Goal: Task Accomplishment & Management: Manage account settings

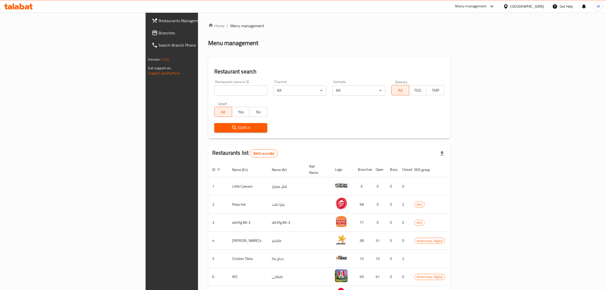
click at [214, 80] on div "Restaurant name or ID Restaurant name or ID" at bounding box center [240, 88] width 53 height 16
click at [214, 85] on input "search" at bounding box center [240, 90] width 53 height 10
click button "Search" at bounding box center [240, 127] width 53 height 9
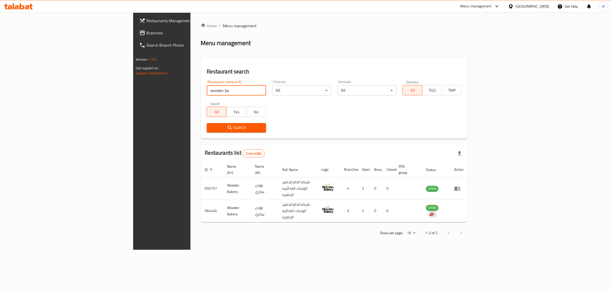
click at [207, 91] on input "wooden ba" at bounding box center [236, 90] width 59 height 10
type input "domi"
click button "Search" at bounding box center [236, 127] width 59 height 9
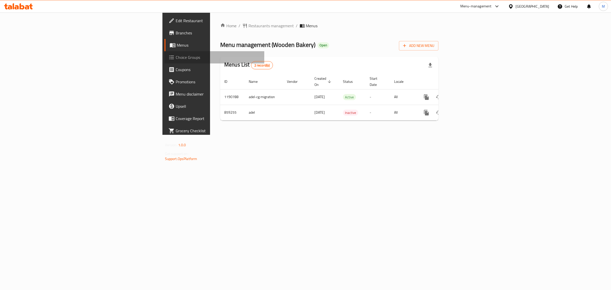
click at [176, 60] on span "Choice Groups" at bounding box center [218, 57] width 85 height 6
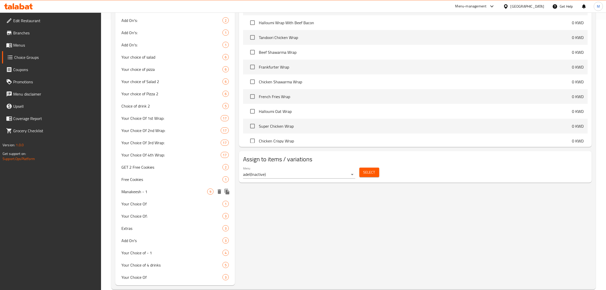
scroll to position [279, 0]
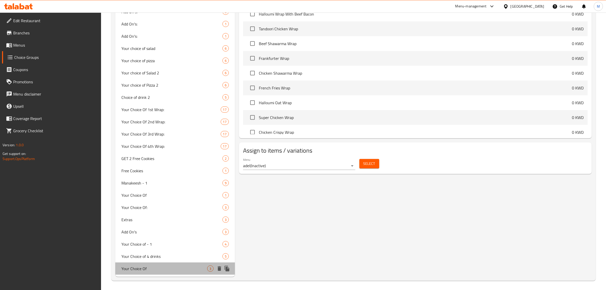
click at [163, 264] on div "Your Choice Of 3" at bounding box center [175, 268] width 120 height 12
type input "Your Choice Of"
type input "إختيارك من"
type input "0"
type input "1"
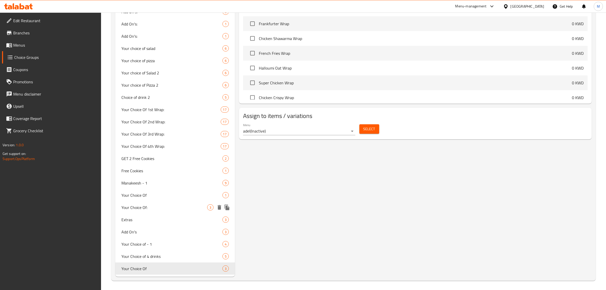
click at [161, 202] on div "Your Choice Of: 3" at bounding box center [175, 207] width 120 height 12
type input "Your Choice Of:"
type input "إختيارك من:"
type input "1"
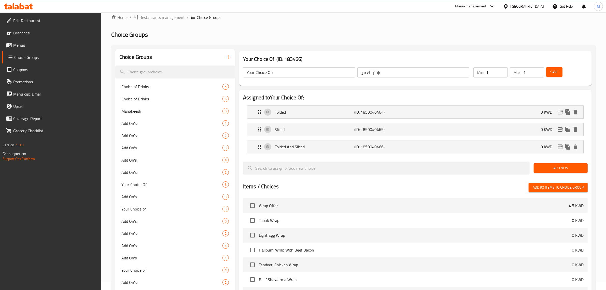
scroll to position [0, 0]
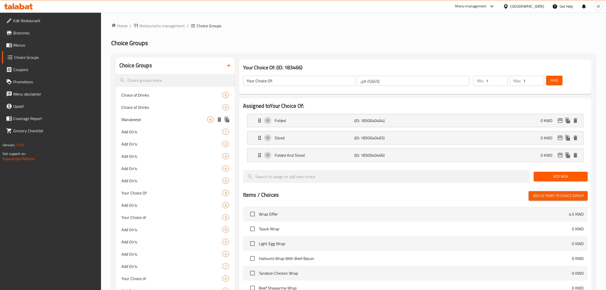
click at [165, 116] on div "Manakeesh 9" at bounding box center [175, 119] width 120 height 12
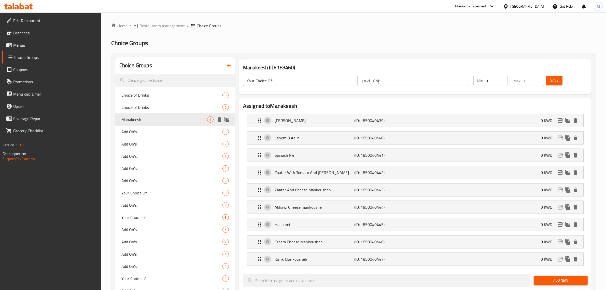
type input "Manakeesh"
type input "منقوشة"
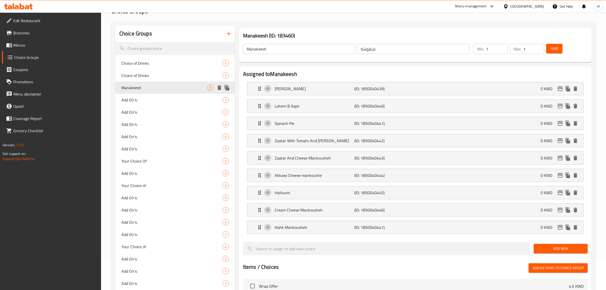
click at [167, 93] on div "Manakeesh 9" at bounding box center [175, 87] width 120 height 12
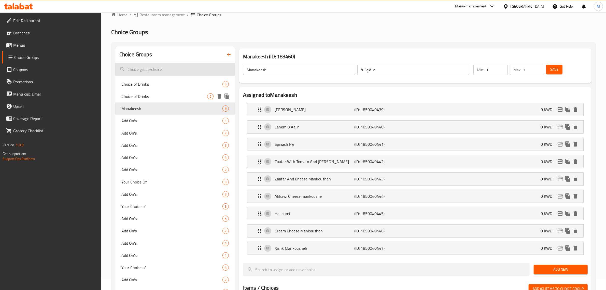
scroll to position [0, 0]
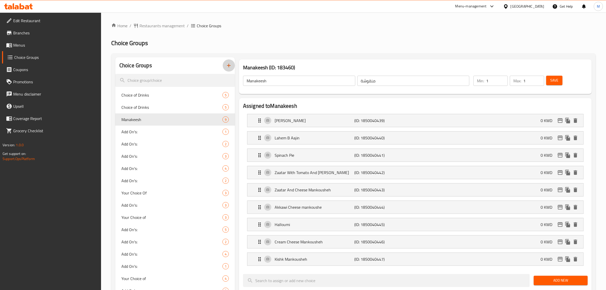
click at [227, 63] on icon "button" at bounding box center [229, 65] width 6 height 6
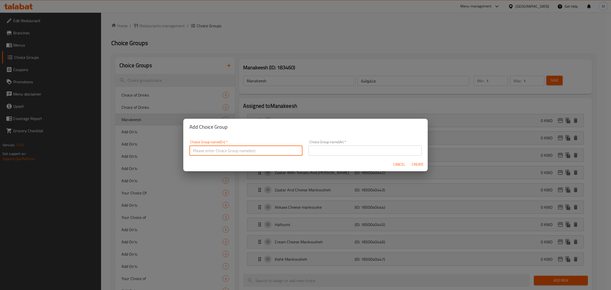
click at [222, 148] on input "text" at bounding box center [245, 150] width 113 height 10
type input "Your Choice of [PERSON_NAME]"
click at [323, 150] on input "text" at bounding box center [364, 150] width 113 height 10
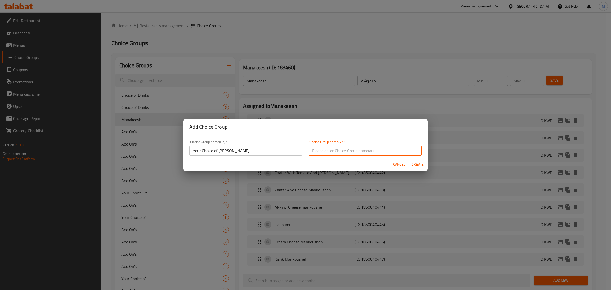
type input "اختبارك من"
click at [416, 164] on span "Create" at bounding box center [417, 164] width 12 height 6
type input "Your Choice of [PERSON_NAME]"
type input "اختبارك من"
type input "0"
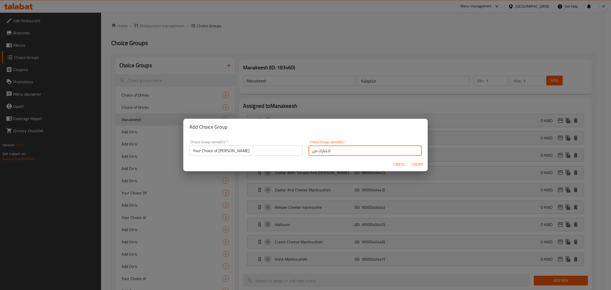
type input "0"
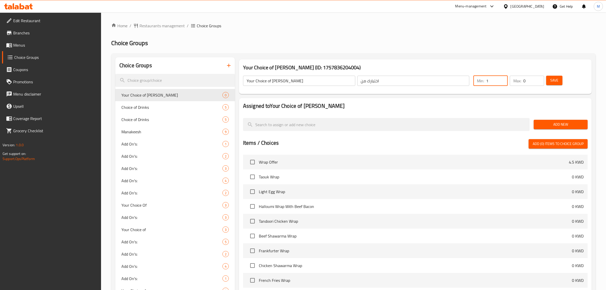
type input "1"
click at [503, 79] on input "1" at bounding box center [497, 81] width 22 height 10
type input "1"
click at [537, 78] on input "1" at bounding box center [533, 81] width 21 height 10
click at [554, 79] on span "Save" at bounding box center [554, 80] width 8 height 6
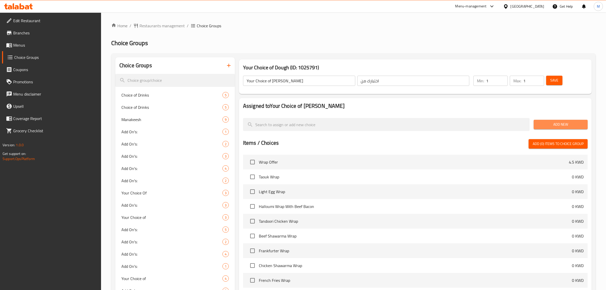
click at [558, 121] on span "Add New" at bounding box center [561, 124] width 46 height 6
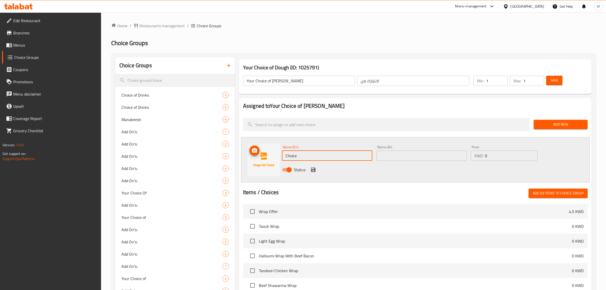
drag, startPoint x: 318, startPoint y: 153, endPoint x: 262, endPoint y: 153, distance: 55.7
click at [262, 153] on div "Name (En) Choice Name (En) Name (Ar) Name (Ar) Price KWD 0 Price Status" at bounding box center [415, 159] width 349 height 45
click at [322, 153] on input "Choice" at bounding box center [327, 155] width 90 height 10
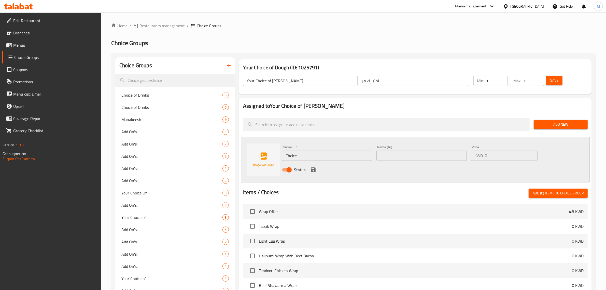
click at [295, 155] on input "Choice" at bounding box center [327, 155] width 90 height 10
type input "White Dough"
drag, startPoint x: 310, startPoint y: 154, endPoint x: 255, endPoint y: 148, distance: 54.8
click at [255, 148] on div "Name (En) White Dough Name (En) Name (Ar) Name (Ar) Price KWD 0 Price Status" at bounding box center [415, 159] width 349 height 45
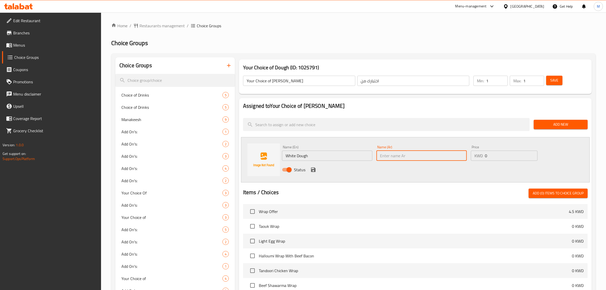
click at [430, 151] on input "text" at bounding box center [421, 155] width 90 height 10
paste input "خبز العجين الأبيض"
type input "خبز العجين الأبيض"
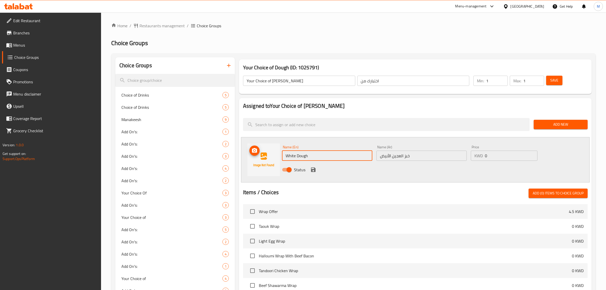
drag, startPoint x: 307, startPoint y: 156, endPoint x: 269, endPoint y: 151, distance: 38.4
click at [269, 151] on div "Name (En) White Dough Name (En) Name (Ar) خبز العجين الأبيض Name (Ar) Price KWD…" at bounding box center [415, 159] width 349 height 45
paste input "bread"
click at [309, 154] on input "White Dough bread" at bounding box center [327, 155] width 90 height 10
type input "White Dough Bread"
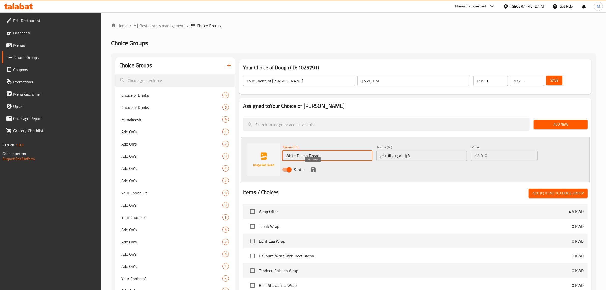
click at [312, 169] on icon "save" at bounding box center [313, 169] width 5 height 5
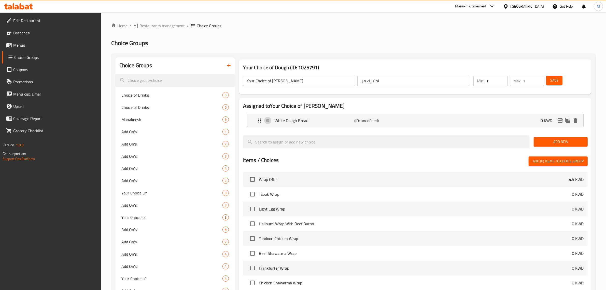
click at [573, 135] on div "Add New" at bounding box center [561, 141] width 58 height 17
click at [573, 140] on span "Add New" at bounding box center [561, 141] width 46 height 6
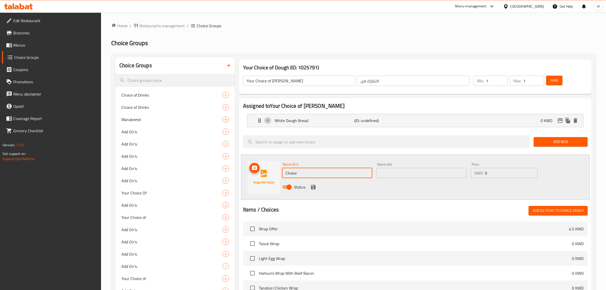
drag, startPoint x: 318, startPoint y: 173, endPoint x: 268, endPoint y: 173, distance: 50.6
click at [268, 173] on div "Name (En) Choice Name (En) Name (Ar) Name (Ar) Price KWD 0 Price Status" at bounding box center [415, 176] width 349 height 45
click at [550, 142] on span "Add New" at bounding box center [561, 141] width 46 height 6
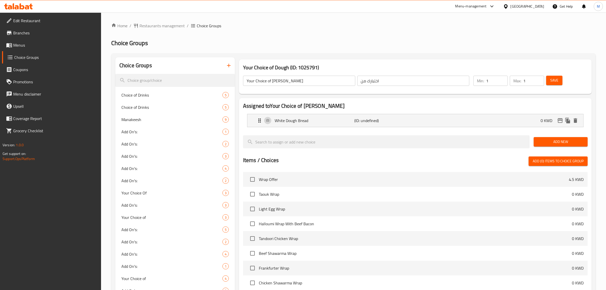
drag, startPoint x: 566, startPoint y: 142, endPoint x: 552, endPoint y: 140, distance: 13.6
click at [564, 141] on span "Add New" at bounding box center [561, 141] width 46 height 6
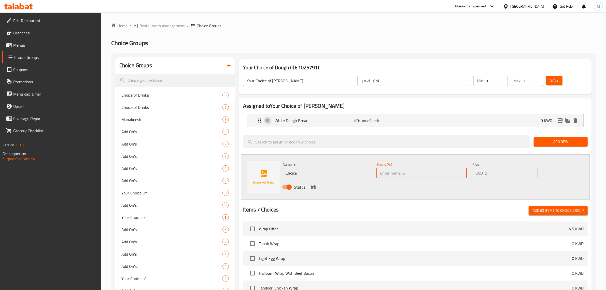
click at [391, 171] on input "text" at bounding box center [421, 173] width 90 height 10
paste input "خبز بعجين الشوفان"
type input "خبز بعجين الشوفان"
drag, startPoint x: 315, startPoint y: 177, endPoint x: 260, endPoint y: 169, distance: 55.3
click at [260, 169] on div "Name (En) Choice Name (En) Name (Ar) خبز بعجين الشوفان Name (Ar) Price KWD 0 Pr…" at bounding box center [415, 176] width 349 height 45
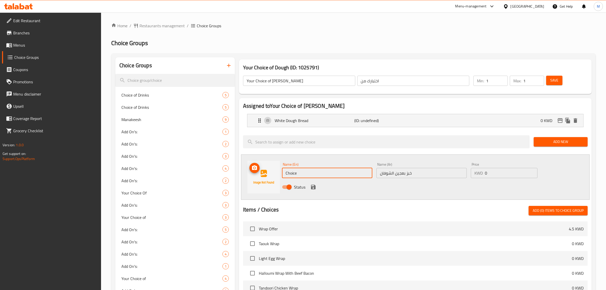
paste input "Oat dough bread"
type input "Oat dough bread"
click at [312, 184] on icon "save" at bounding box center [313, 187] width 6 height 6
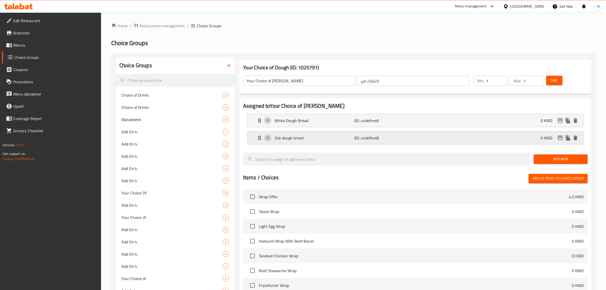
click at [517, 141] on div "Oat dough bread (ID: undefined) 0 KWD" at bounding box center [416, 137] width 321 height 13
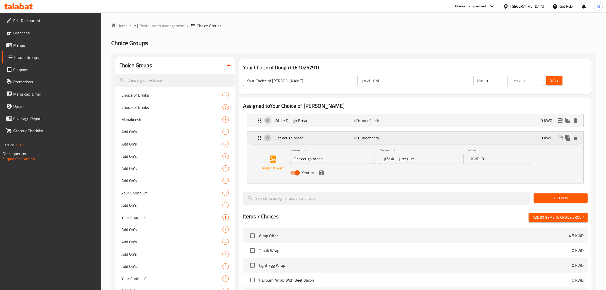
click at [284, 136] on p "Oat dough bread" at bounding box center [315, 138] width 80 height 6
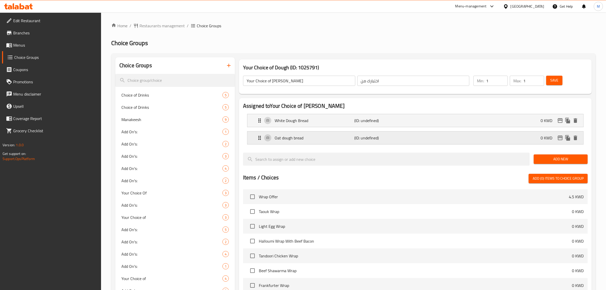
click at [292, 138] on p "Oat dough bread" at bounding box center [315, 138] width 80 height 6
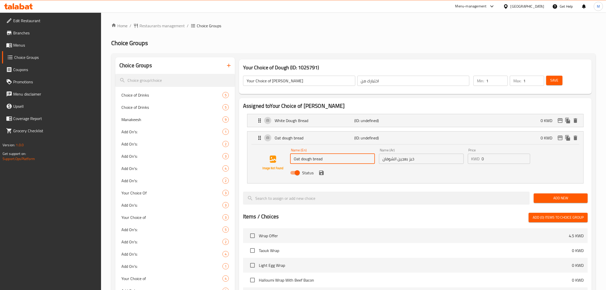
click at [302, 158] on input "Oat dough bread" at bounding box center [332, 158] width 85 height 10
click at [315, 158] on input "Oat Dough bread" at bounding box center [332, 158] width 85 height 10
click at [321, 171] on icon "save" at bounding box center [321, 172] width 6 height 6
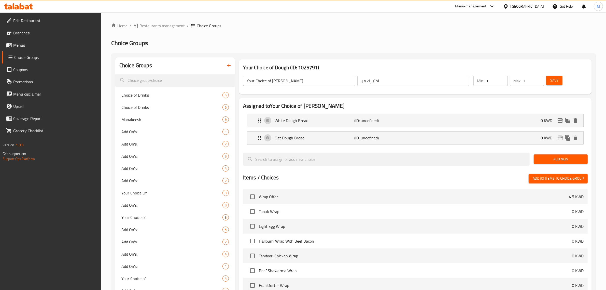
type input "Oat Dough Bread"
click at [549, 161] on span "Add New" at bounding box center [561, 159] width 46 height 6
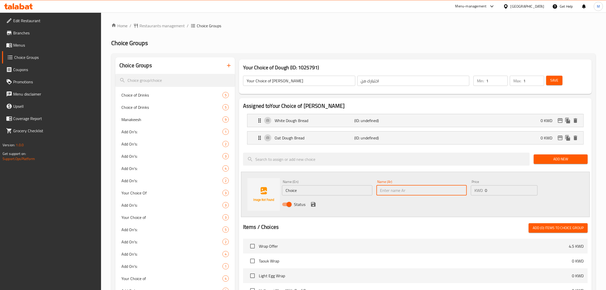
click at [417, 189] on input "text" at bounding box center [421, 190] width 90 height 10
paste input "خبز العجين الحبوب"
type input "خبز العجين الحبوب"
drag, startPoint x: 298, startPoint y: 188, endPoint x: 266, endPoint y: 183, distance: 32.4
click at [266, 183] on div "Name (En) Choice Name (En) Name (Ar) خبز العجين الحبوب Name (Ar) Price KWD 0 Pr…" at bounding box center [415, 194] width 349 height 45
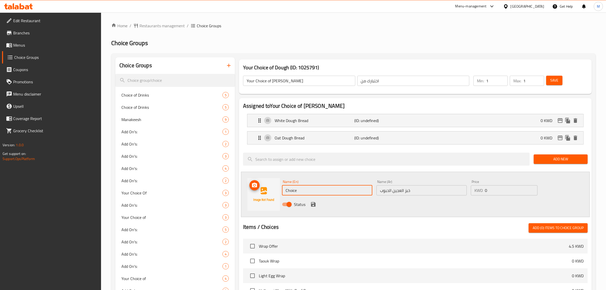
paste input "ereal Dough Bread"
type input "Cereal Dough Bread"
click input "0"
type input "0.250"
click icon "save"
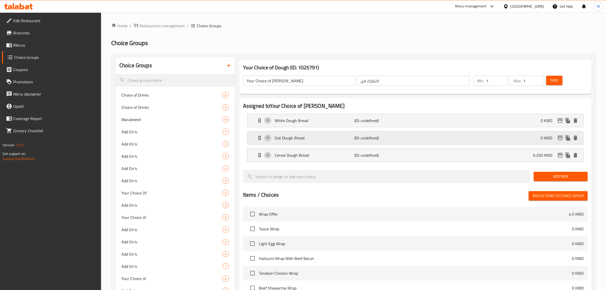
click div "Oat Dough Bread (ID: undefined) 0 KWD"
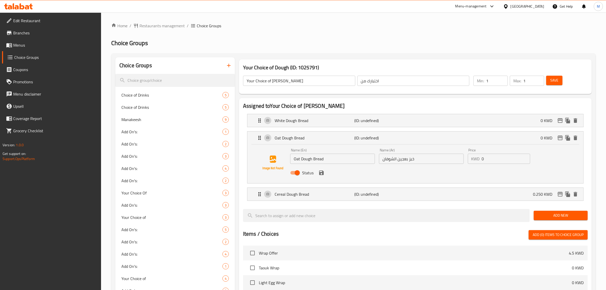
click input "0"
click icon "save"
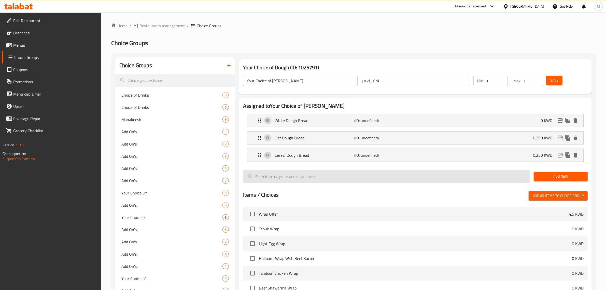
type input "0.250"
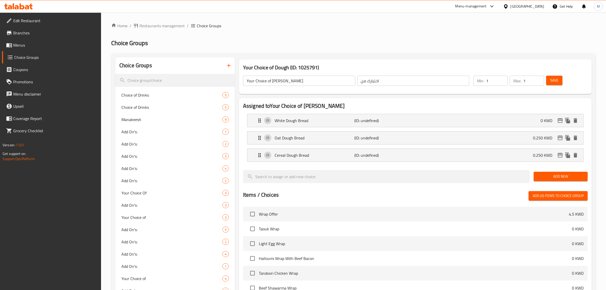
click span "Save"
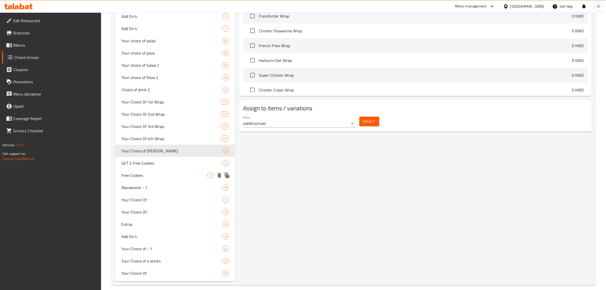
scroll to position [291, 0]
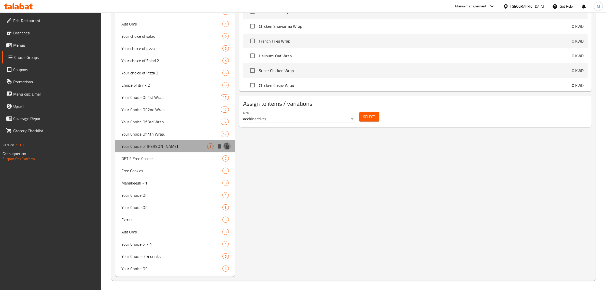
click icon "duplicate"
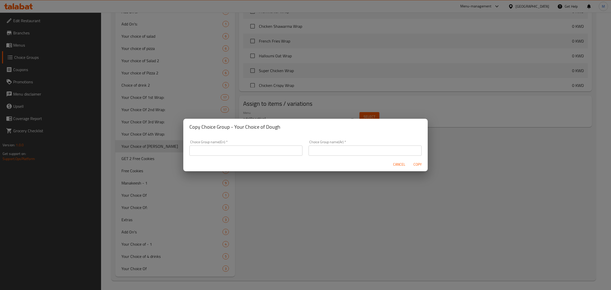
click input "text"
click input "Your Choice of Dough"
type input "Your Choice of Dough Bread"
click input "text"
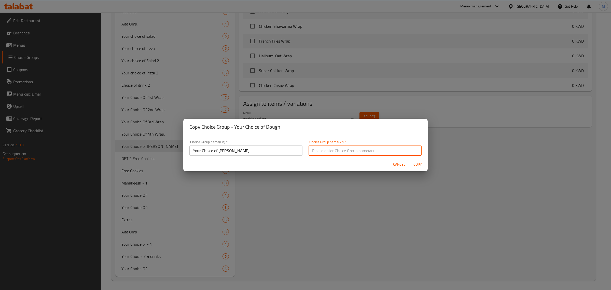
type input "اختبارك من"
click span "Copy"
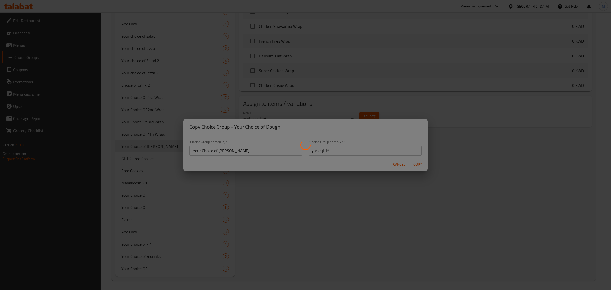
type input "Your Choice of Dough Bread"
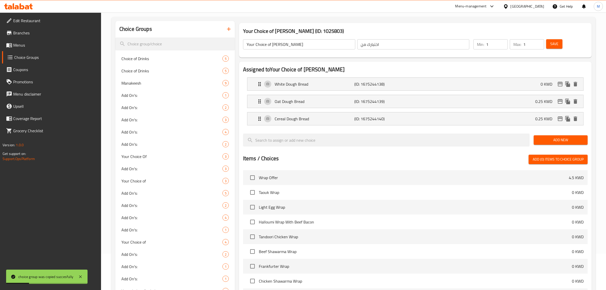
scroll to position [0, 0]
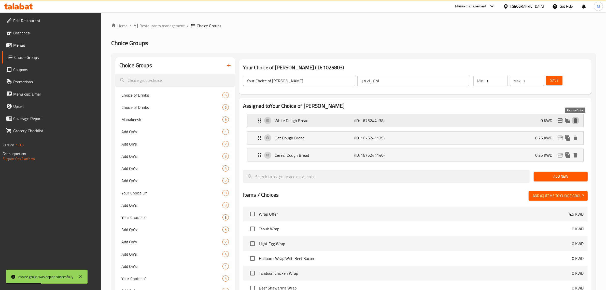
click icon "delete"
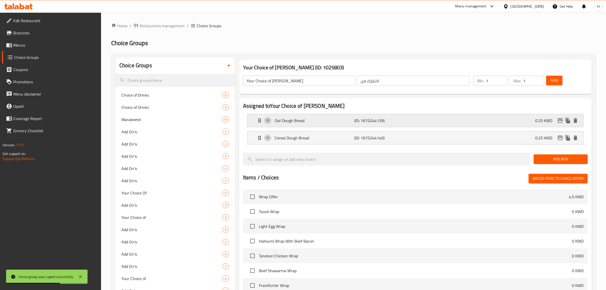
click div "Oat Dough Bread (ID: 1675244139) 0.25 KWD"
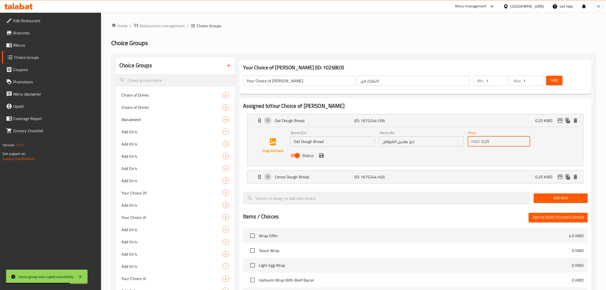
drag, startPoint x: 475, startPoint y: 143, endPoint x: 472, endPoint y: 142, distance: 2.8
click div "KWD 0.25 Price"
click icon "save"
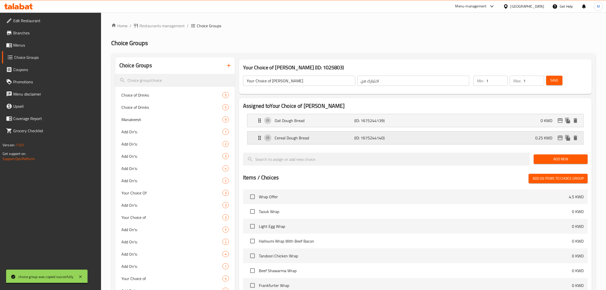
type input "0"
click span "Save"
click input "Your Choice of Dough Bread"
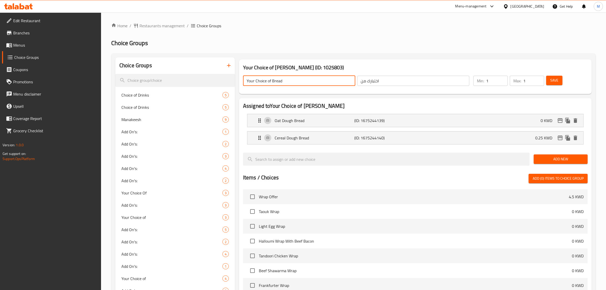
type input "Your Choice of Bread"
click span "Save"
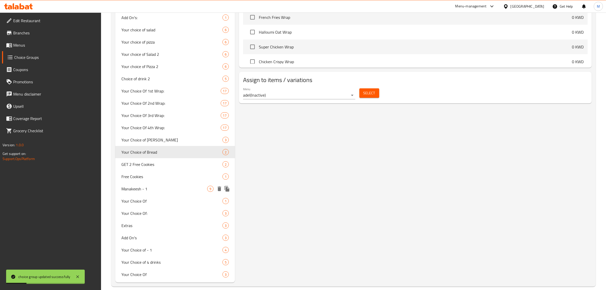
scroll to position [303, 0]
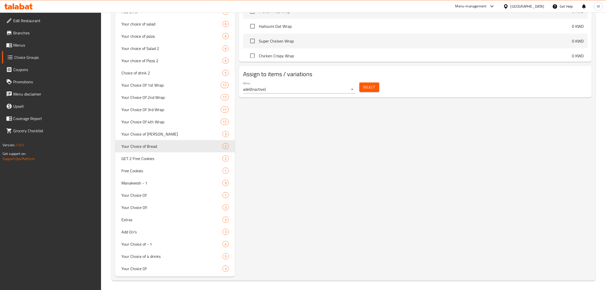
click div "Menu-management"
click div "Agent Campaigns Center"
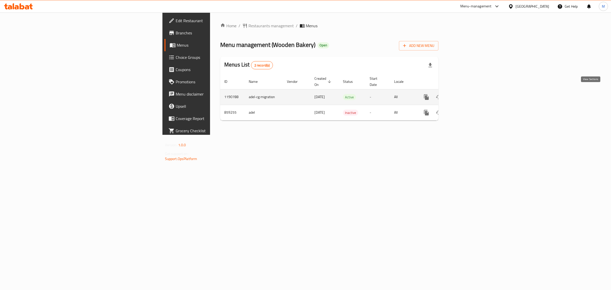
click at [466, 94] on icon "enhanced table" at bounding box center [463, 97] width 6 height 6
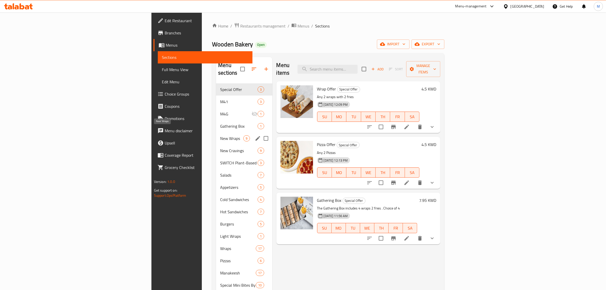
click at [220, 135] on span "New Wraps" at bounding box center [231, 138] width 23 height 6
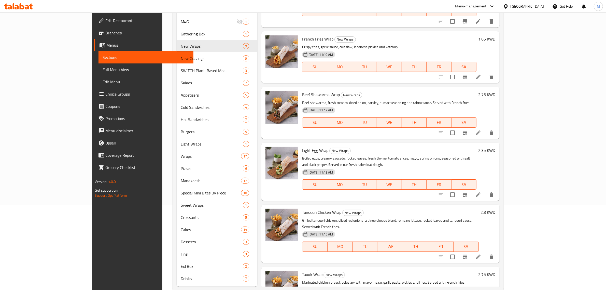
scroll to position [95, 0]
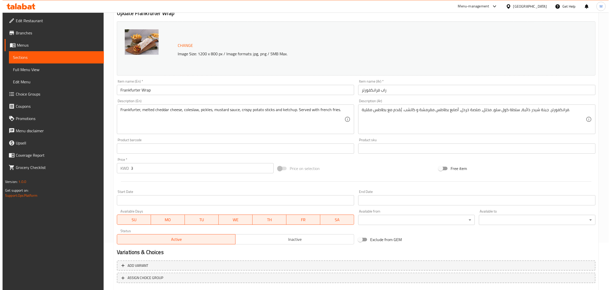
scroll to position [77, 0]
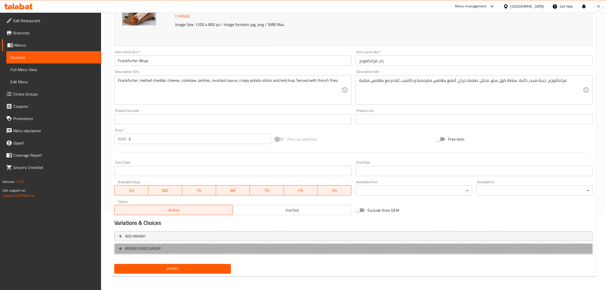
click at [188, 250] on span "ASSIGN CHOICE GROUP" at bounding box center [353, 248] width 469 height 6
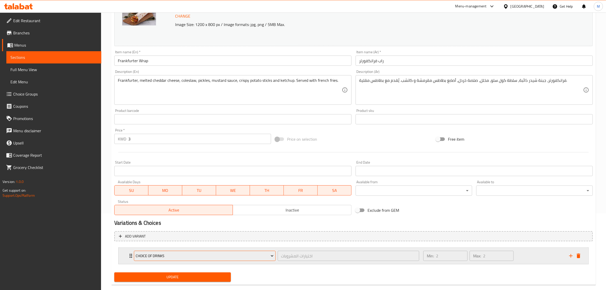
click at [188, 256] on span "Choice of Drinks" at bounding box center [205, 255] width 138 height 6
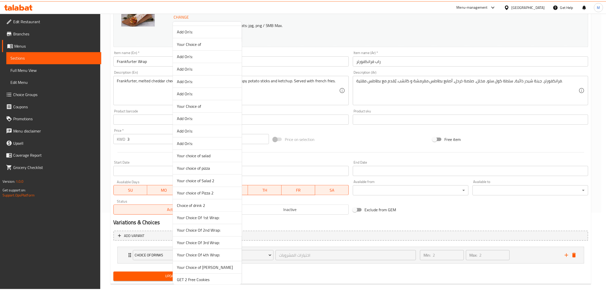
scroll to position [227, 0]
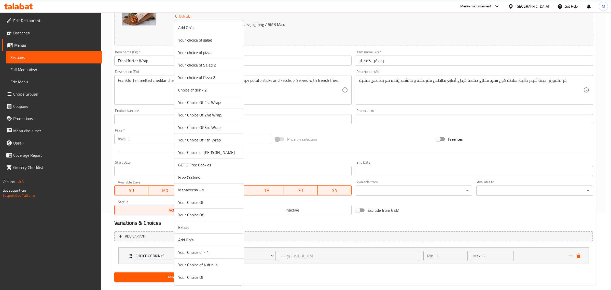
click at [212, 99] on span "Your Choice Of 1st Wrap:" at bounding box center [208, 102] width 61 height 6
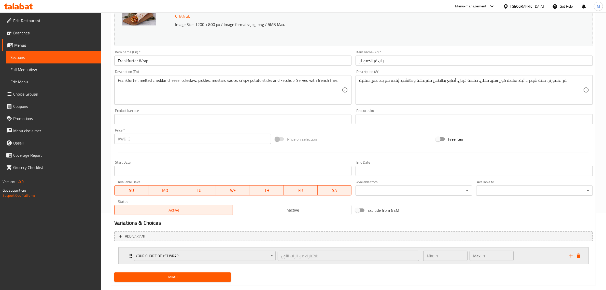
click at [527, 255] on div "Min: 1 ​ Max: 1 ​" at bounding box center [493, 255] width 146 height 16
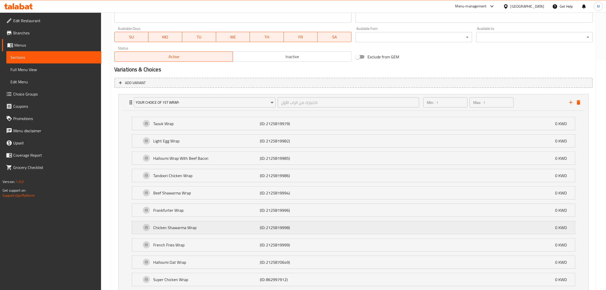
scroll to position [236, 0]
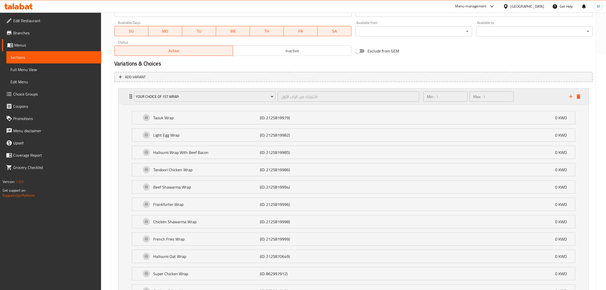
click at [577, 96] on icon "delete" at bounding box center [579, 96] width 4 height 5
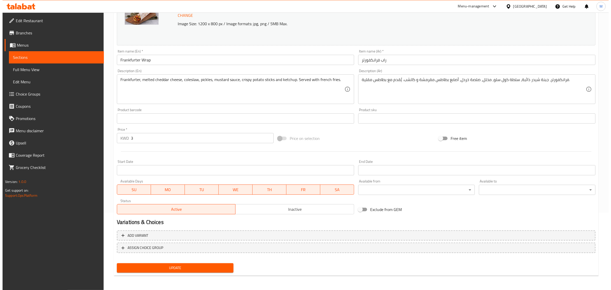
scroll to position [77, 0]
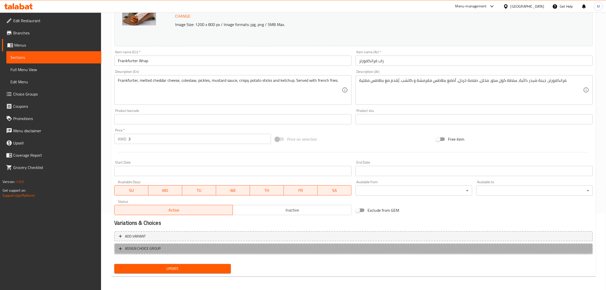
click at [158, 245] on span "ASSIGN CHOICE GROUP" at bounding box center [143, 248] width 36 height 6
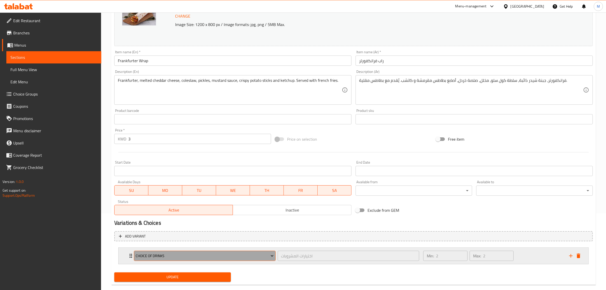
click at [191, 253] on span "Choice of Drinks" at bounding box center [205, 255] width 138 height 6
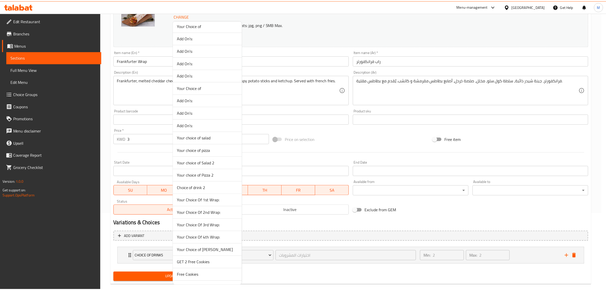
scroll to position [159, 0]
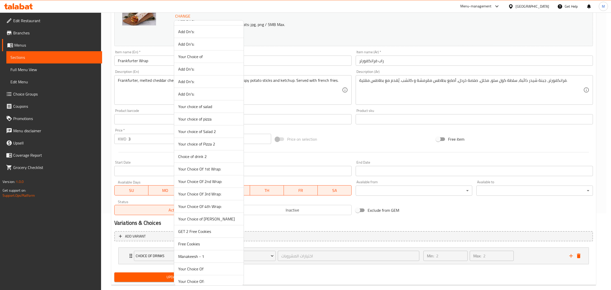
click at [202, 219] on span "Your Choice of [PERSON_NAME]" at bounding box center [208, 219] width 61 height 6
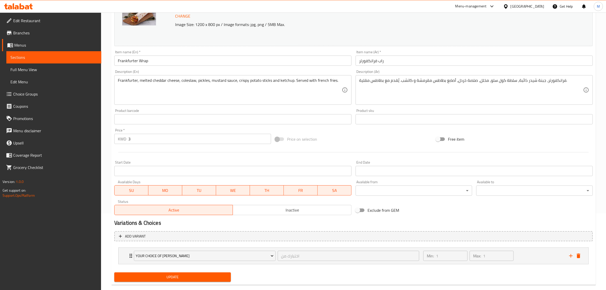
click at [182, 278] on span "Update" at bounding box center [172, 277] width 108 height 6
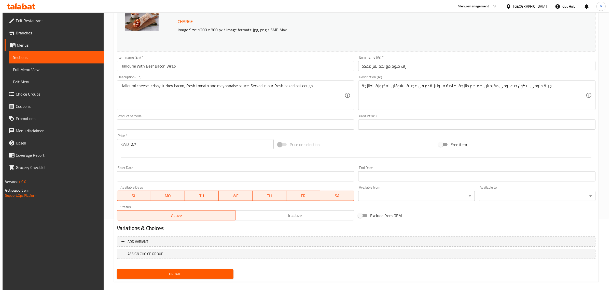
scroll to position [77, 0]
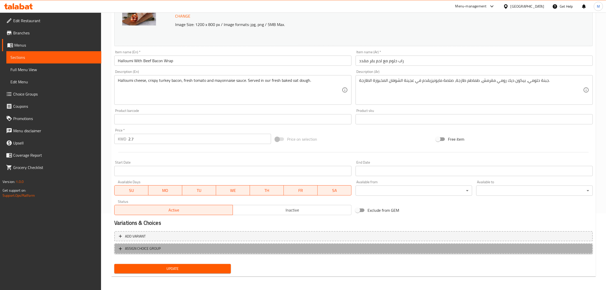
click at [174, 248] on span "ASSIGN CHOICE GROUP" at bounding box center [353, 248] width 469 height 6
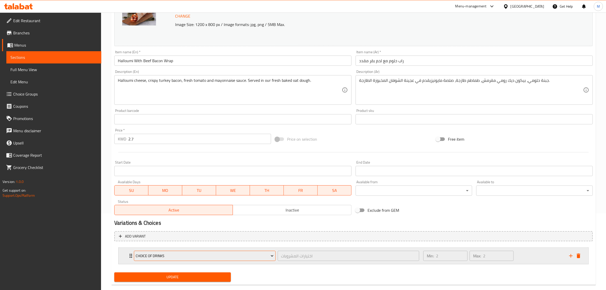
click at [176, 255] on span "Choice of Drinks" at bounding box center [205, 255] width 138 height 6
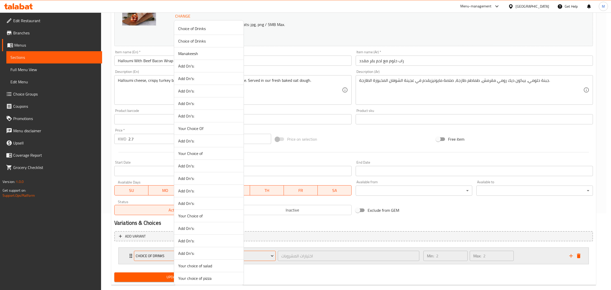
click at [176, 255] on div "Choice of Drinks Choice of Drinks Manakeesh Add On's: Add On's: Add On's: Add O…" at bounding box center [305, 145] width 611 height 290
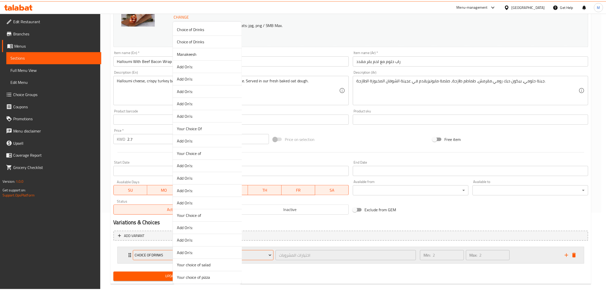
scroll to position [226, 0]
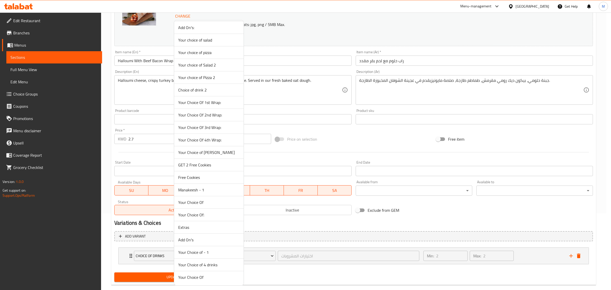
click at [198, 154] on span "Your Choice of [PERSON_NAME]" at bounding box center [208, 152] width 61 height 6
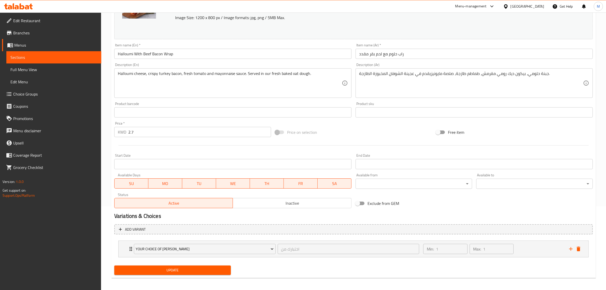
scroll to position [85, 0]
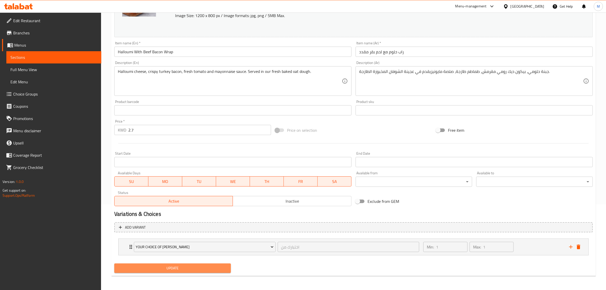
click at [204, 269] on span "Update" at bounding box center [172, 268] width 108 height 6
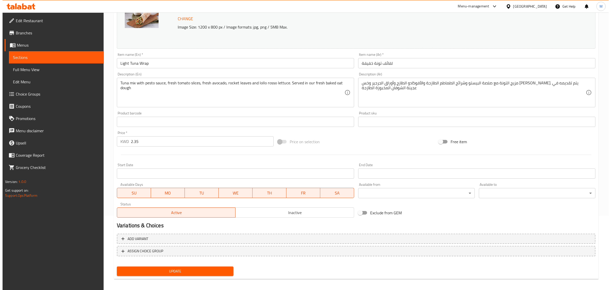
scroll to position [77, 0]
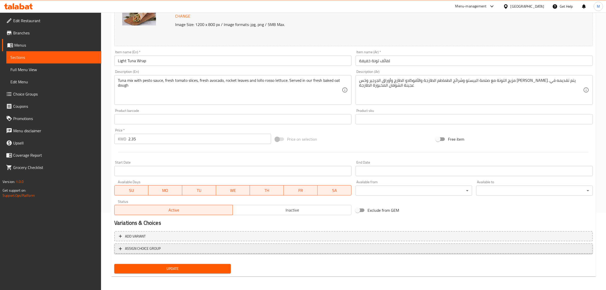
click at [196, 246] on span "ASSIGN CHOICE GROUP" at bounding box center [353, 248] width 469 height 6
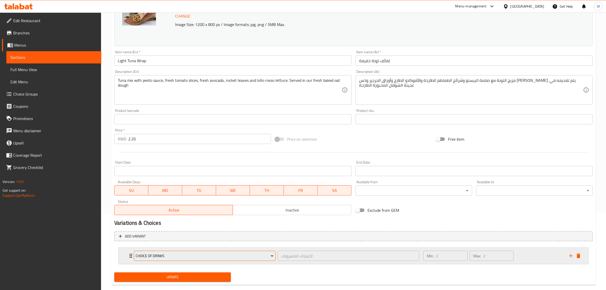
click at [188, 256] on span "Choice of Drinks" at bounding box center [205, 255] width 138 height 6
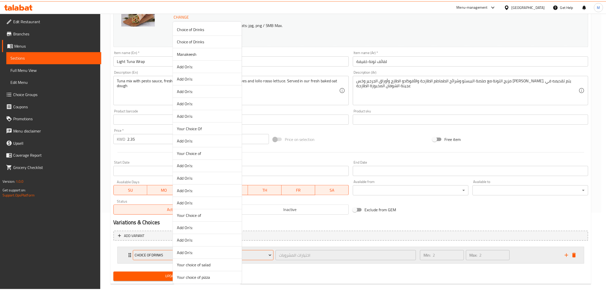
scroll to position [226, 0]
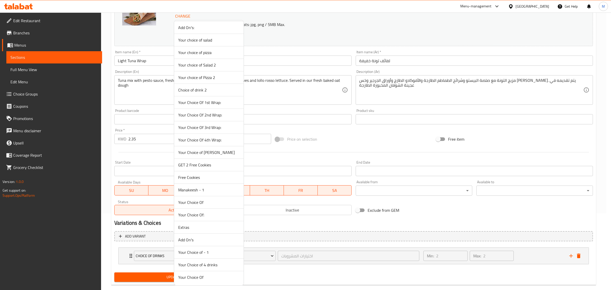
click at [212, 151] on span "Your Choice of [PERSON_NAME]" at bounding box center [208, 152] width 61 height 6
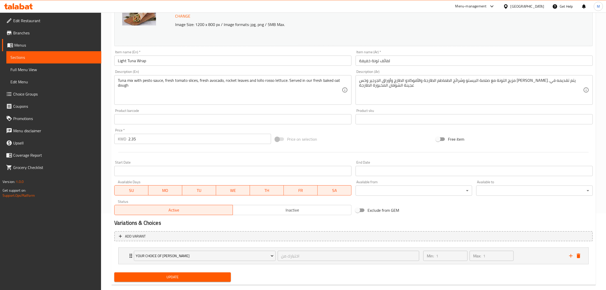
click at [193, 277] on span "Update" at bounding box center [172, 277] width 108 height 6
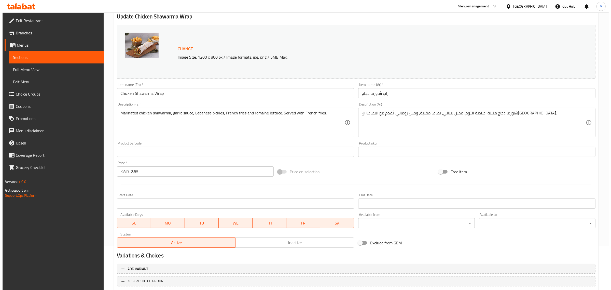
scroll to position [77, 0]
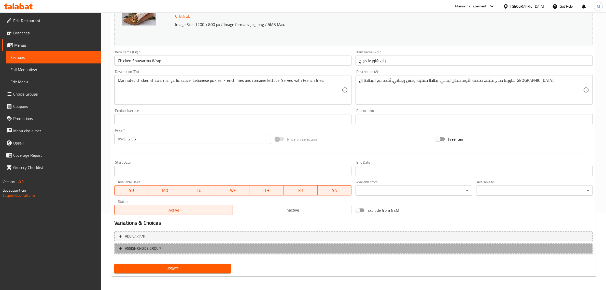
click at [189, 248] on span "ASSIGN CHOICE GROUP" at bounding box center [353, 248] width 469 height 6
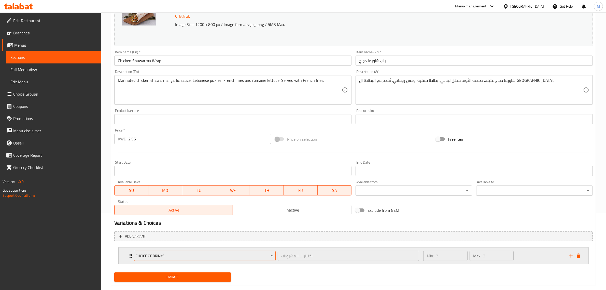
click at [181, 252] on span "Choice of Drinks" at bounding box center [205, 255] width 138 height 6
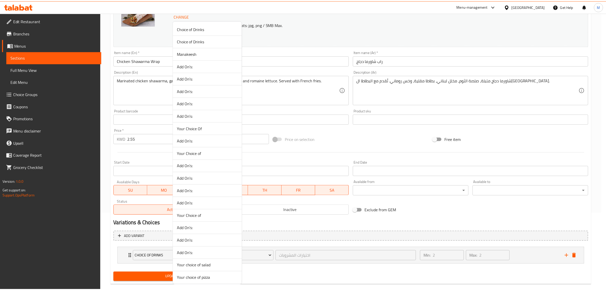
scroll to position [226, 0]
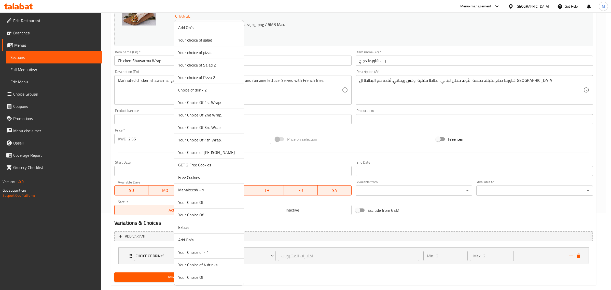
click at [204, 158] on li "Your Choice of [PERSON_NAME]" at bounding box center [208, 152] width 69 height 12
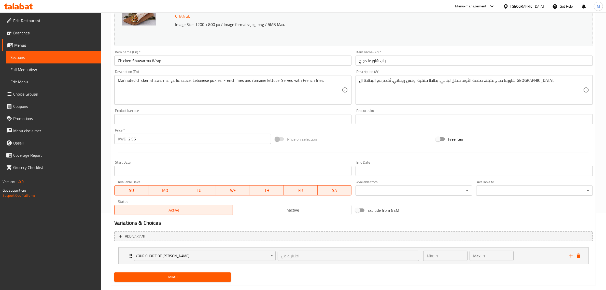
click at [186, 274] on span "Update" at bounding box center [172, 277] width 108 height 6
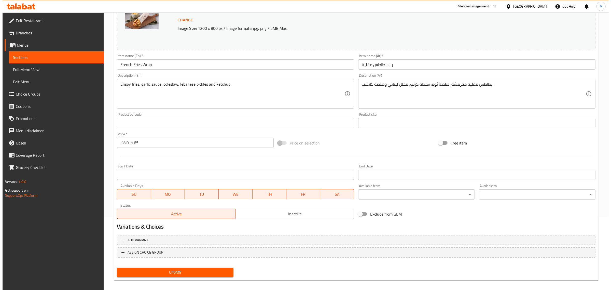
scroll to position [77, 0]
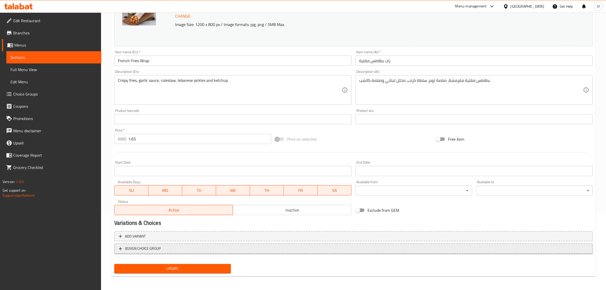
click at [176, 247] on span "ASSIGN CHOICE GROUP" at bounding box center [353, 248] width 469 height 6
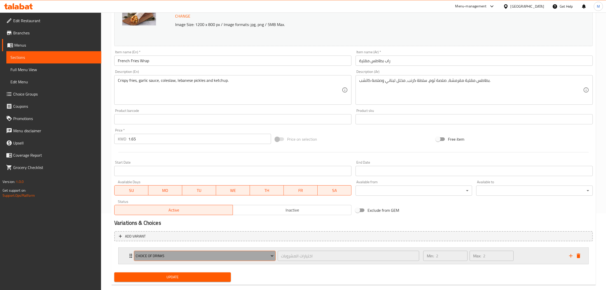
click at [182, 258] on span "Choice of Drinks" at bounding box center [205, 255] width 138 height 6
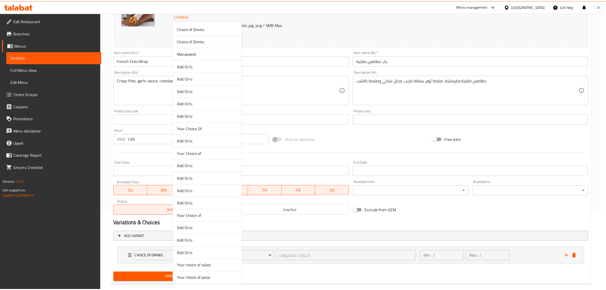
scroll to position [226, 0]
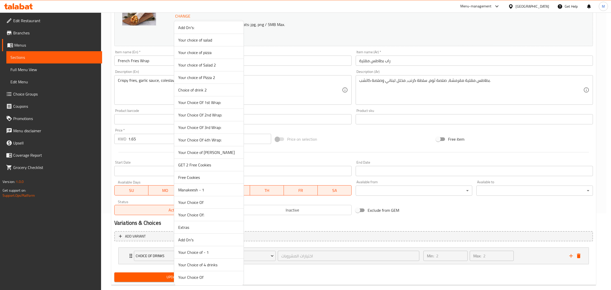
click at [208, 152] on span "Your Choice of [PERSON_NAME]" at bounding box center [208, 152] width 61 height 6
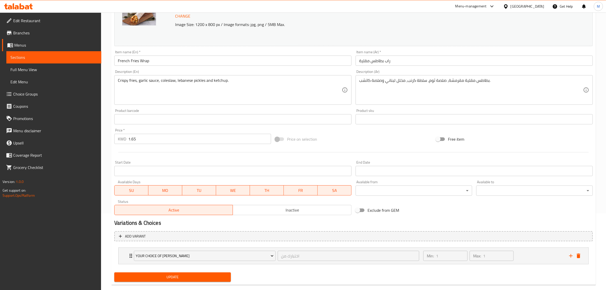
click at [196, 277] on span "Update" at bounding box center [172, 277] width 108 height 6
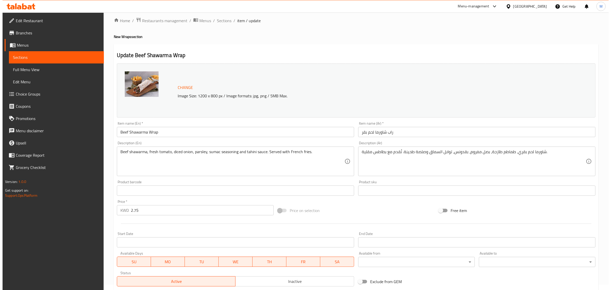
scroll to position [77, 0]
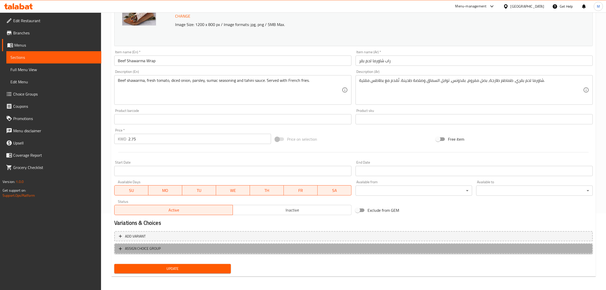
click at [193, 251] on button "ASSIGN CHOICE GROUP" at bounding box center [353, 248] width 478 height 10
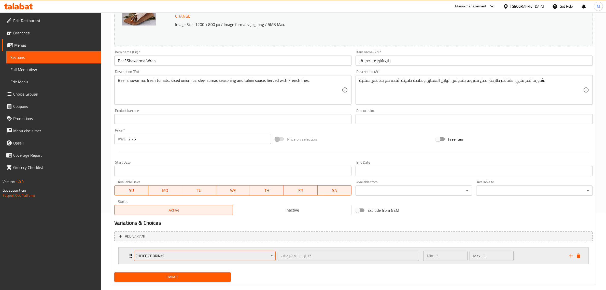
click at [184, 250] on button "Choice of Drinks" at bounding box center [205, 255] width 142 height 10
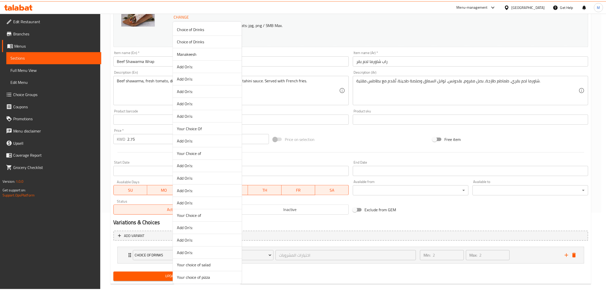
scroll to position [227, 0]
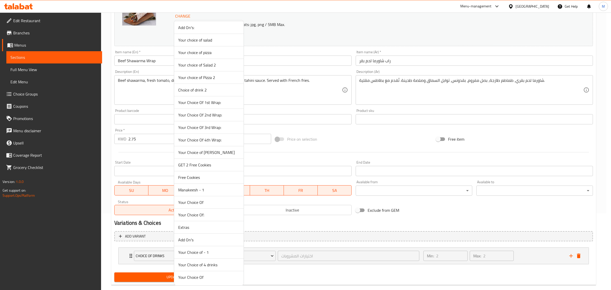
click at [213, 151] on span "Your Choice of [PERSON_NAME]" at bounding box center [208, 152] width 61 height 6
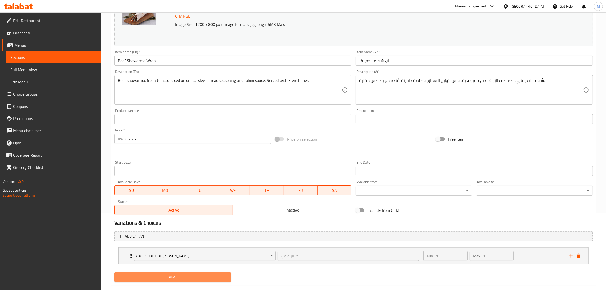
click at [193, 278] on span "Update" at bounding box center [172, 277] width 108 height 6
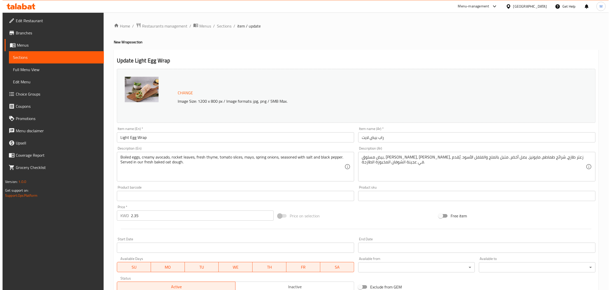
scroll to position [77, 0]
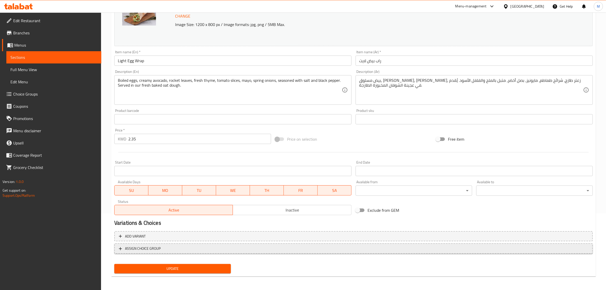
click at [181, 244] on button "ASSIGN CHOICE GROUP" at bounding box center [353, 248] width 478 height 10
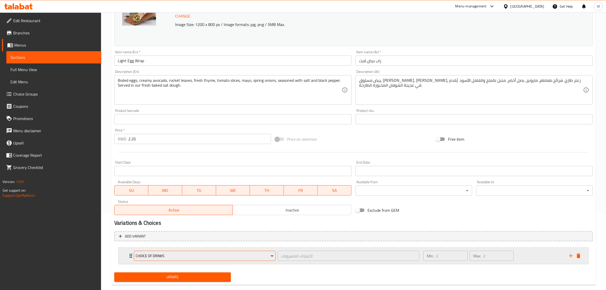
click at [182, 258] on span "Choice of Drinks" at bounding box center [205, 255] width 138 height 6
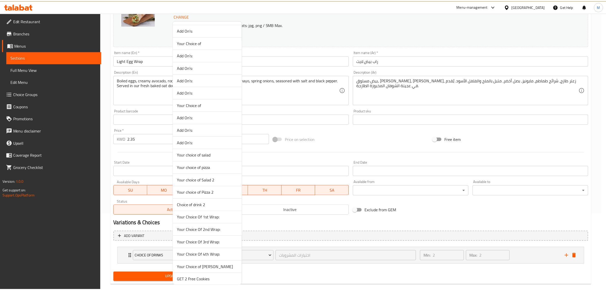
scroll to position [227, 0]
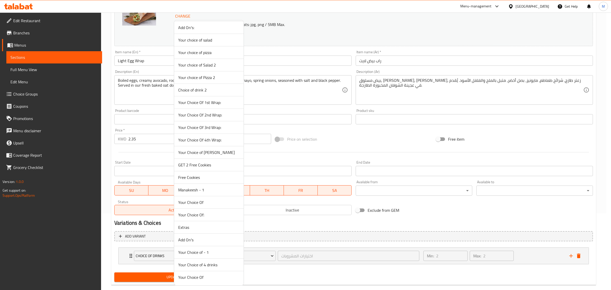
click at [210, 150] on span "Your Choice of [PERSON_NAME]" at bounding box center [208, 152] width 61 height 6
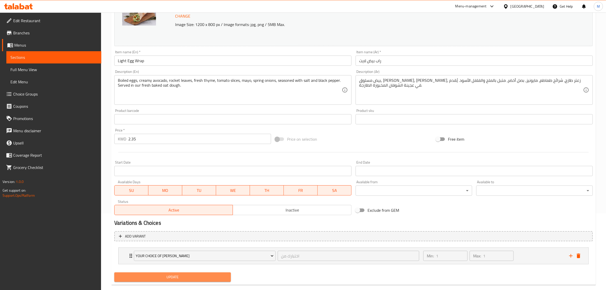
click at [183, 275] on span "Update" at bounding box center [172, 277] width 108 height 6
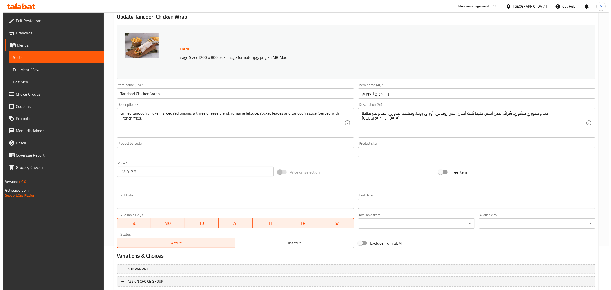
scroll to position [77, 0]
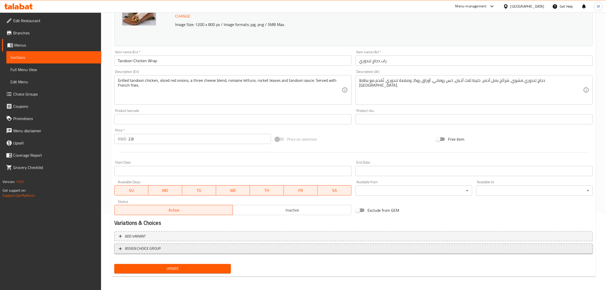
click at [187, 247] on span "ASSIGN CHOICE GROUP" at bounding box center [353, 248] width 469 height 6
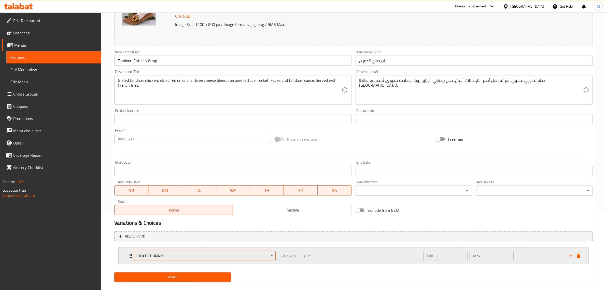
click at [188, 256] on span "Choice of Drinks" at bounding box center [205, 255] width 138 height 6
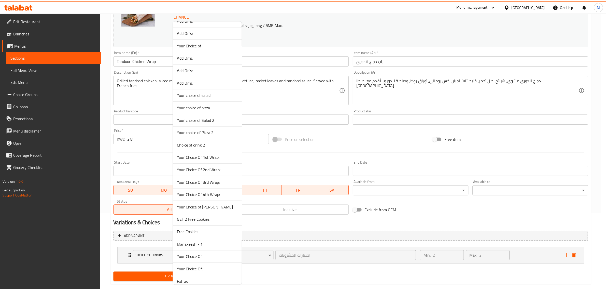
scroll to position [227, 0]
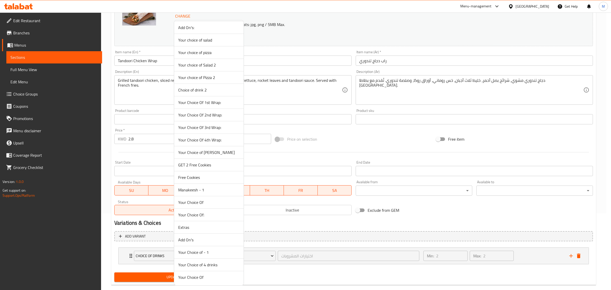
click at [214, 151] on span "Your Choice of [PERSON_NAME]" at bounding box center [208, 152] width 61 height 6
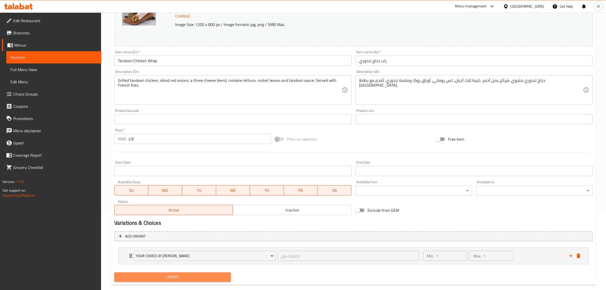
click at [205, 274] on button "Update" at bounding box center [172, 276] width 117 height 9
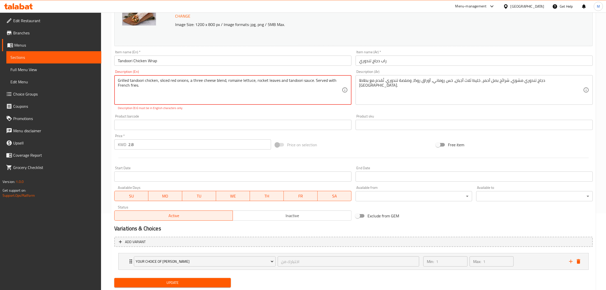
click at [179, 92] on textarea "Grilled tandoori chicken, sliced ​​red onions, a three cheese blend, romaine le…" at bounding box center [230, 90] width 224 height 24
click at [207, 118] on div "Product barcode Product barcode" at bounding box center [232, 122] width 237 height 16
drag, startPoint x: 130, startPoint y: 82, endPoint x: 287, endPoint y: 81, distance: 157.0
click at [284, 90] on textarea "Grilled tandoori chicken, sliced ​​red onions, a three cheese blend, romaine le…" at bounding box center [230, 90] width 224 height 24
click at [280, 108] on p "Description (En) must be in English characters only" at bounding box center [233, 108] width 230 height 5
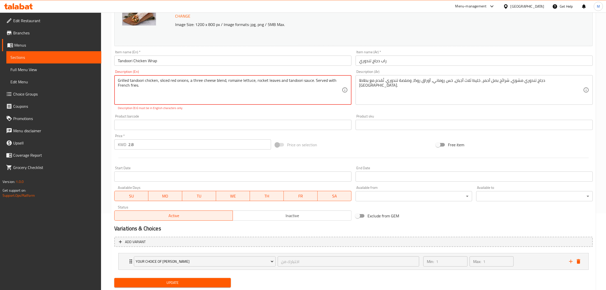
drag, startPoint x: 118, startPoint y: 81, endPoint x: 107, endPoint y: 81, distance: 10.7
click at [107, 81] on div "Home / Restaurants management / Menus / Sections / item / update New Wraps sect…" at bounding box center [353, 120] width 505 height 368
click at [172, 88] on textarea "Grilled tandoori chicken, sliced ​​red onions, a three cheese blend, romaine le…" at bounding box center [230, 90] width 224 height 24
click at [222, 117] on div "Product barcode Product barcode" at bounding box center [232, 122] width 237 height 16
click at [344, 82] on div "Grilled tandoori chicken, sliced ​​red onions, a three cheese blend, romaine le…" at bounding box center [232, 90] width 237 height 30
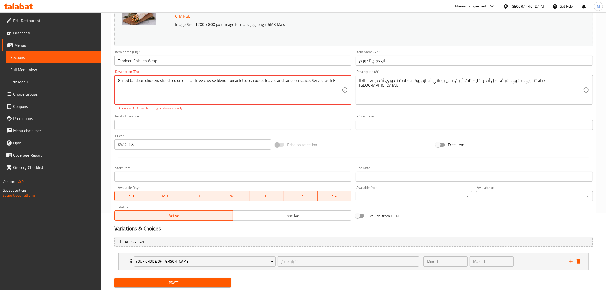
click at [340, 82] on textarea "Grilled tandoori chicken, sliced ​​red onions, a three cheese blend, romai lett…" at bounding box center [230, 90] width 224 height 24
click at [268, 115] on div "Product barcode Product barcode" at bounding box center [232, 122] width 237 height 16
click at [254, 110] on p "Description (En) must be in English characters only" at bounding box center [233, 108] width 230 height 5
drag, startPoint x: 252, startPoint y: 78, endPoint x: 211, endPoint y: 76, distance: 41.0
click at [225, 111] on div "Description (En) Grilled tandoori chicken, sliced ​​red onions, a three chee De…" at bounding box center [232, 90] width 241 height 45
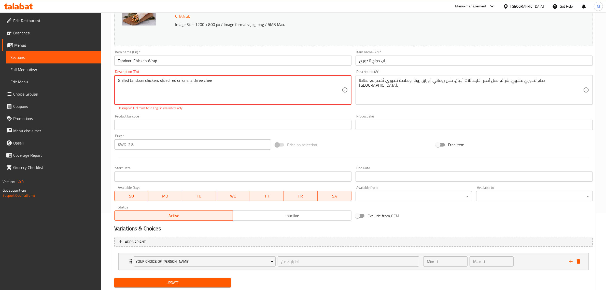
drag, startPoint x: 226, startPoint y: 86, endPoint x: 189, endPoint y: 76, distance: 38.7
click at [198, 115] on div "Product barcode Product barcode" at bounding box center [232, 122] width 237 height 16
drag, startPoint x: 202, startPoint y: 80, endPoint x: 162, endPoint y: 81, distance: 39.2
click at [179, 83] on textarea "Grilled tandoori chicken, sliced ​​red onions," at bounding box center [230, 90] width 224 height 24
click at [191, 80] on textarea "Grilled tandoori chicken, sliced ​​red onions," at bounding box center [230, 90] width 224 height 24
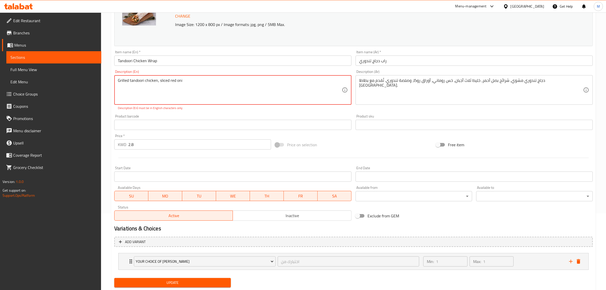
click at [193, 112] on div "Product barcode Product barcode" at bounding box center [232, 122] width 241 height 20
click at [194, 109] on p "Description (En) must be in English characters only" at bounding box center [233, 108] width 230 height 5
click at [194, 111] on div "Description (En) Grilled tandoori chicken, sliced ​ Description (En) Descriptio…" at bounding box center [232, 90] width 241 height 45
click at [170, 78] on textarea "Grilled tandoori chicken, sliced ​​red onions, a three cheese blend, romaine le…" at bounding box center [230, 90] width 224 height 24
click at [171, 79] on textarea "Grilled tandoori chicken, sliced ​red onions, a three cheese blend, romaine let…" at bounding box center [230, 90] width 224 height 24
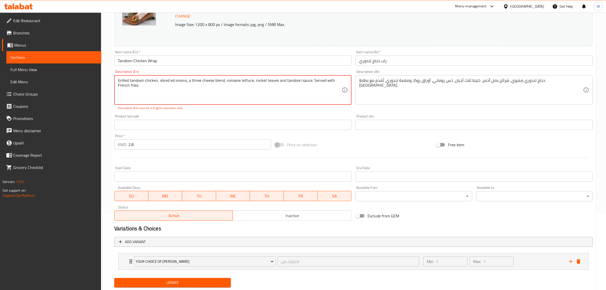
click at [200, 111] on div "Description (En) Grilled tandoori chicken, sliced ​ed onions, a three cheese bl…" at bounding box center [232, 90] width 241 height 45
click at [191, 112] on div "Product barcode Product barcode" at bounding box center [232, 122] width 241 height 20
drag, startPoint x: 169, startPoint y: 79, endPoint x: 178, endPoint y: 92, distance: 16.3
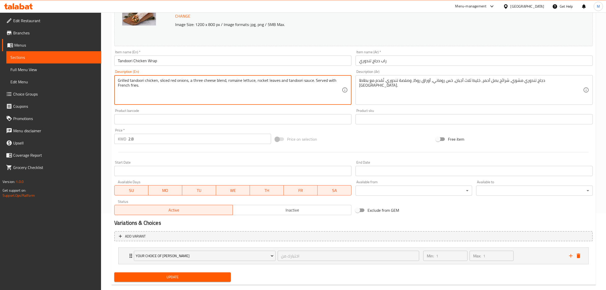
type textarea "Grilled tandoori chicken, sliced red onions, a three cheese blend, romaine lett…"
click at [203, 107] on div "Product barcode Product barcode" at bounding box center [232, 117] width 241 height 20
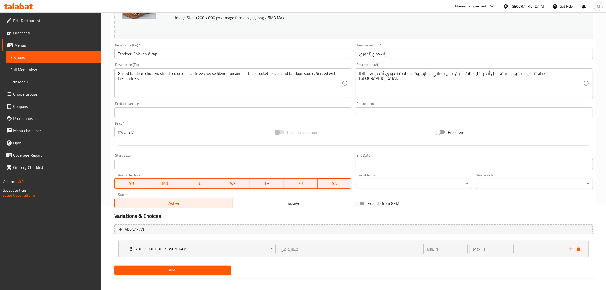
scroll to position [85, 0]
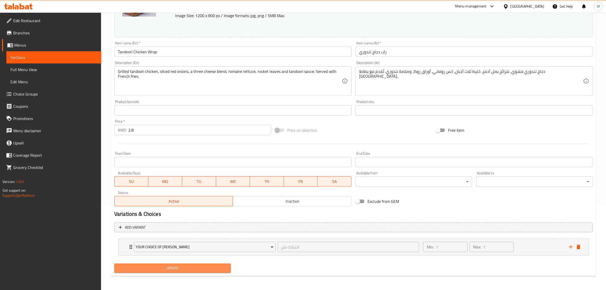
click at [179, 269] on span "Update" at bounding box center [172, 268] width 108 height 6
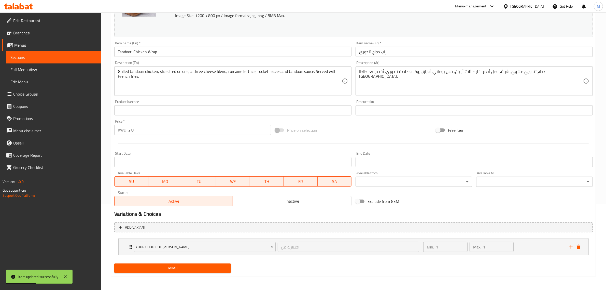
scroll to position [0, 0]
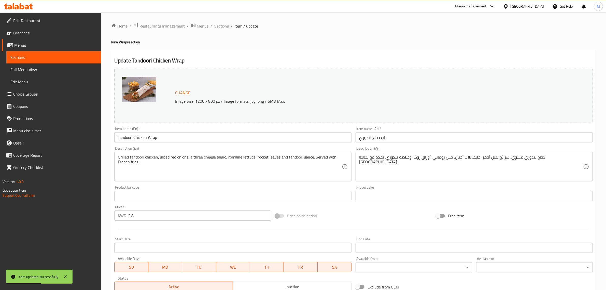
click at [223, 26] on span "Sections" at bounding box center [221, 26] width 15 height 6
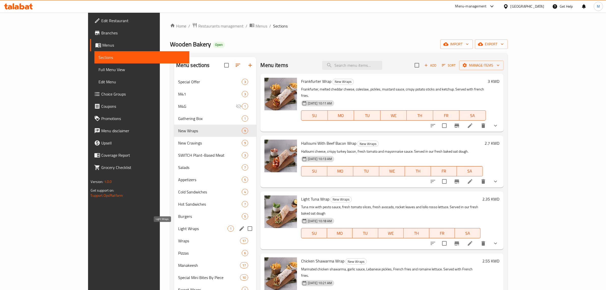
click at [178, 226] on span "Light Wraps" at bounding box center [203, 228] width 50 height 6
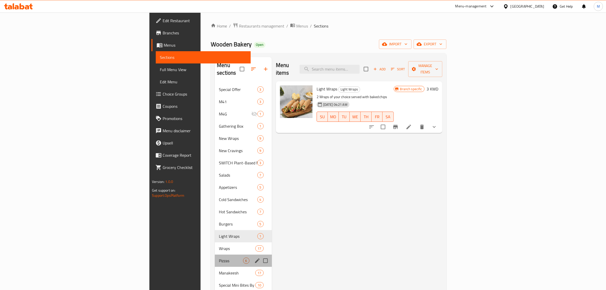
click at [215, 254] on div "Pizzas 6" at bounding box center [243, 260] width 57 height 12
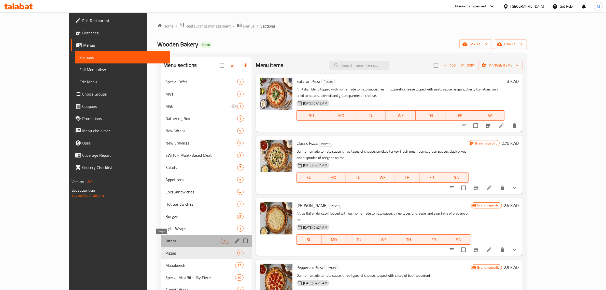
click at [172, 239] on span "Wraps" at bounding box center [193, 240] width 56 height 6
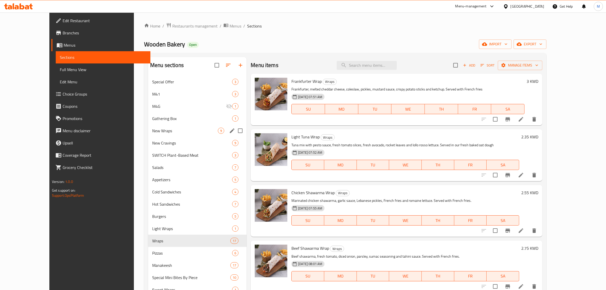
click at [184, 127] on div "New Wraps 9" at bounding box center [197, 130] width 98 height 12
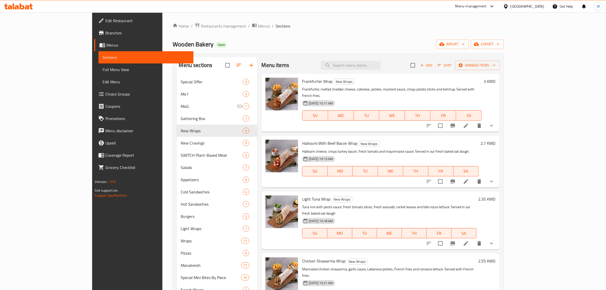
click at [302, 80] on span "Frankfurter Wrap" at bounding box center [317, 81] width 30 height 8
copy h6 "Frankfurter Wrap"
click at [381, 62] on input "search" at bounding box center [351, 65] width 60 height 9
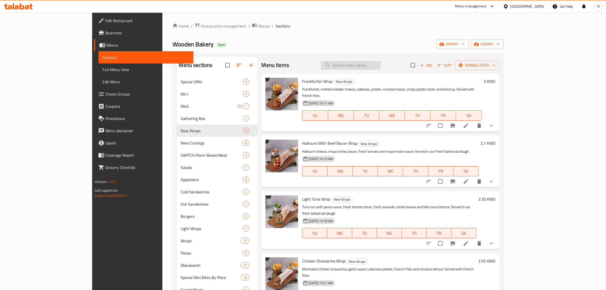
paste input "Frankfurter Wrap"
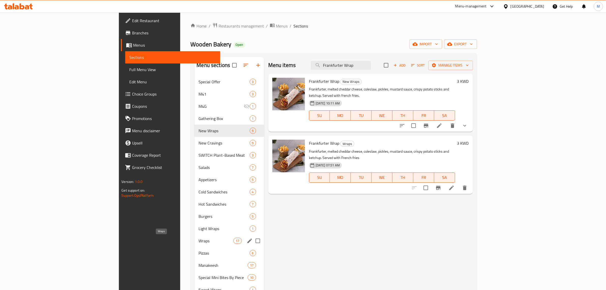
type input "Frankfurter Wrap"
click at [198, 237] on span "Wraps" at bounding box center [215, 240] width 35 height 6
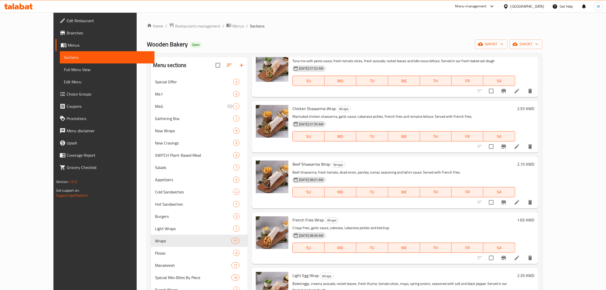
scroll to position [95, 0]
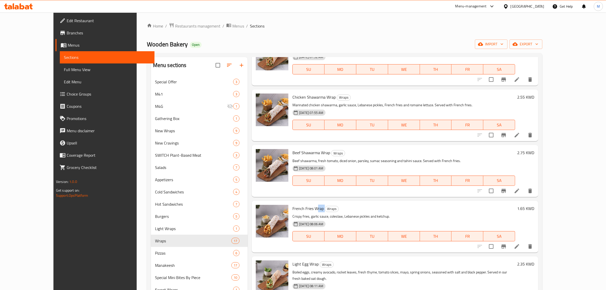
drag, startPoint x: 316, startPoint y: 205, endPoint x: 303, endPoint y: 204, distance: 13.0
click at [303, 205] on h6 "French Fries Wrap Wraps" at bounding box center [403, 208] width 223 height 7
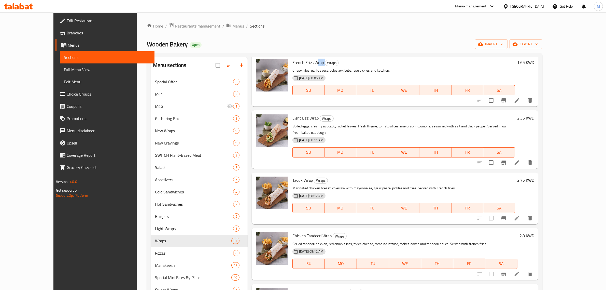
scroll to position [254, 0]
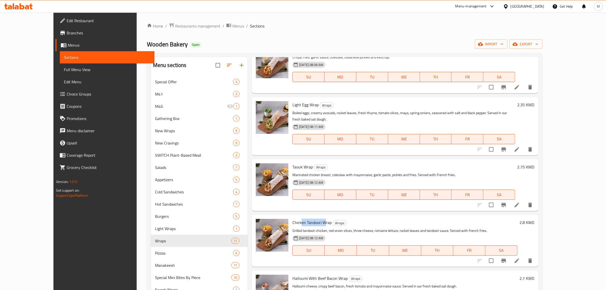
drag, startPoint x: 311, startPoint y: 214, endPoint x: 288, endPoint y: 210, distance: 23.3
click at [288, 215] on div "Chicken Tandoori Wrap Wraps Grilled tandoori chicken, red onion slices, three c…" at bounding box center [395, 241] width 287 height 52
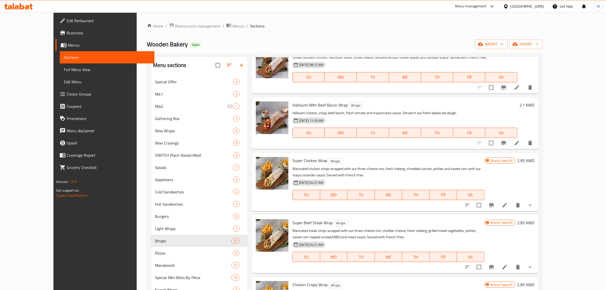
scroll to position [445, 0]
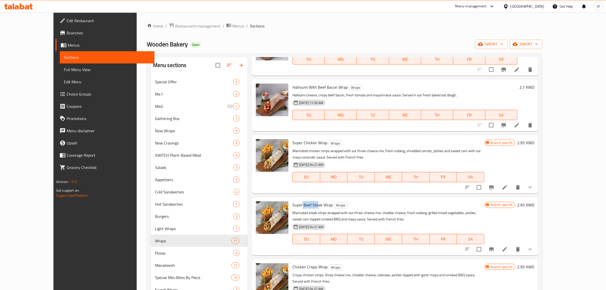
drag, startPoint x: 302, startPoint y: 196, endPoint x: 290, endPoint y: 194, distance: 11.4
click at [292, 201] on span "Super Beef Steak Wrap" at bounding box center [312, 205] width 40 height 8
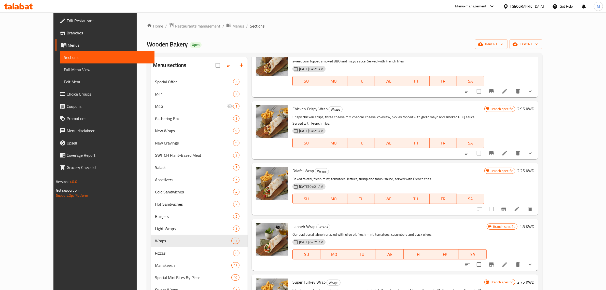
scroll to position [604, 0]
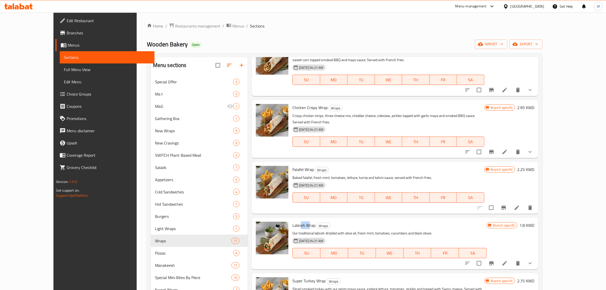
click at [292, 221] on span "Labneh Wrap" at bounding box center [303, 225] width 23 height 8
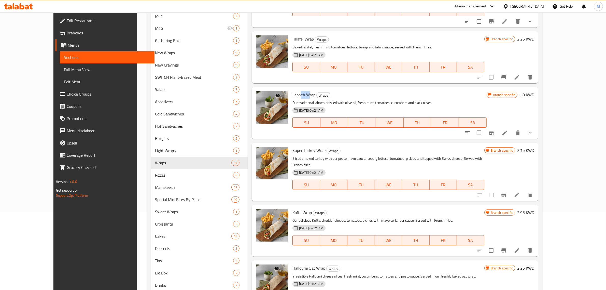
scroll to position [95, 0]
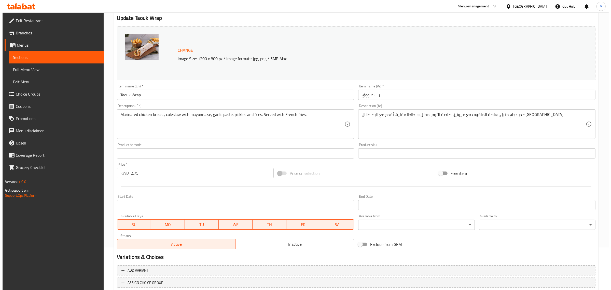
scroll to position [77, 0]
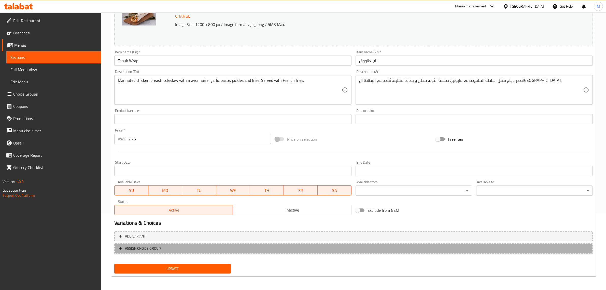
click at [186, 248] on span "ASSIGN CHOICE GROUP" at bounding box center [353, 248] width 469 height 6
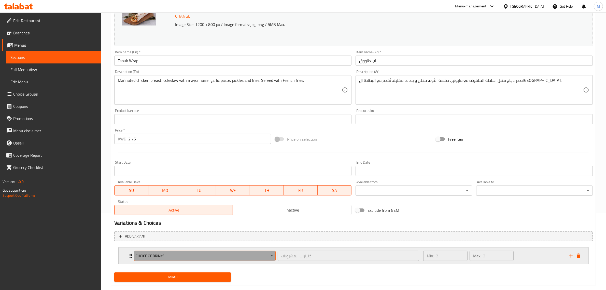
click at [180, 257] on span "Choice of Drinks" at bounding box center [205, 255] width 138 height 6
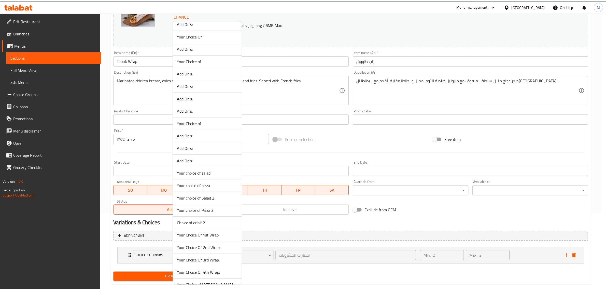
scroll to position [227, 0]
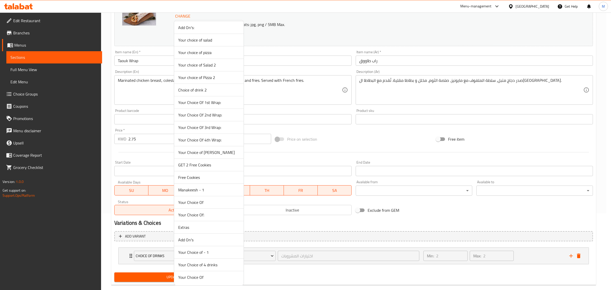
click at [216, 151] on span "Your Choice of [PERSON_NAME]" at bounding box center [208, 152] width 61 height 6
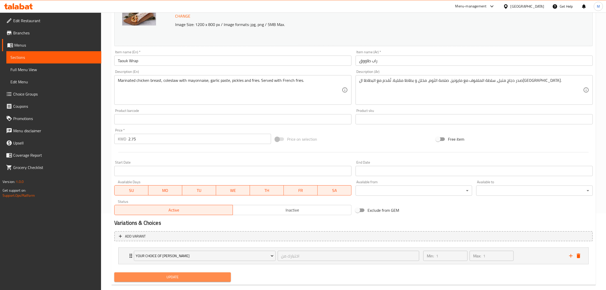
click at [199, 276] on span "Update" at bounding box center [172, 277] width 108 height 6
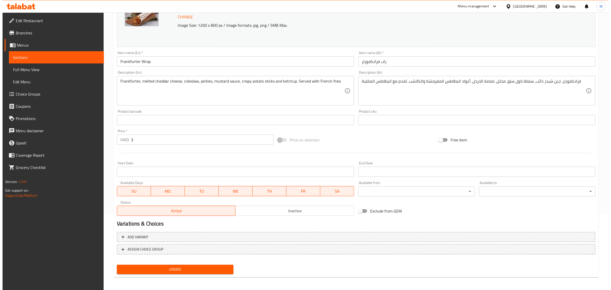
scroll to position [77, 0]
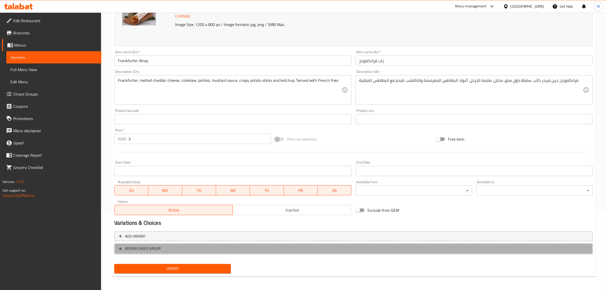
click at [178, 246] on span "ASSIGN CHOICE GROUP" at bounding box center [353, 248] width 469 height 6
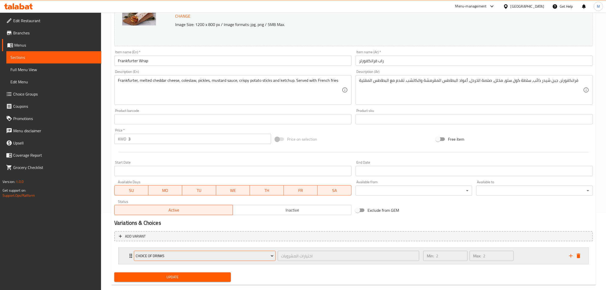
click at [219, 253] on span "Choice of Drinks" at bounding box center [205, 255] width 138 height 6
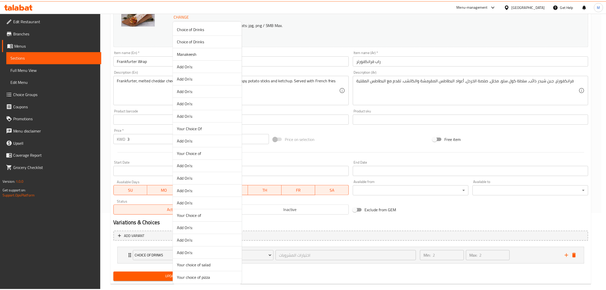
scroll to position [227, 0]
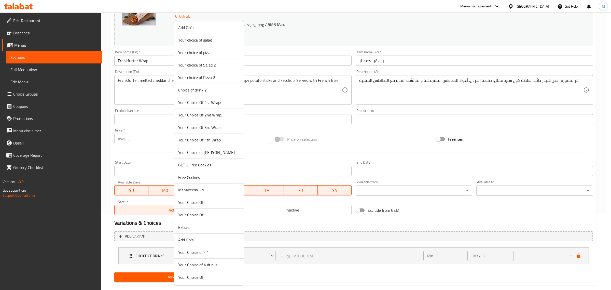
click at [213, 150] on span "Your Choice of [PERSON_NAME]" at bounding box center [208, 152] width 61 height 6
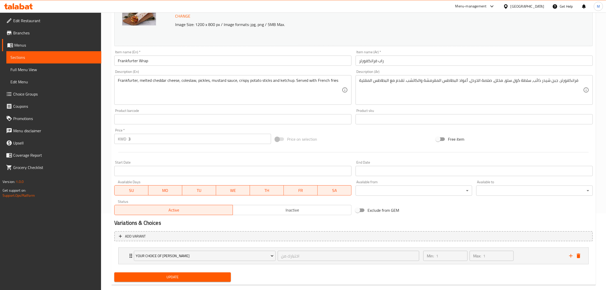
click at [179, 276] on span "Update" at bounding box center [172, 277] width 108 height 6
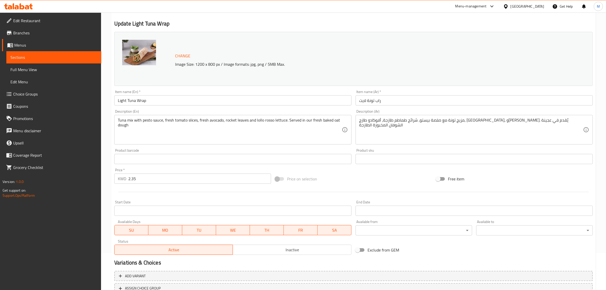
scroll to position [77, 0]
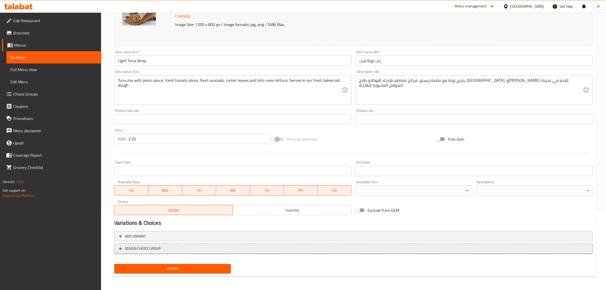
click at [182, 249] on span "ASSIGN CHOICE GROUP" at bounding box center [353, 248] width 469 height 6
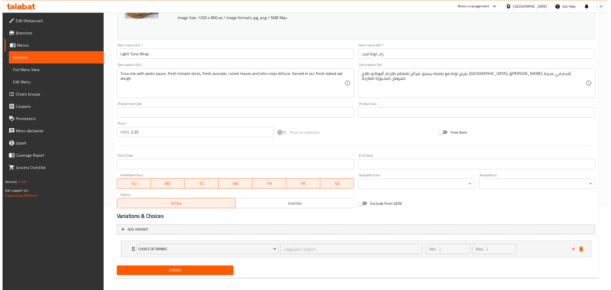
scroll to position [85, 0]
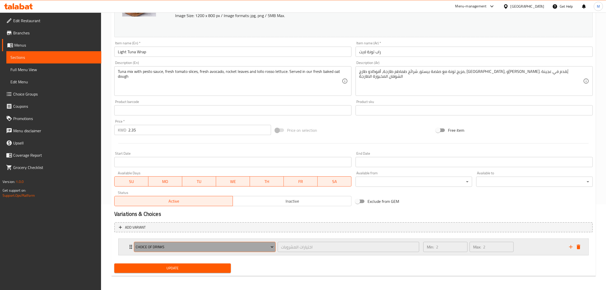
click at [187, 250] on button "Choice of Drinks" at bounding box center [205, 246] width 142 height 10
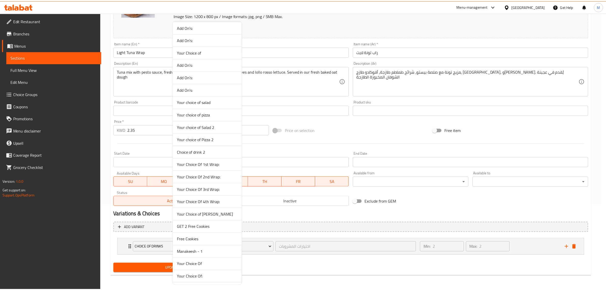
scroll to position [227, 0]
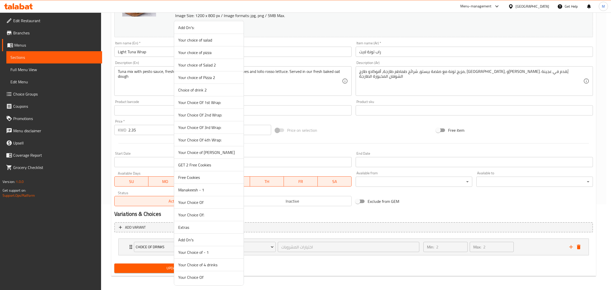
click at [214, 153] on span "Your Choice of [PERSON_NAME]" at bounding box center [208, 152] width 61 height 6
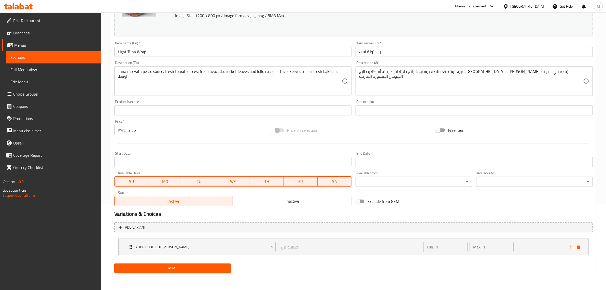
click at [190, 270] on span "Update" at bounding box center [172, 268] width 108 height 6
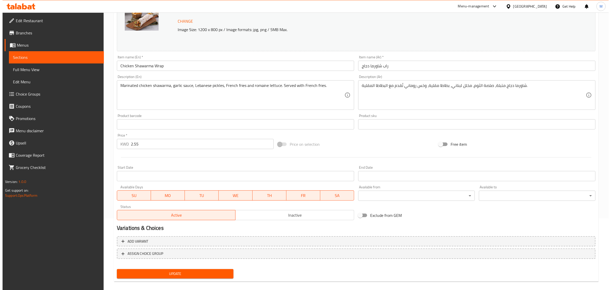
scroll to position [77, 0]
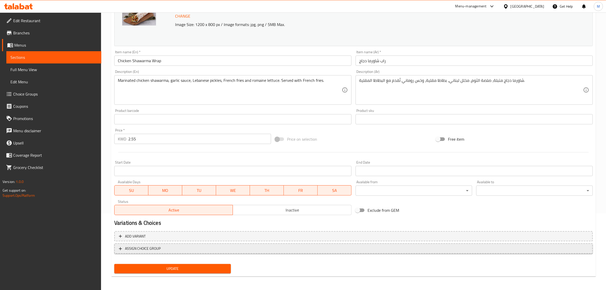
click at [190, 246] on span "ASSIGN CHOICE GROUP" at bounding box center [353, 248] width 469 height 6
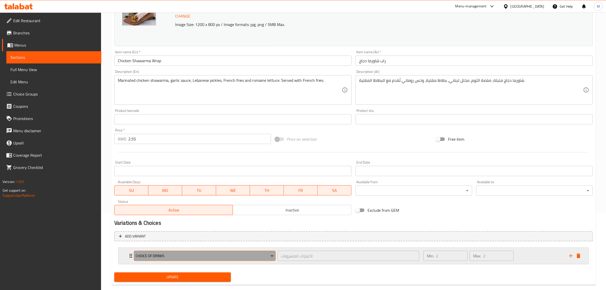
click at [193, 253] on span "Choice of Drinks" at bounding box center [205, 255] width 138 height 6
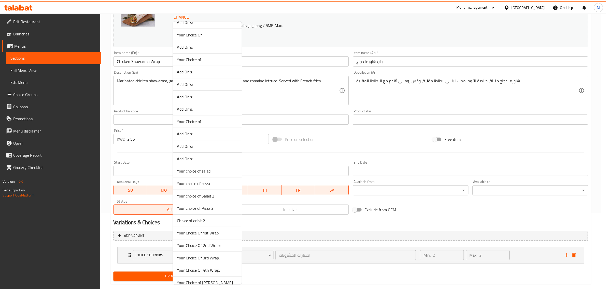
scroll to position [227, 0]
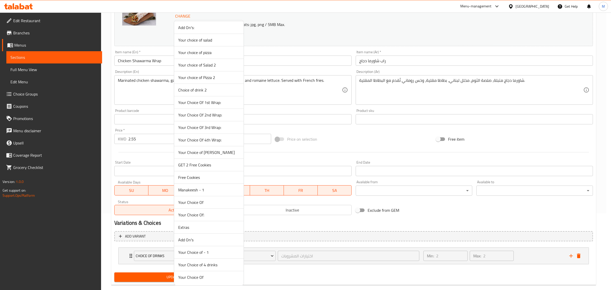
click at [208, 152] on span "Your Choice of [PERSON_NAME]" at bounding box center [208, 152] width 61 height 6
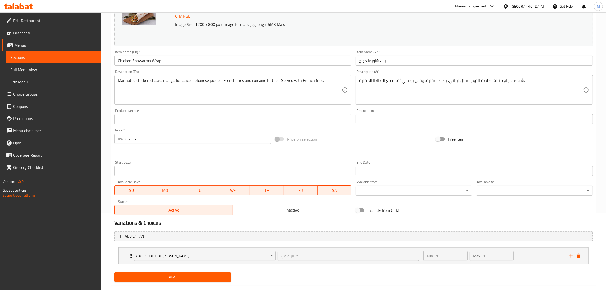
click at [180, 276] on span "Update" at bounding box center [172, 277] width 108 height 6
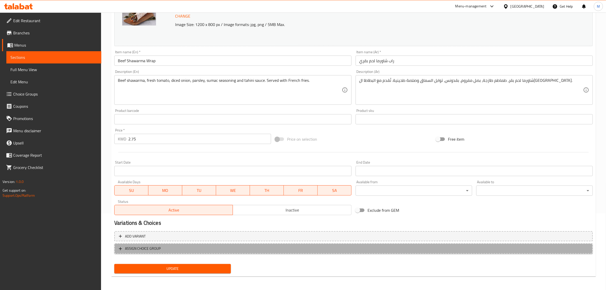
click at [186, 247] on span "ASSIGN CHOICE GROUP" at bounding box center [353, 248] width 469 height 6
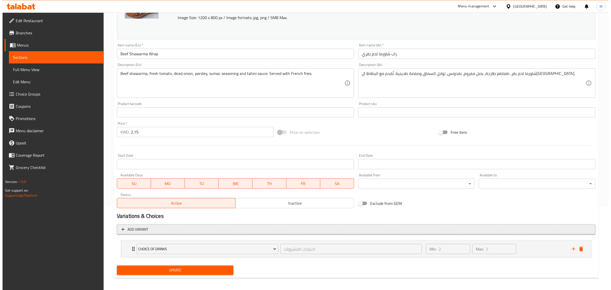
scroll to position [85, 0]
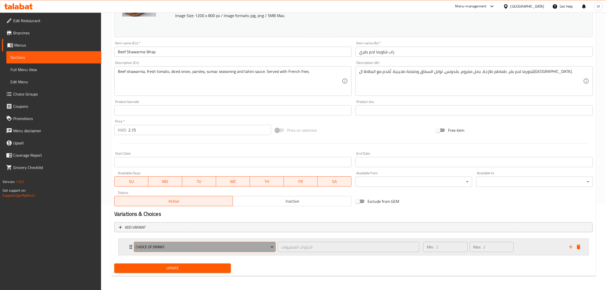
click at [185, 244] on span "Choice of Drinks" at bounding box center [205, 247] width 138 height 6
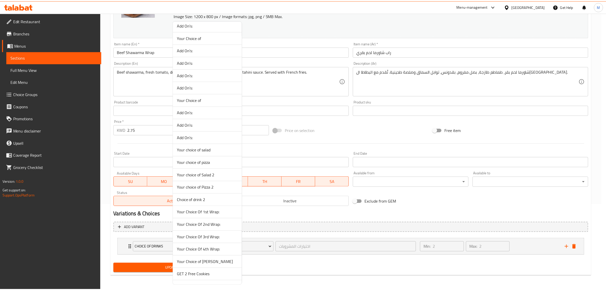
scroll to position [227, 0]
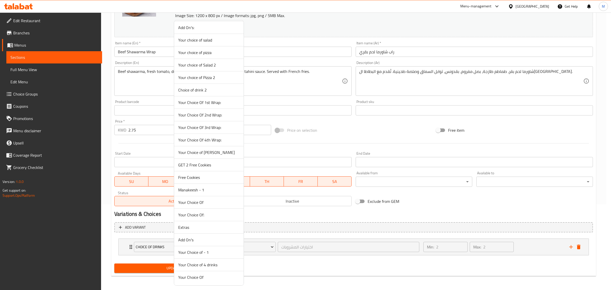
click at [205, 151] on span "Your Choice of [PERSON_NAME]" at bounding box center [208, 152] width 61 height 6
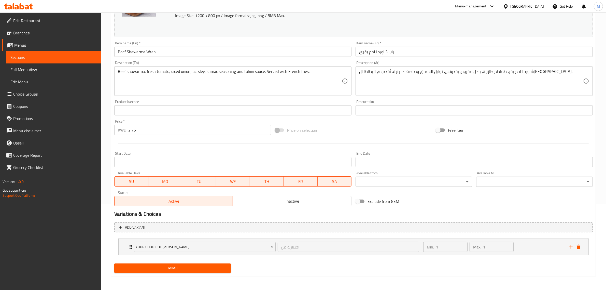
click at [188, 266] on span "Update" at bounding box center [172, 268] width 108 height 6
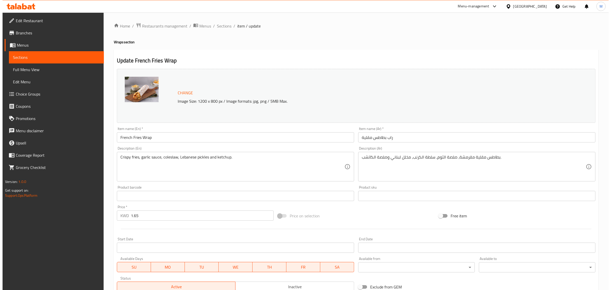
scroll to position [77, 0]
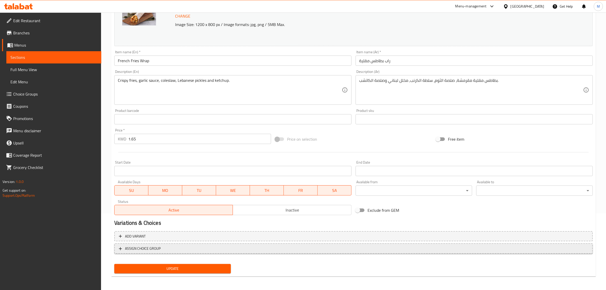
click at [187, 250] on span "ASSIGN CHOICE GROUP" at bounding box center [353, 248] width 469 height 6
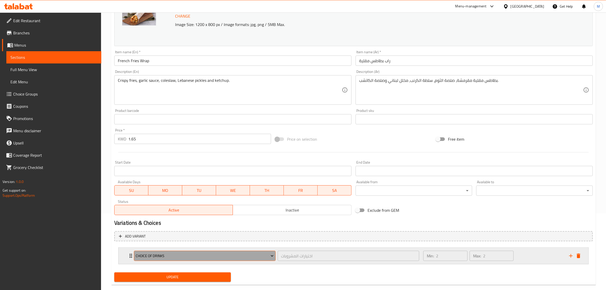
click at [189, 259] on button "Choice of Drinks" at bounding box center [205, 255] width 142 height 10
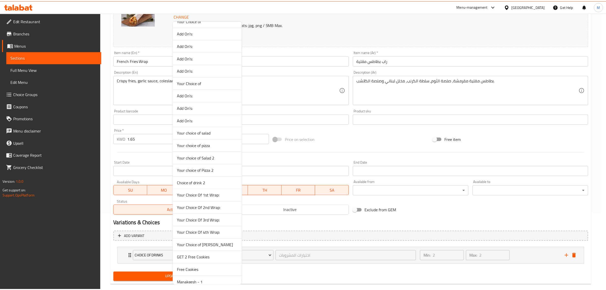
scroll to position [223, 0]
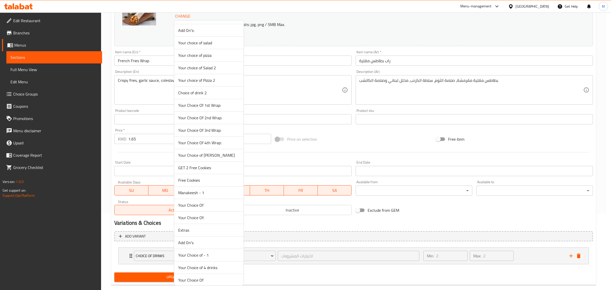
click at [198, 155] on span "Your Choice of [PERSON_NAME]" at bounding box center [208, 155] width 61 height 6
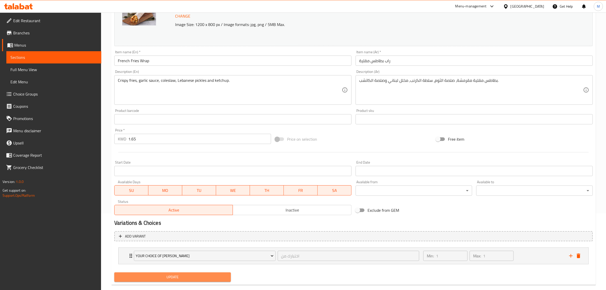
click at [180, 274] on span "Update" at bounding box center [172, 277] width 108 height 6
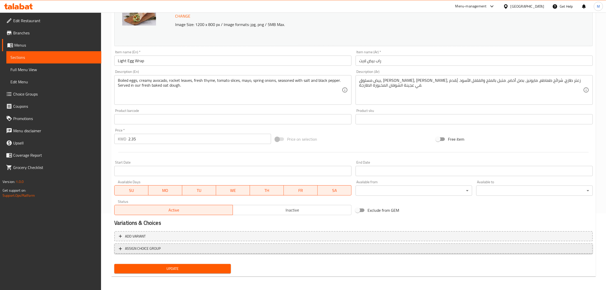
click at [187, 251] on button "ASSIGN CHOICE GROUP" at bounding box center [353, 248] width 478 height 10
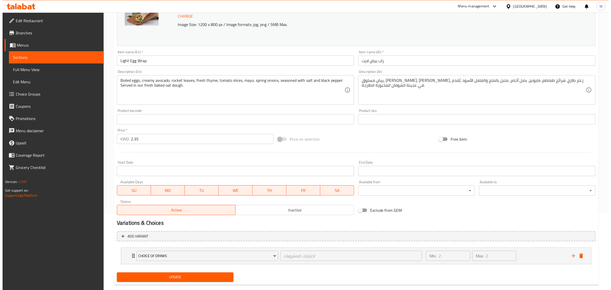
scroll to position [85, 0]
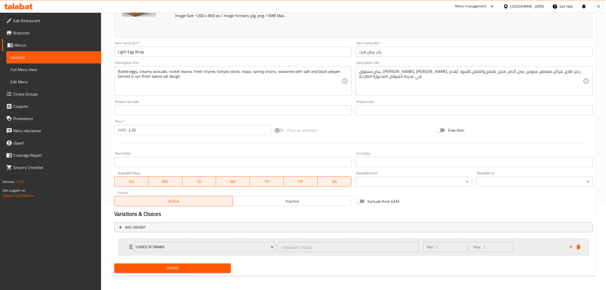
click at [190, 252] on div "Choice of Drinks" at bounding box center [205, 246] width 144 height 12
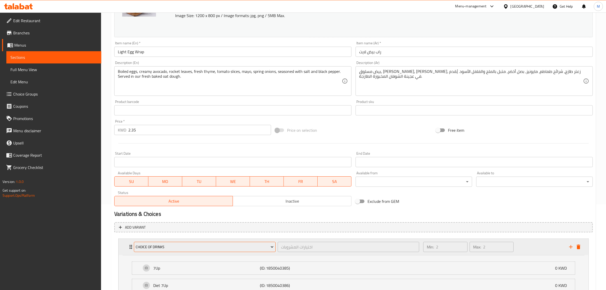
click at [190, 247] on span "Choice of Drinks" at bounding box center [205, 247] width 138 height 6
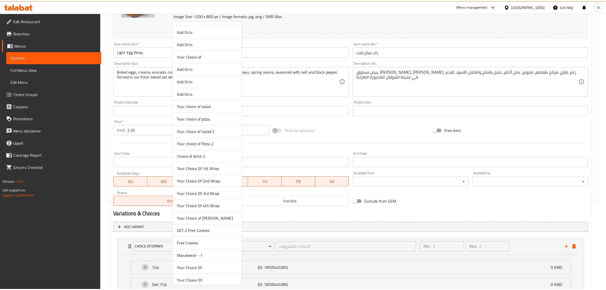
scroll to position [227, 0]
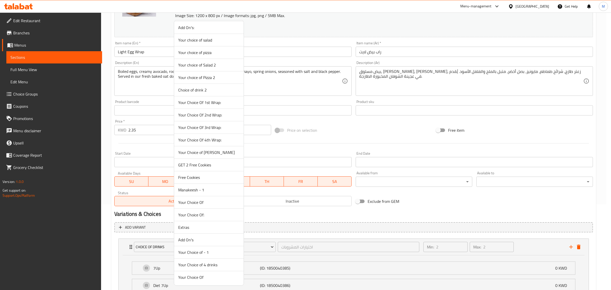
click at [203, 150] on span "Your Choice of [PERSON_NAME]" at bounding box center [208, 152] width 61 height 6
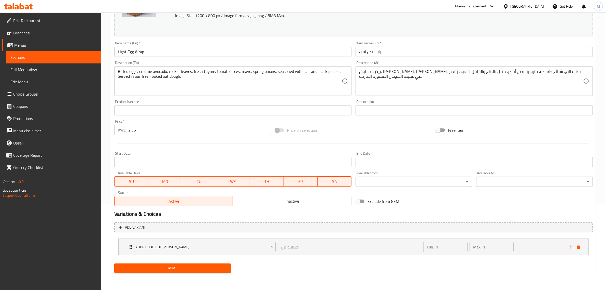
click at [194, 270] on span "Update" at bounding box center [172, 268] width 108 height 6
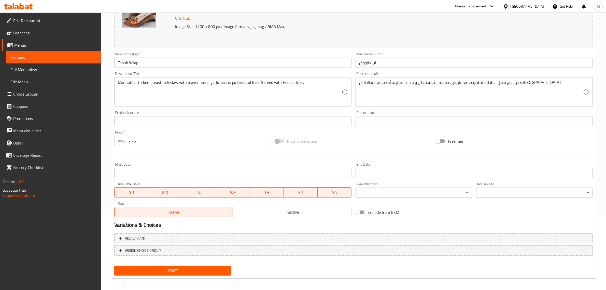
scroll to position [77, 0]
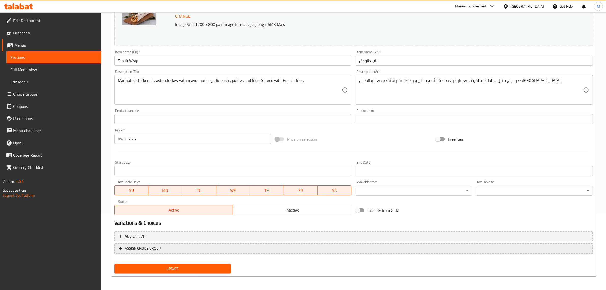
click at [198, 247] on span "ASSIGN CHOICE GROUP" at bounding box center [353, 248] width 469 height 6
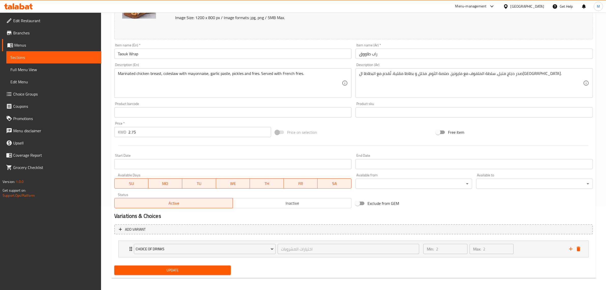
scroll to position [85, 0]
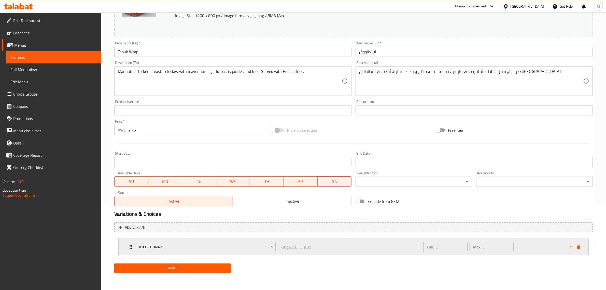
click at [201, 240] on div "Choice of Drinks" at bounding box center [205, 246] width 144 height 12
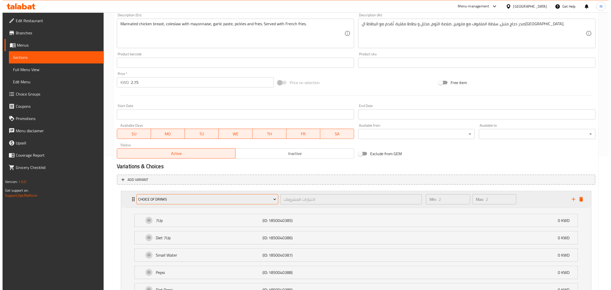
scroll to position [183, 0]
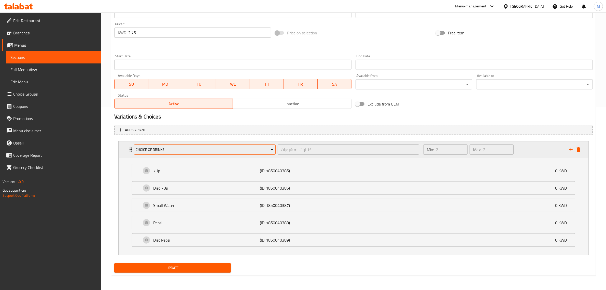
click at [216, 150] on span "Choice of Drinks" at bounding box center [205, 149] width 138 height 6
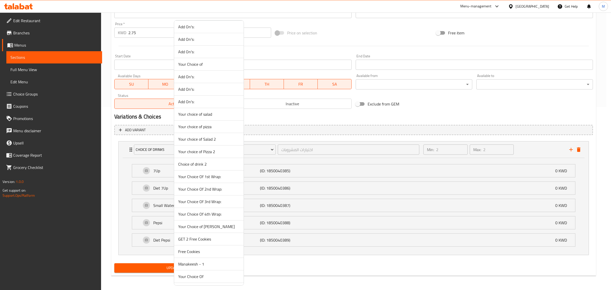
scroll to position [227, 0]
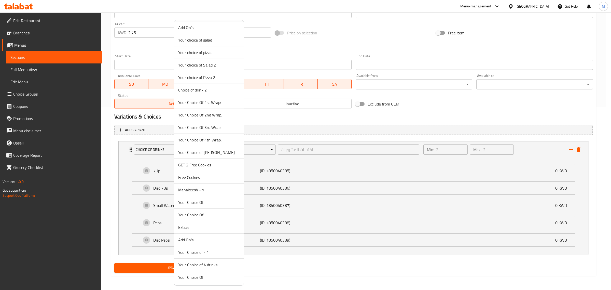
click at [205, 151] on span "Your Choice of [PERSON_NAME]" at bounding box center [208, 152] width 61 height 6
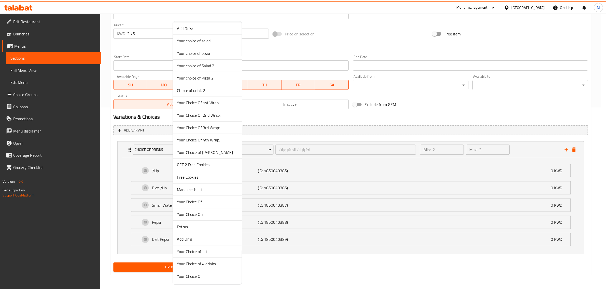
scroll to position [85, 0]
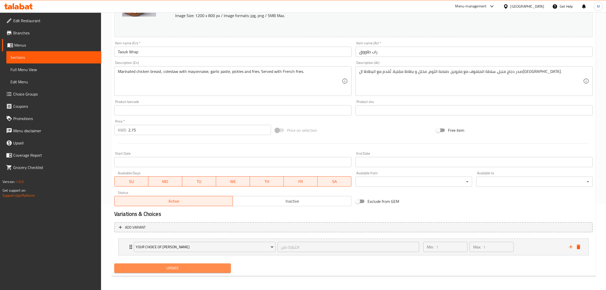
click at [178, 265] on span "Update" at bounding box center [172, 268] width 108 height 6
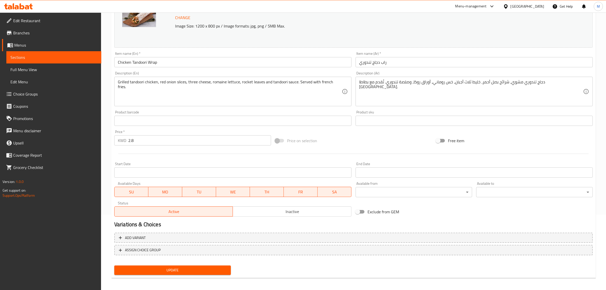
scroll to position [77, 0]
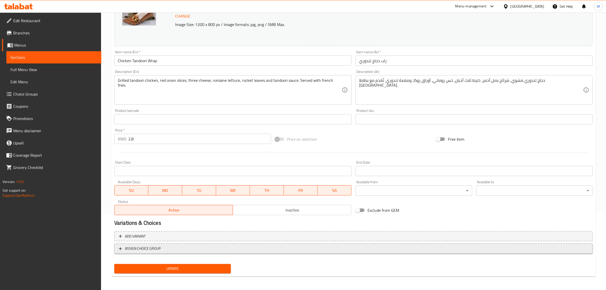
click at [190, 248] on span "ASSIGN CHOICE GROUP" at bounding box center [353, 248] width 469 height 6
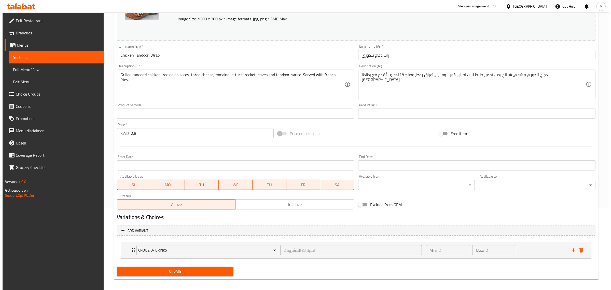
scroll to position [85, 0]
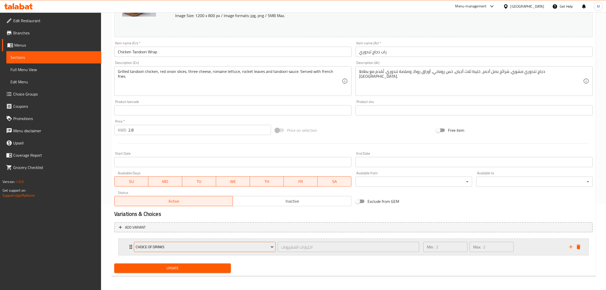
click at [233, 245] on span "Choice of Drinks" at bounding box center [205, 247] width 138 height 6
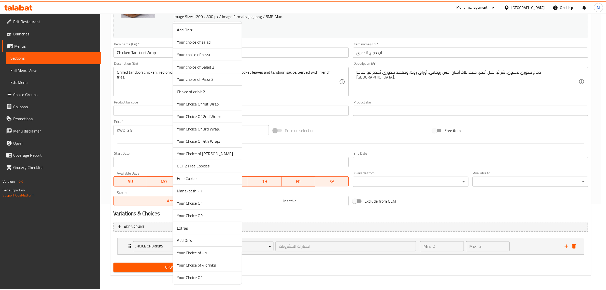
scroll to position [227, 0]
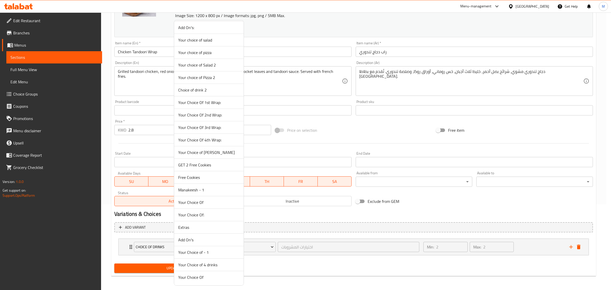
click at [208, 154] on span "Your Choice of [PERSON_NAME]" at bounding box center [208, 152] width 61 height 6
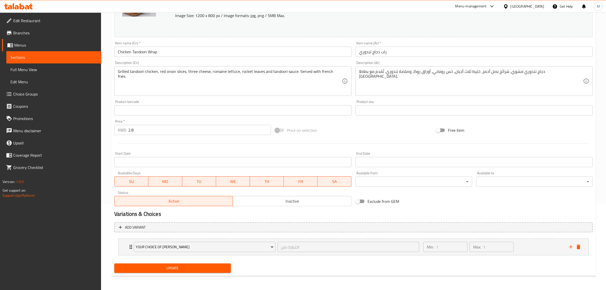
click at [181, 265] on span "Update" at bounding box center [172, 268] width 108 height 6
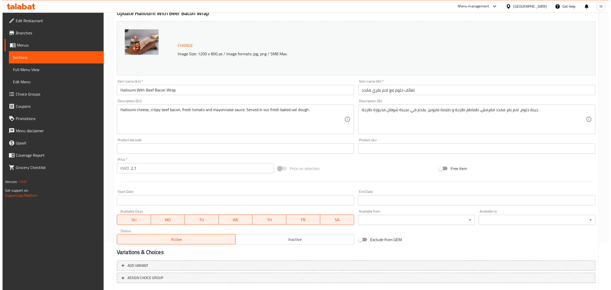
scroll to position [77, 0]
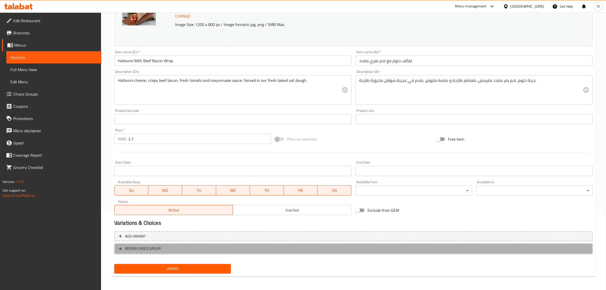
click at [173, 245] on span "ASSIGN CHOICE GROUP" at bounding box center [353, 248] width 469 height 6
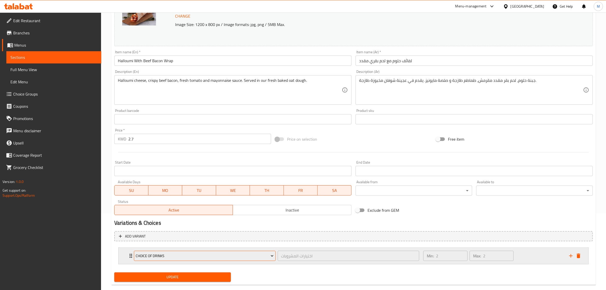
click at [192, 252] on span "Choice of Drinks" at bounding box center [205, 255] width 138 height 6
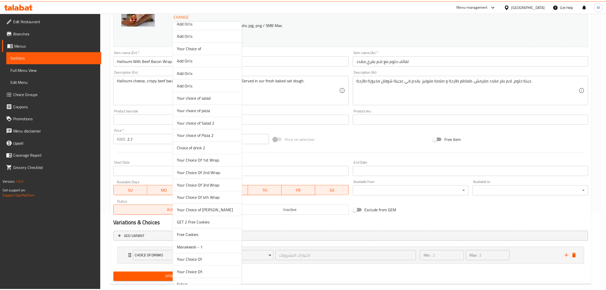
scroll to position [227, 0]
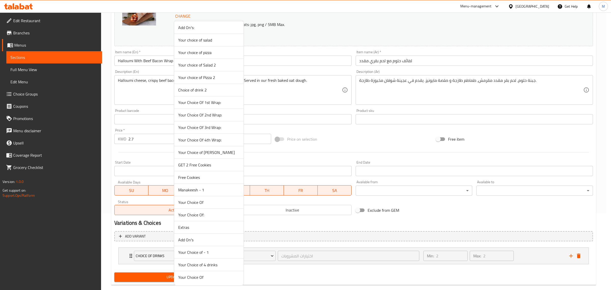
click at [207, 152] on span "Your Choice of [PERSON_NAME]" at bounding box center [208, 152] width 61 height 6
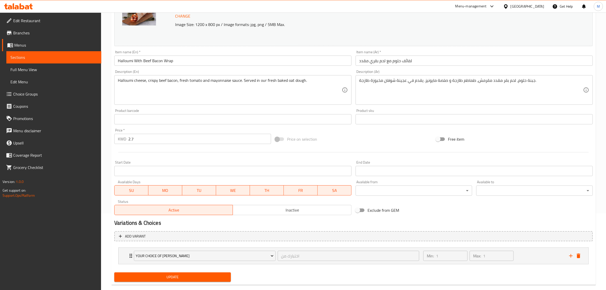
click at [190, 276] on span "Update" at bounding box center [172, 277] width 108 height 6
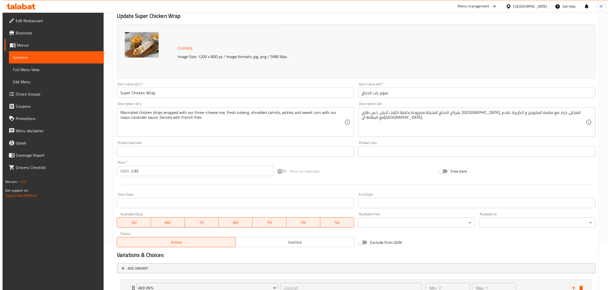
scroll to position [85, 0]
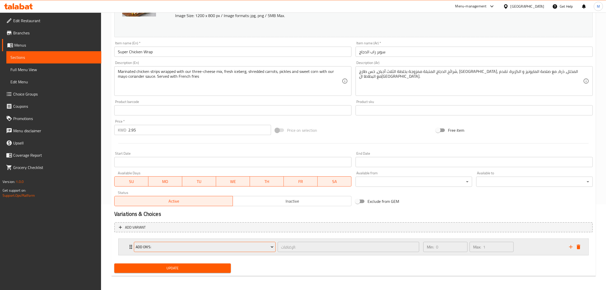
click at [192, 247] on span "Add On's:" at bounding box center [205, 247] width 138 height 6
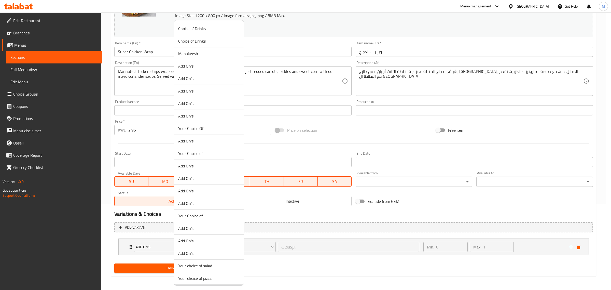
click at [404, 266] on div at bounding box center [305, 145] width 611 height 290
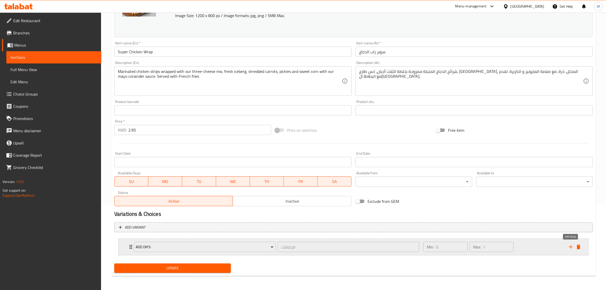
click at [571, 245] on icon "add" at bounding box center [571, 247] width 4 height 4
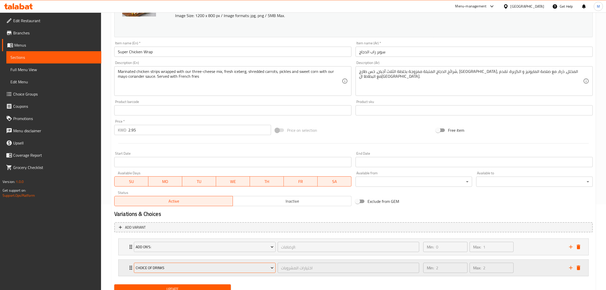
click at [177, 265] on span "Choice of Drinks" at bounding box center [205, 267] width 138 height 6
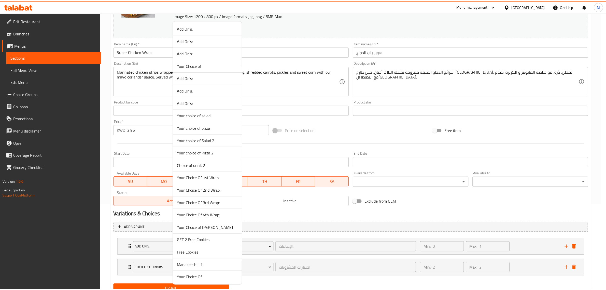
scroll to position [227, 0]
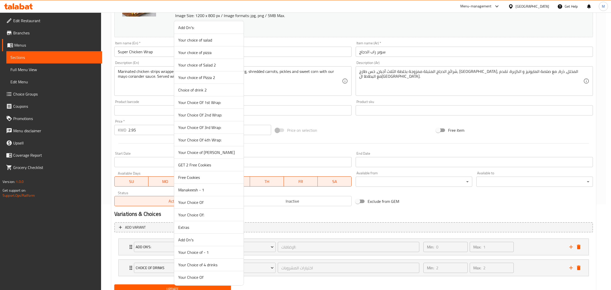
click at [200, 152] on span "Your Choice of [PERSON_NAME]" at bounding box center [208, 152] width 61 height 6
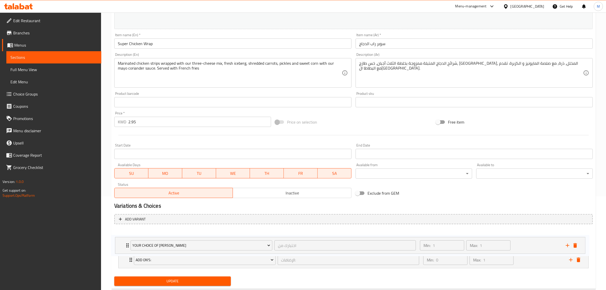
drag, startPoint x: 129, startPoint y: 265, endPoint x: 125, endPoint y: 240, distance: 25.2
click at [125, 240] on div "Add On's: الإضافات: ​ Min: 0 ​ Max: 1 ​ Oat Dough (ID: 1850040521) 0.25 KWD Nam…" at bounding box center [353, 249] width 478 height 42
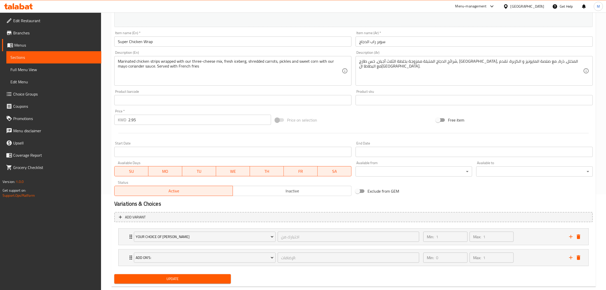
click at [175, 275] on span "Update" at bounding box center [172, 278] width 108 height 6
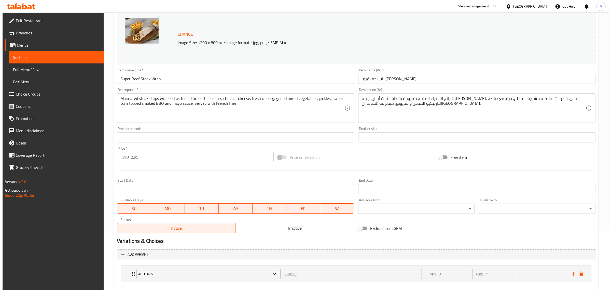
scroll to position [85, 0]
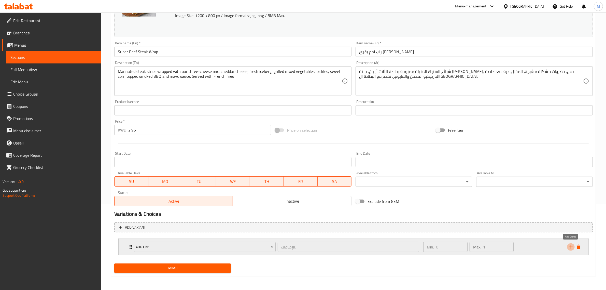
click at [570, 246] on icon "add" at bounding box center [571, 247] width 6 height 6
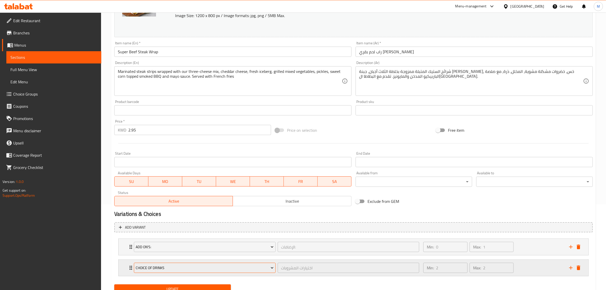
click at [203, 269] on span "Choice of Drinks" at bounding box center [205, 267] width 138 height 6
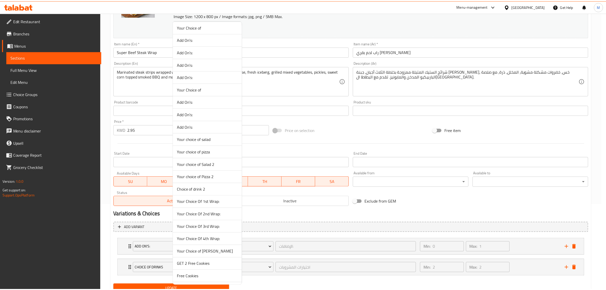
scroll to position [227, 0]
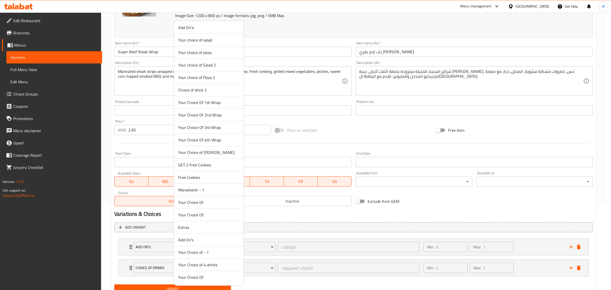
click at [204, 154] on span "Your Choice of [PERSON_NAME]" at bounding box center [208, 152] width 61 height 6
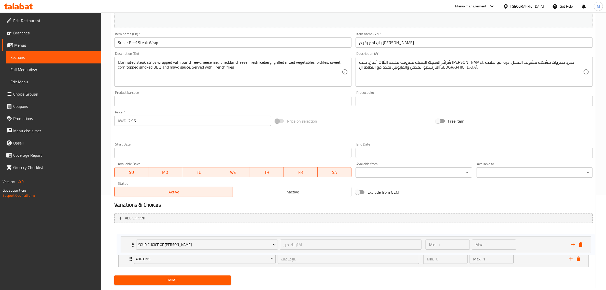
drag, startPoint x: 131, startPoint y: 264, endPoint x: 133, endPoint y: 238, distance: 25.8
click at [133, 238] on div "Add On's: الإضافات: ​ Min: 0 ​ Max: 1 ​ Oat Dough (ID: 1850040521) 0.25 KWD Nam…" at bounding box center [353, 248] width 478 height 42
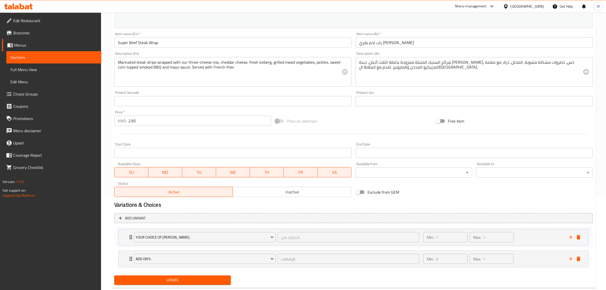
scroll to position [95, 0]
click at [179, 279] on span "Update" at bounding box center [172, 279] width 108 height 6
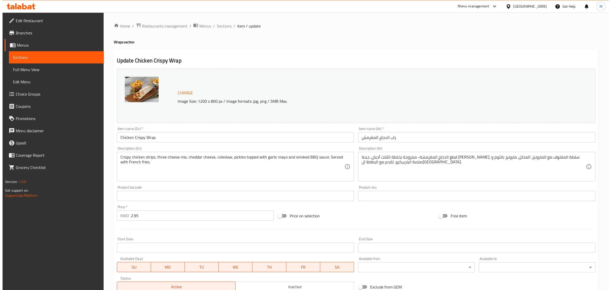
scroll to position [85, 0]
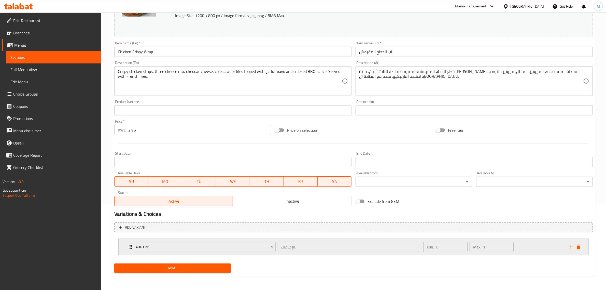
click at [568, 243] on div "Expand" at bounding box center [574, 247] width 15 height 8
click at [572, 248] on icon "add" at bounding box center [571, 247] width 6 height 6
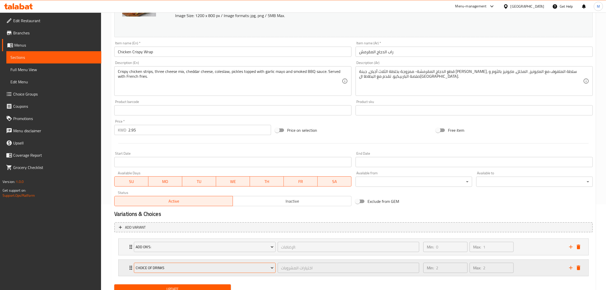
click at [181, 267] on span "Choice of Drinks" at bounding box center [205, 267] width 138 height 6
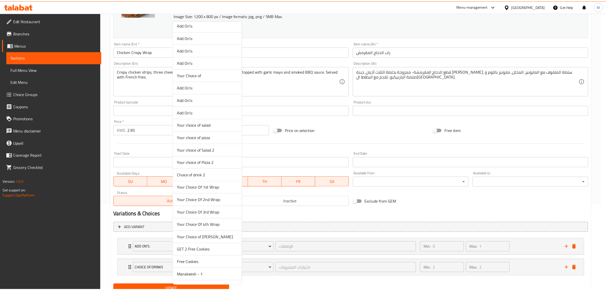
scroll to position [227, 0]
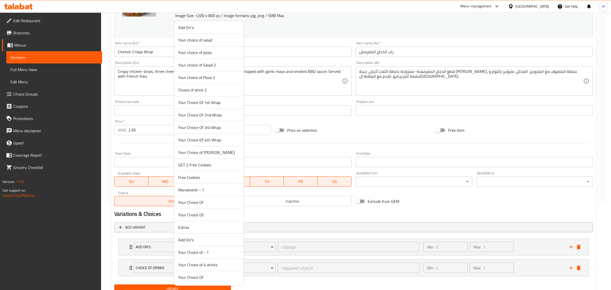
click at [204, 150] on span "Your Choice of [PERSON_NAME]" at bounding box center [208, 152] width 61 height 6
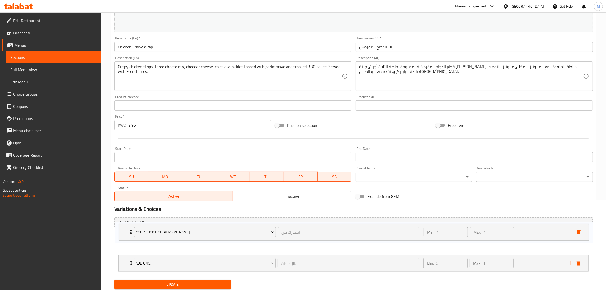
scroll to position [94, 0]
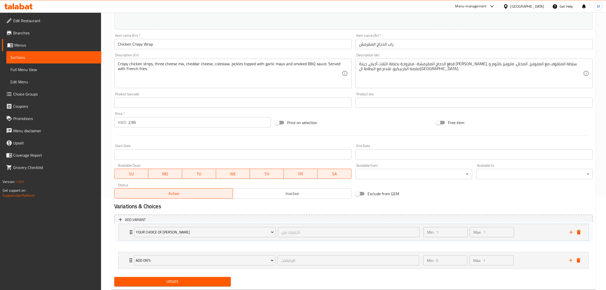
drag, startPoint x: 132, startPoint y: 259, endPoint x: 131, endPoint y: 232, distance: 26.7
click at [131, 232] on div "Add On's: الإضافات: ​ Min: 0 ​ Max: 1 ​ Oat Dough (ID: 1850040521) 0.25 KWD Nam…" at bounding box center [353, 249] width 478 height 42
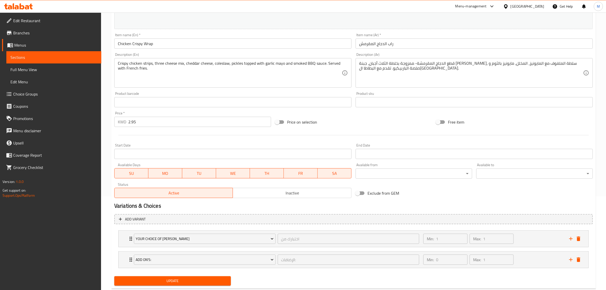
click at [176, 277] on span "Update" at bounding box center [172, 280] width 108 height 6
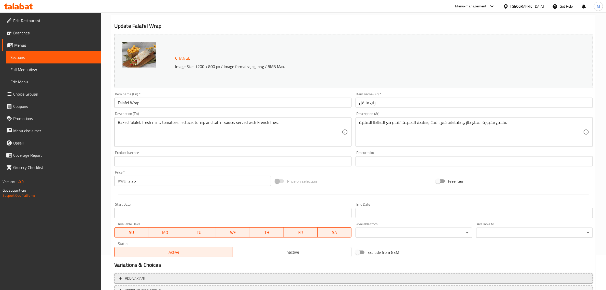
scroll to position [77, 0]
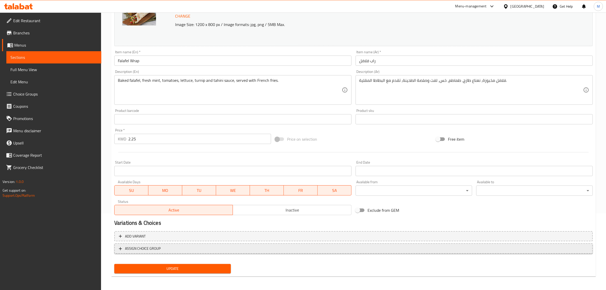
click at [179, 245] on span "ASSIGN CHOICE GROUP" at bounding box center [353, 248] width 469 height 6
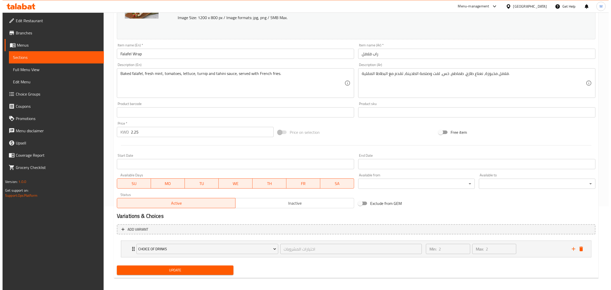
scroll to position [85, 0]
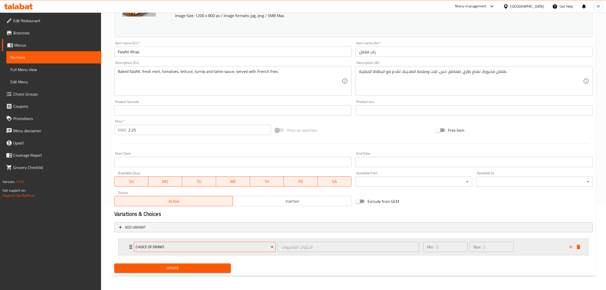
click at [184, 246] on span "Choice of Drinks" at bounding box center [205, 247] width 138 height 6
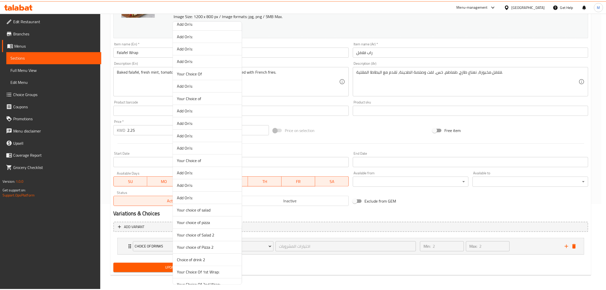
scroll to position [227, 0]
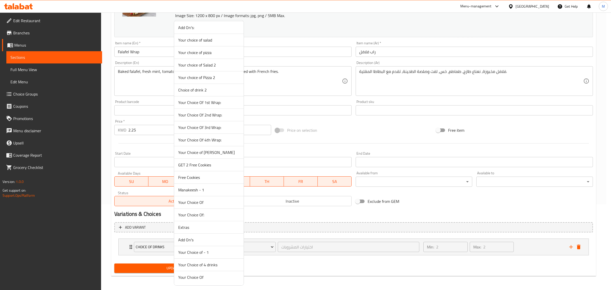
click at [212, 155] on span "Your Choice of [PERSON_NAME]" at bounding box center [208, 152] width 61 height 6
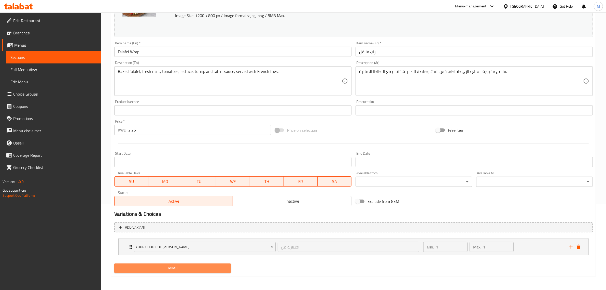
click at [177, 270] on span "Update" at bounding box center [172, 268] width 108 height 6
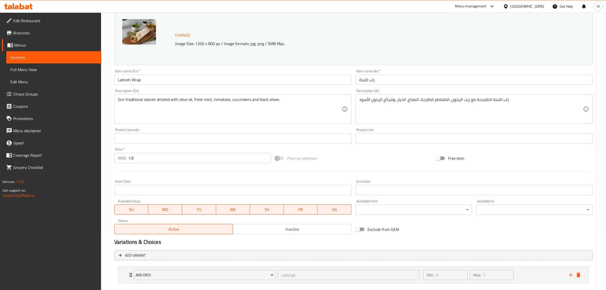
scroll to position [85, 0]
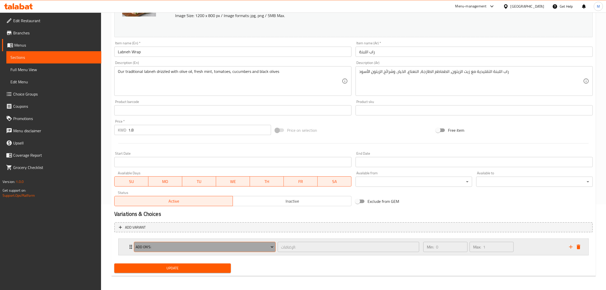
click at [181, 246] on span "Add On's:" at bounding box center [205, 247] width 138 height 6
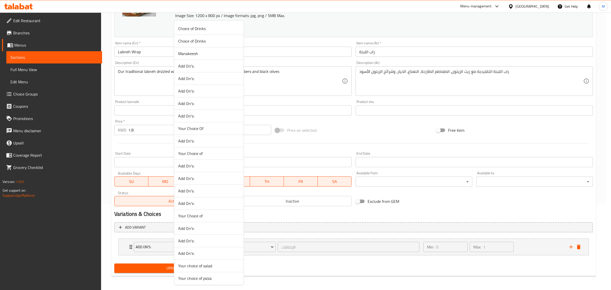
click at [569, 245] on div at bounding box center [305, 145] width 611 height 290
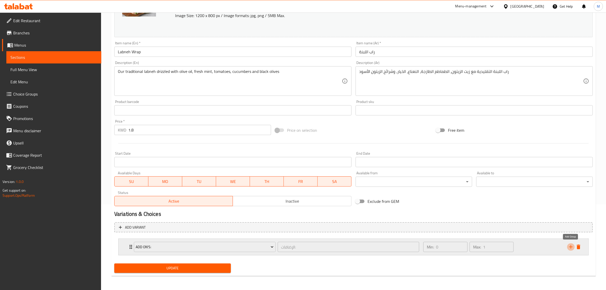
click at [570, 245] on icon "add" at bounding box center [571, 247] width 6 height 6
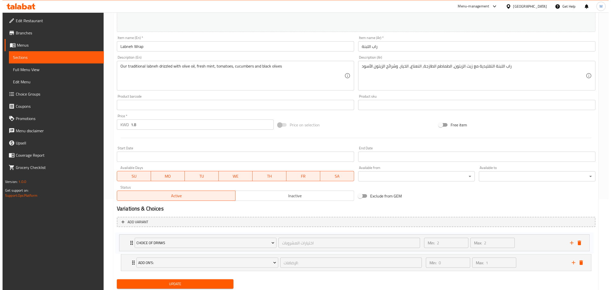
scroll to position [93, 0]
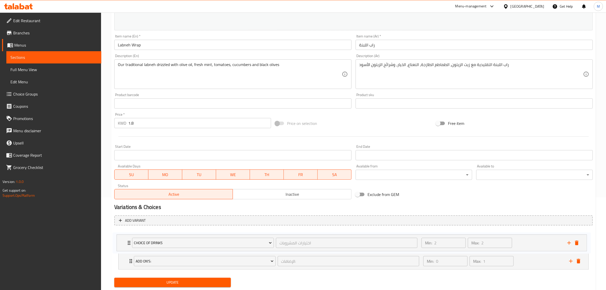
drag, startPoint x: 128, startPoint y: 267, endPoint x: 127, endPoint y: 239, distance: 27.5
click at [127, 239] on div "Add On's: الإضافات: ​ Min: 0 ​ Max: 1 ​ Oat Dough (ID: 1850040521) 0.25 KWD Nam…" at bounding box center [353, 250] width 478 height 42
click at [178, 242] on div "Choice of Drinks اختيارات المشروبات ​ Min: 2 ​ Max: 2 ​ 7Up (ID: 1850040385) 0 …" at bounding box center [353, 250] width 478 height 42
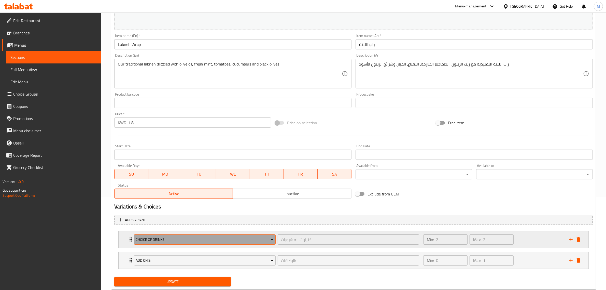
click at [200, 240] on span "Choice of Drinks" at bounding box center [205, 239] width 138 height 6
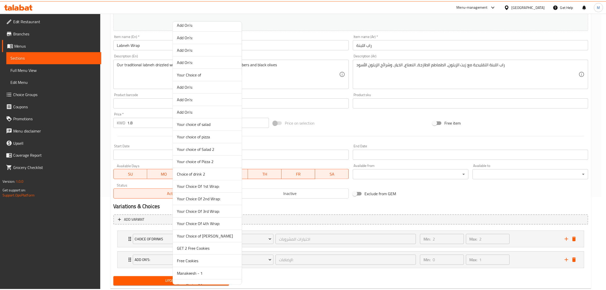
scroll to position [227, 0]
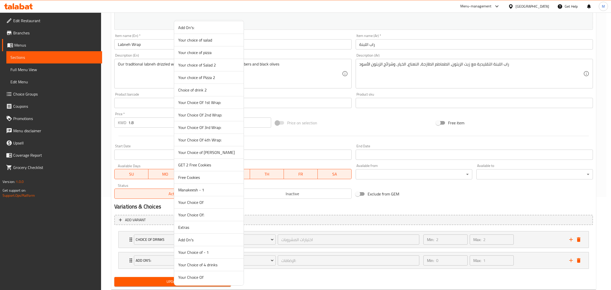
click at [204, 150] on span "Your Choice of [PERSON_NAME]" at bounding box center [208, 152] width 61 height 6
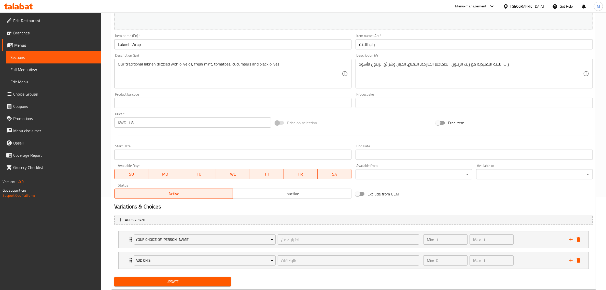
click at [192, 279] on span "Update" at bounding box center [172, 281] width 108 height 6
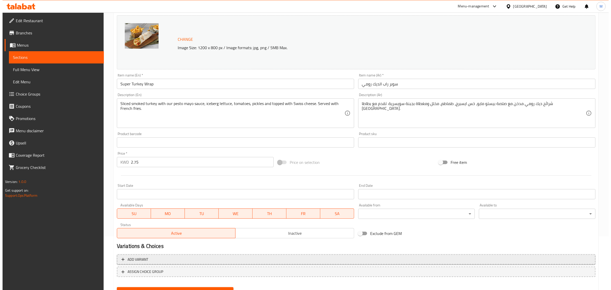
scroll to position [77, 0]
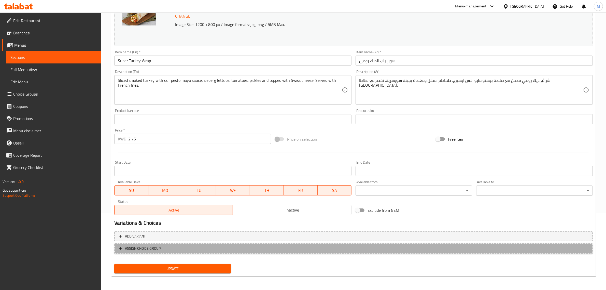
click at [179, 247] on span "ASSIGN CHOICE GROUP" at bounding box center [353, 248] width 469 height 6
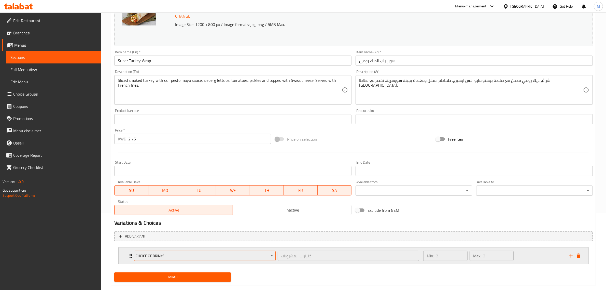
click at [168, 255] on span "Choice of Drinks" at bounding box center [205, 255] width 138 height 6
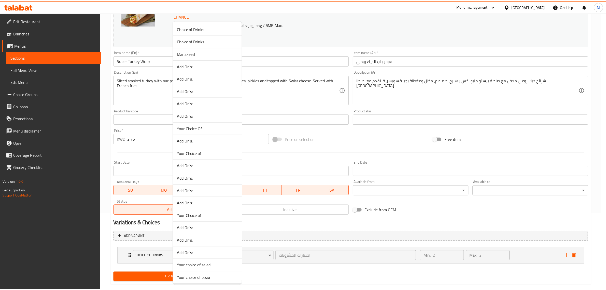
scroll to position [227, 0]
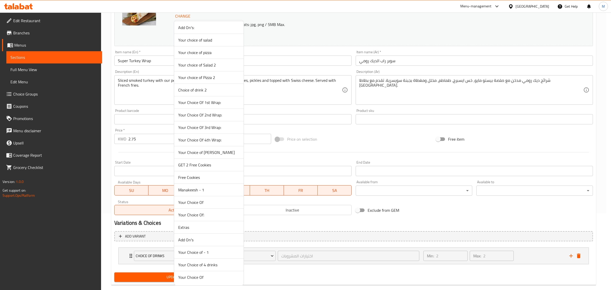
click at [201, 151] on span "Your Choice of [PERSON_NAME]" at bounding box center [208, 152] width 61 height 6
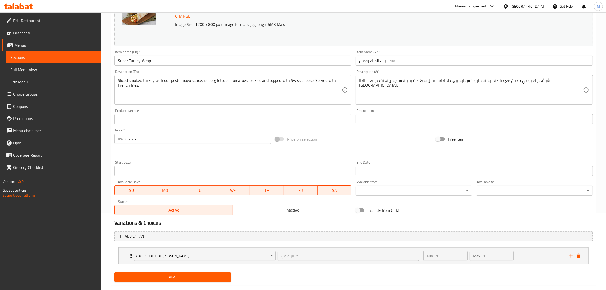
click at [190, 275] on span "Update" at bounding box center [172, 277] width 108 height 6
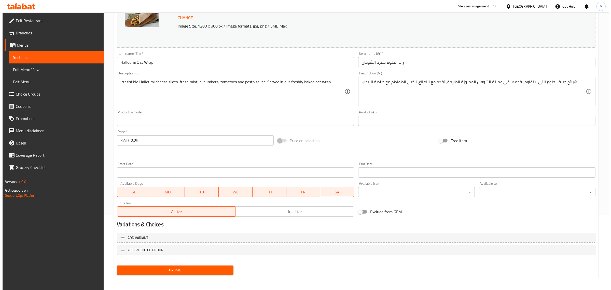
scroll to position [77, 0]
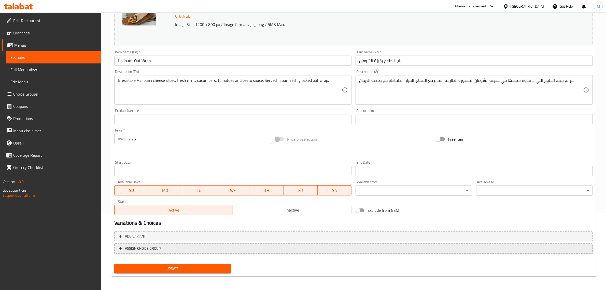
click at [202, 247] on span "ASSIGN CHOICE GROUP" at bounding box center [353, 248] width 469 height 6
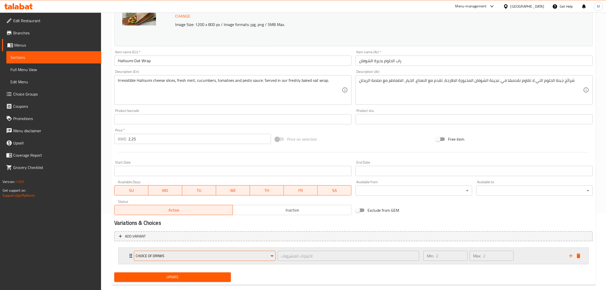
click at [202, 258] on span "Choice of Drinks" at bounding box center [205, 255] width 138 height 6
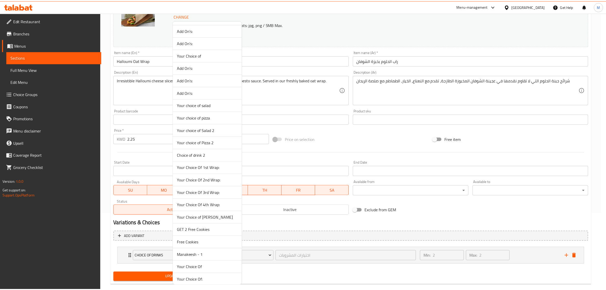
scroll to position [227, 0]
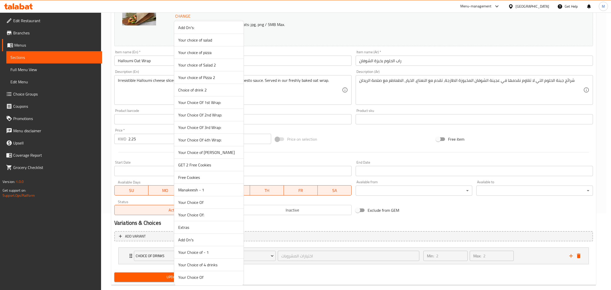
click at [218, 153] on span "Your Choice of [PERSON_NAME]" at bounding box center [208, 152] width 61 height 6
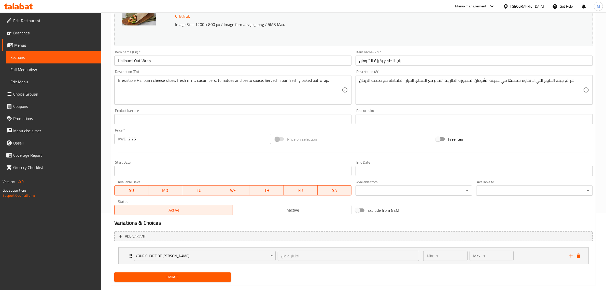
click at [194, 279] on span "Update" at bounding box center [172, 277] width 108 height 6
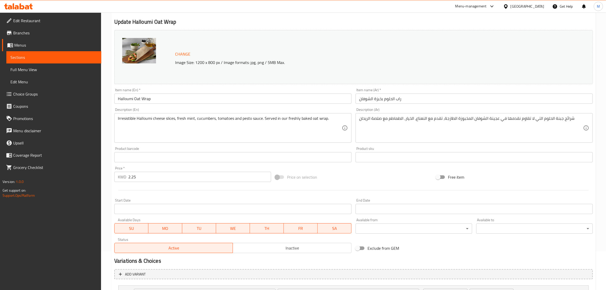
scroll to position [0, 0]
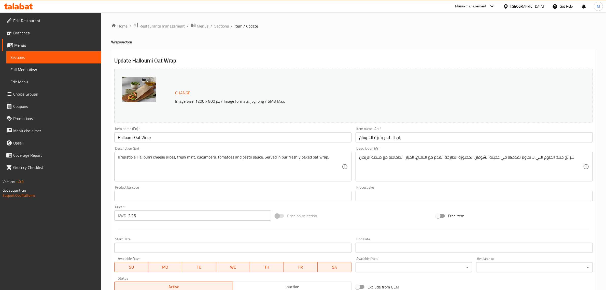
click at [223, 25] on span "Sections" at bounding box center [221, 26] width 15 height 6
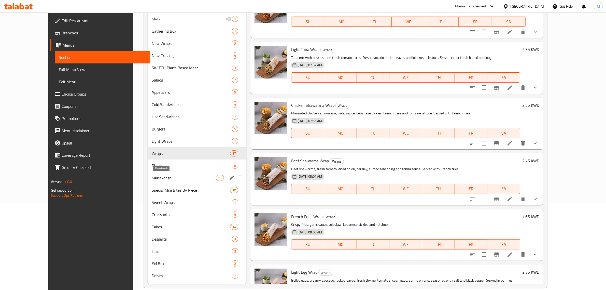
scroll to position [95, 0]
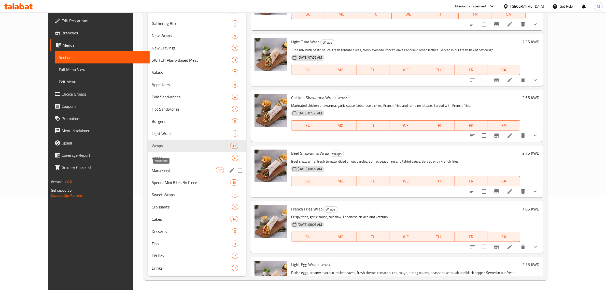
click at [182, 167] on span "Manakeesh" at bounding box center [184, 170] width 64 height 6
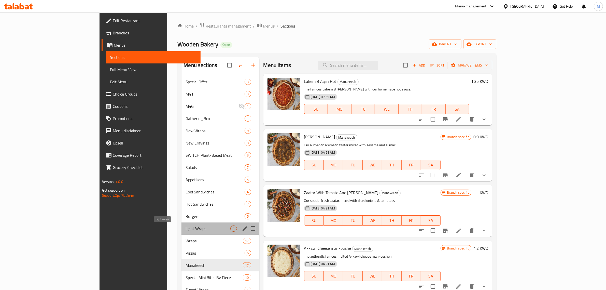
click at [185, 231] on span "Light Wraps" at bounding box center [207, 228] width 45 height 6
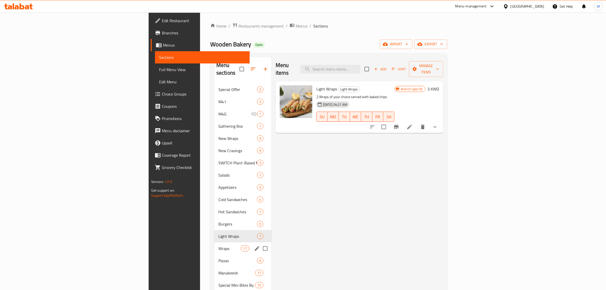
click at [214, 244] on div "Wraps 17" at bounding box center [242, 248] width 57 height 12
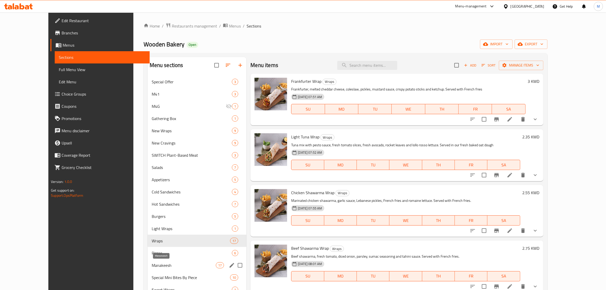
click at [173, 265] on span "Manakeesh" at bounding box center [184, 265] width 64 height 6
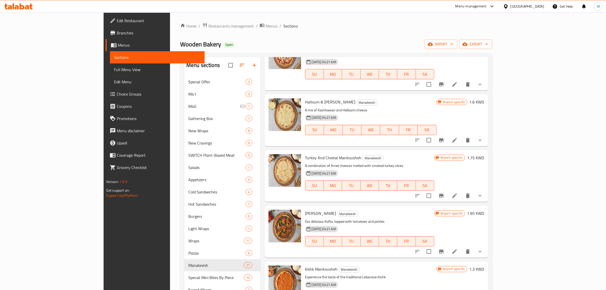
scroll to position [413, 0]
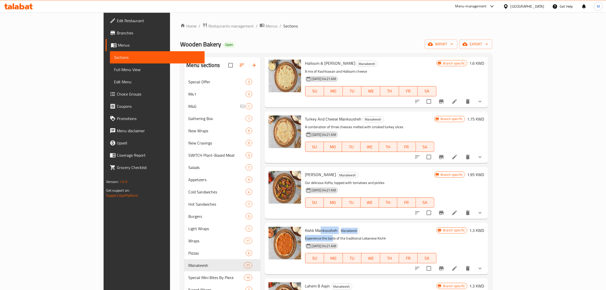
drag, startPoint x: 295, startPoint y: 226, endPoint x: 293, endPoint y: 225, distance: 2.8
click at [303, 225] on div "Kishk Mankousheh Manakeesh Experience the taste of the traditional Lebanese Kis…" at bounding box center [370, 248] width 135 height 48
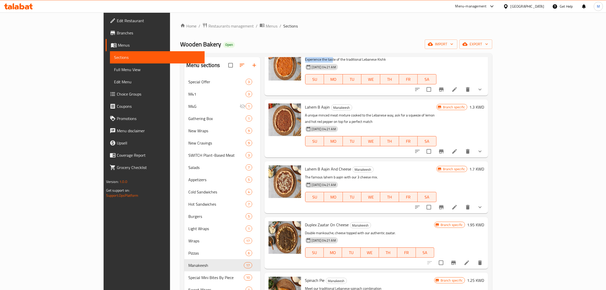
scroll to position [604, 0]
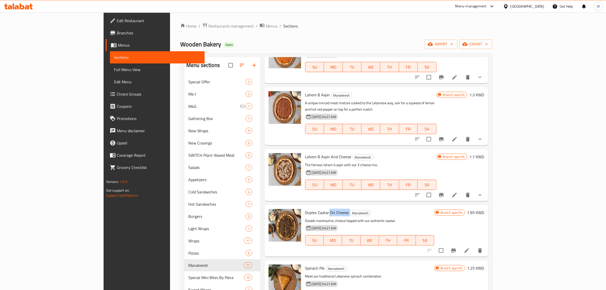
drag, startPoint x: 323, startPoint y: 201, endPoint x: 302, endPoint y: 196, distance: 21.5
click at [305, 209] on h6 "Duplex Zaatar On Cheese Manakeesh" at bounding box center [369, 212] width 129 height 7
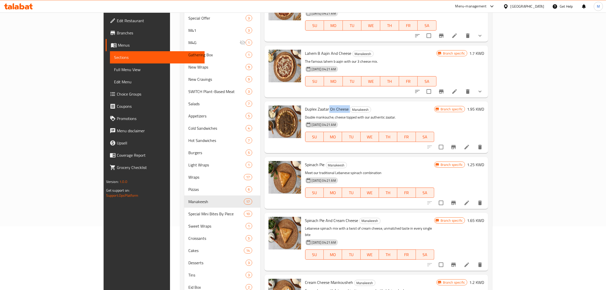
scroll to position [95, 0]
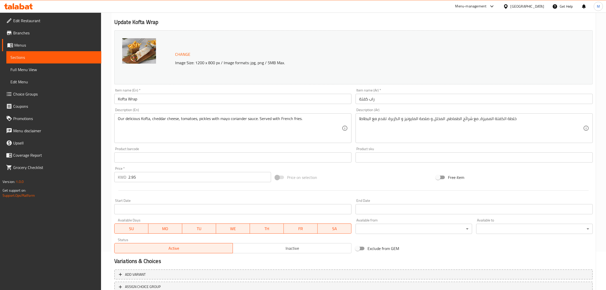
scroll to position [77, 0]
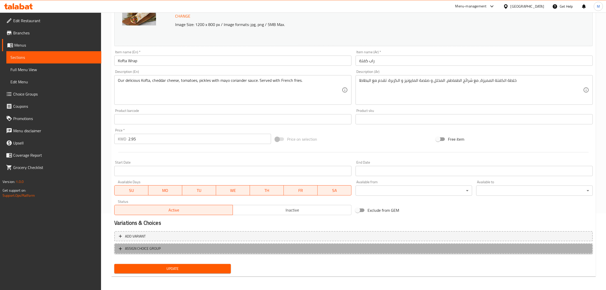
click at [200, 248] on span "ASSIGN CHOICE GROUP" at bounding box center [353, 248] width 469 height 6
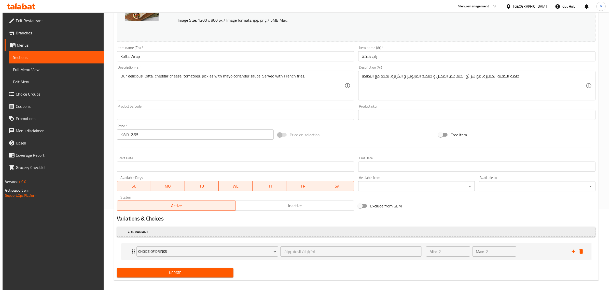
scroll to position [85, 0]
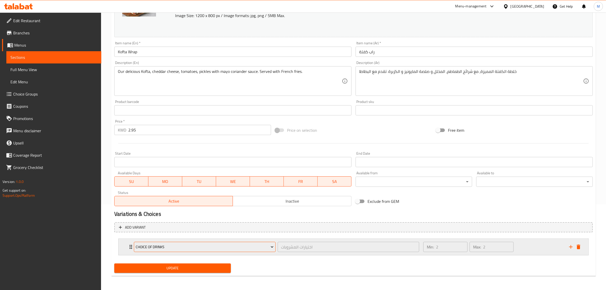
click at [175, 244] on span "Choice of Drinks" at bounding box center [205, 247] width 138 height 6
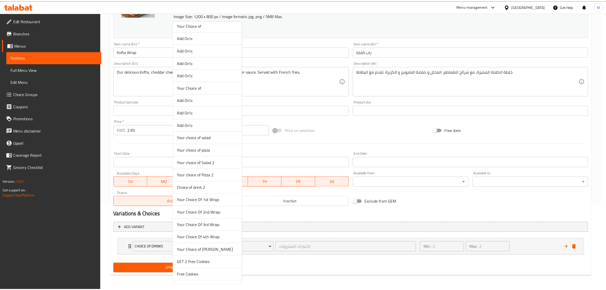
scroll to position [227, 0]
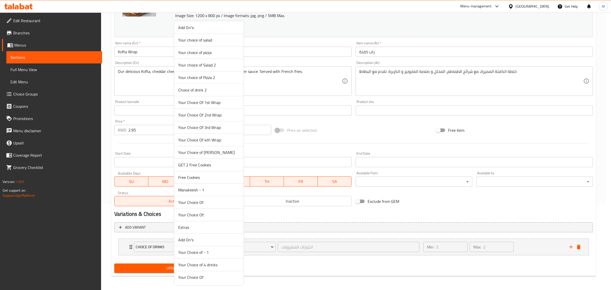
click at [208, 152] on span "Your Choice of [PERSON_NAME]" at bounding box center [208, 152] width 61 height 6
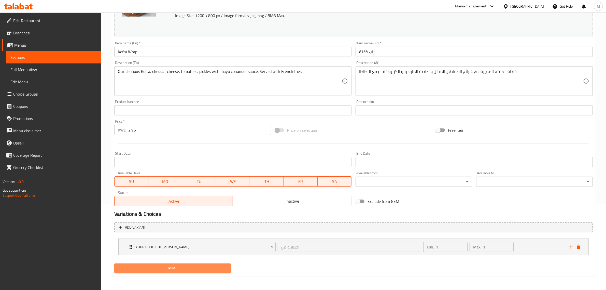
click at [185, 265] on span "Update" at bounding box center [172, 268] width 108 height 6
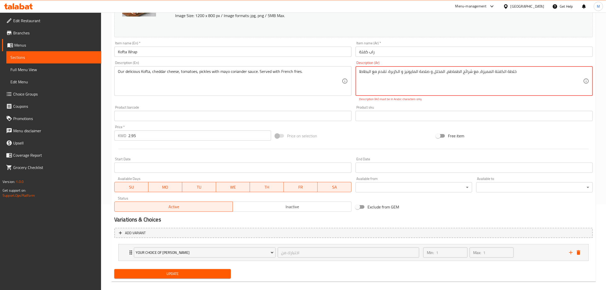
click at [450, 88] on textarea "خلطة الكفتة المميزة، ​مع شرائح الطماطم، المخلل و صلصة المايونيز و الكزبرة. تقدم…" at bounding box center [471, 81] width 224 height 24
click at [445, 69] on textarea "خلطة الكفتة المميزة، ​مع شرائح الطماطم، المخلل و صلصة المايونيز و الكزبرة. تقدم…" at bounding box center [471, 81] width 224 height 24
click at [480, 103] on div "Change Image Size: 1200 x 800 px / Image formats: jpg, png / 5MB Max. Item name…" at bounding box center [353, 97] width 482 height 232
click at [501, 101] on p "Description (Ar) must be in Arabic characters only" at bounding box center [474, 99] width 230 height 5
click at [476, 72] on textarea "خلطة الكفتة المميزة ​مع شرائح الطماطم المخلل و صلصة المايونيز و الكزبرة. تقدم م…" at bounding box center [471, 81] width 224 height 24
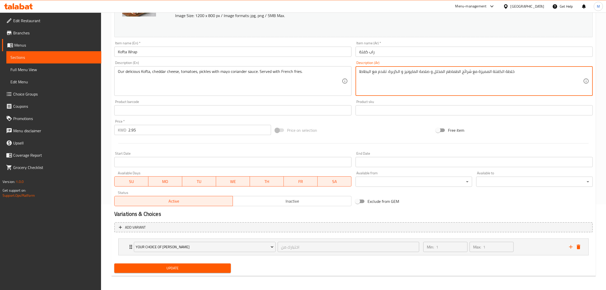
type textarea "خلطة الكفتة المميزة مع شرائح الطماطم المخلل و صلصة المايونيز و الكزبرة. تقدم مع…"
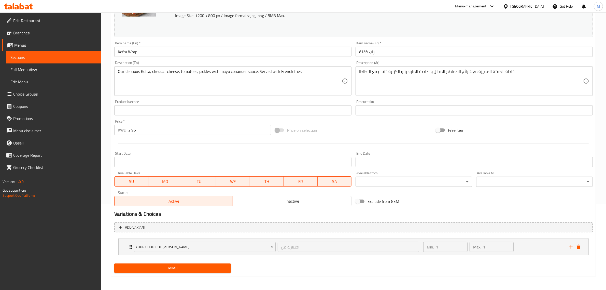
click at [484, 99] on div "Product sku Product sku" at bounding box center [473, 108] width 241 height 20
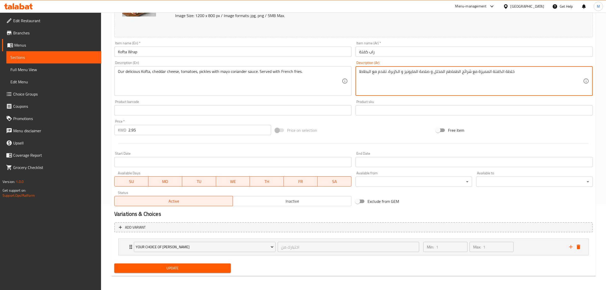
click at [204, 267] on span "Update" at bounding box center [172, 268] width 108 height 6
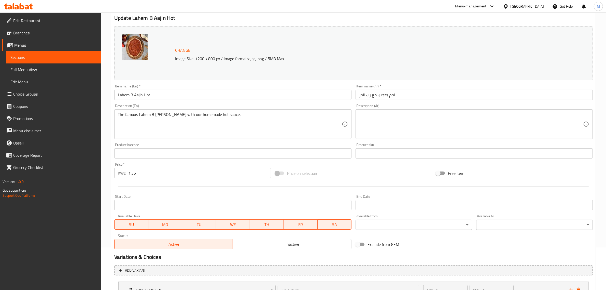
scroll to position [106, 0]
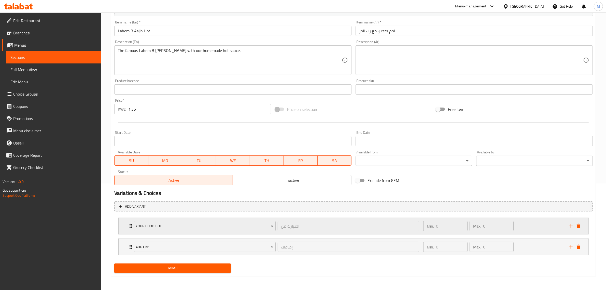
click at [532, 222] on div "Min: 0 ​ Max: 0 ​" at bounding box center [493, 226] width 146 height 16
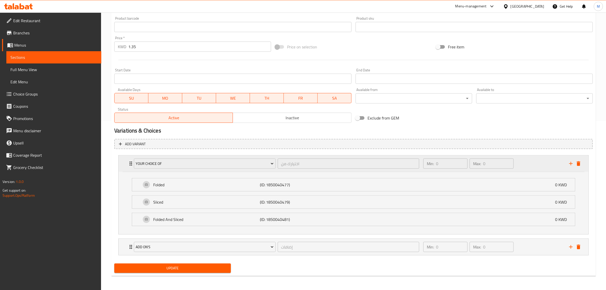
scroll to position [169, 0]
click at [541, 162] on div "Min: 0 ​ Max: 0 ​" at bounding box center [493, 163] width 146 height 16
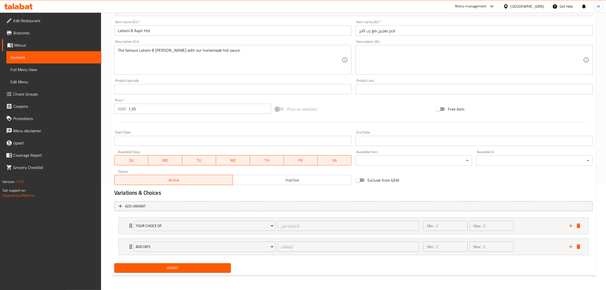
scroll to position [106, 0]
click at [569, 246] on icon "add" at bounding box center [571, 247] width 6 height 6
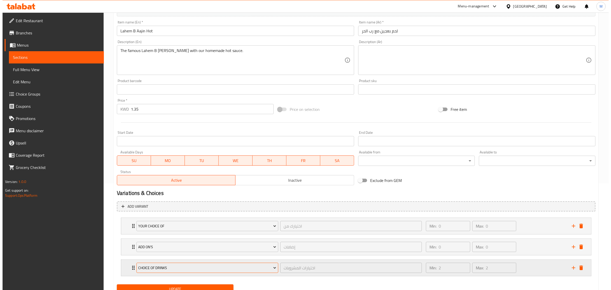
scroll to position [127, 0]
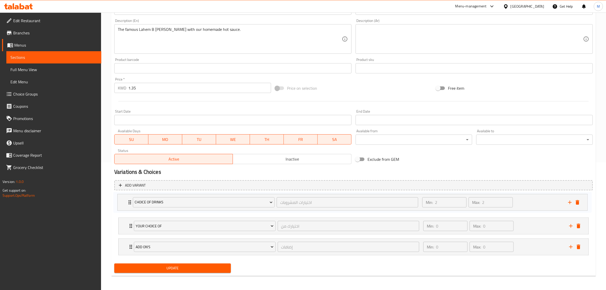
drag, startPoint x: 130, startPoint y: 247, endPoint x: 128, endPoint y: 197, distance: 49.9
click at [128, 197] on div "Your Choice Of اختيارك من ​ Min: 0 ​ Max: 0 ​ Folded (ID: 1850040477) 0 KWD Nam…" at bounding box center [353, 225] width 478 height 63
click at [169, 202] on span "Choice of Drinks" at bounding box center [205, 205] width 138 height 6
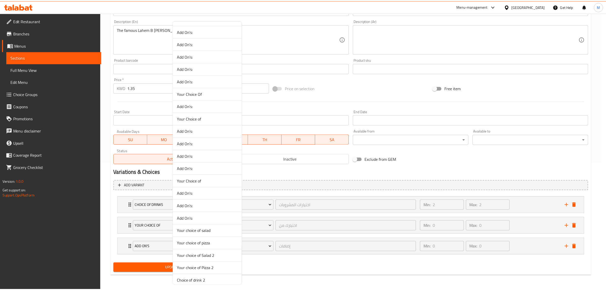
scroll to position [227, 0]
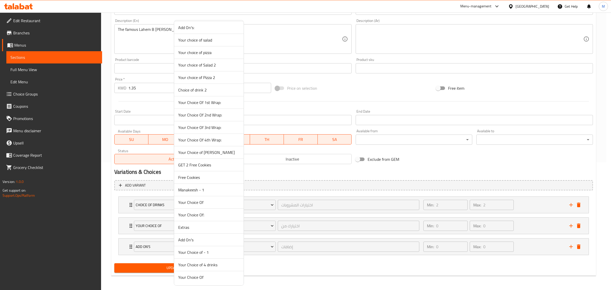
click at [209, 152] on span "Your Choice of [PERSON_NAME]" at bounding box center [208, 152] width 61 height 6
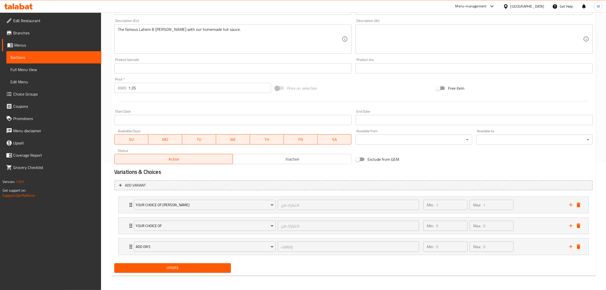
click at [182, 273] on div "Update" at bounding box center [172, 267] width 121 height 13
click at [182, 268] on span "Update" at bounding box center [172, 267] width 108 height 6
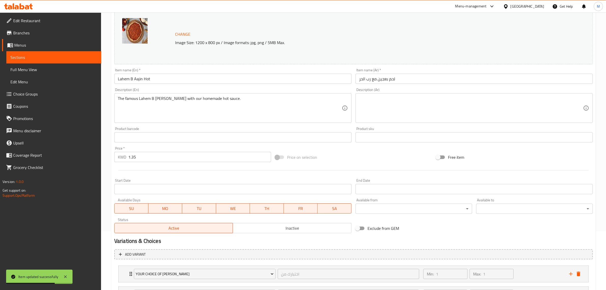
scroll to position [0, 0]
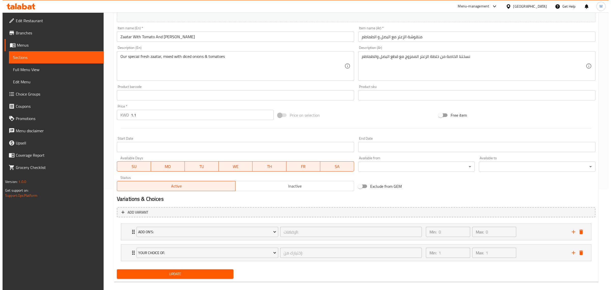
scroll to position [106, 0]
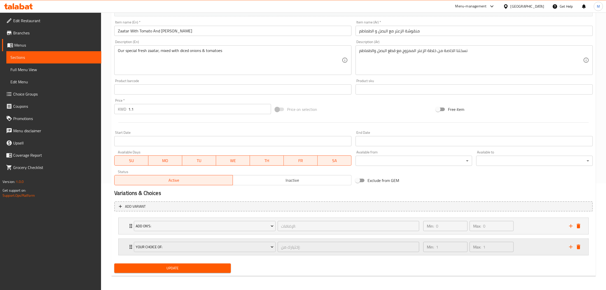
click at [570, 249] on icon "add" at bounding box center [571, 247] width 6 height 6
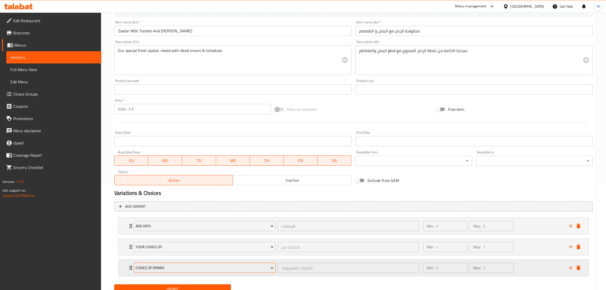
click at [223, 266] on span "Choice of Drinks" at bounding box center [205, 267] width 138 height 6
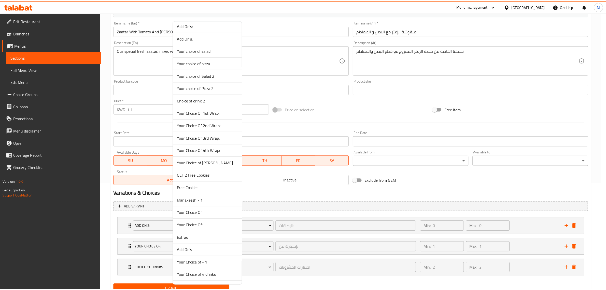
scroll to position [227, 0]
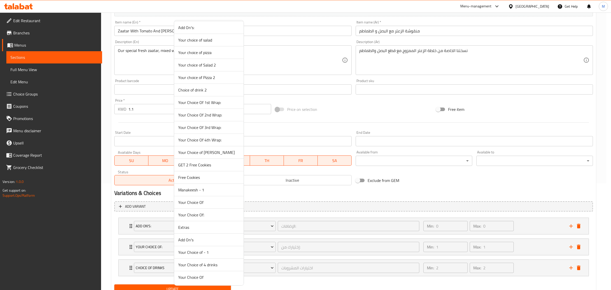
click at [206, 150] on span "Your Choice of [PERSON_NAME]" at bounding box center [208, 152] width 61 height 6
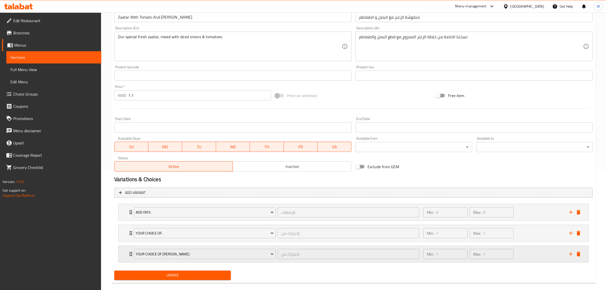
scroll to position [127, 0]
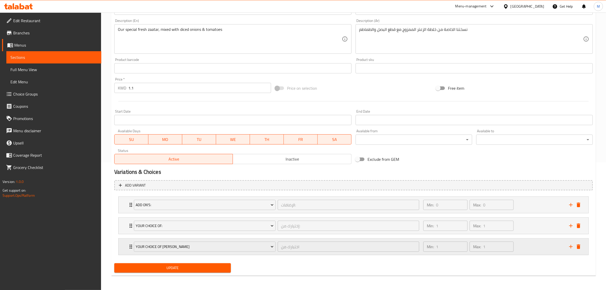
click at [533, 244] on div "Min: 1 ​ Max: 1 ​" at bounding box center [493, 246] width 146 height 16
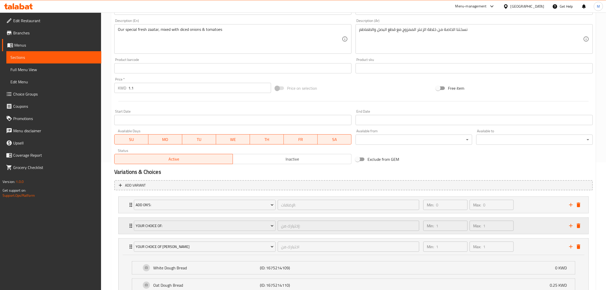
scroll to position [190, 0]
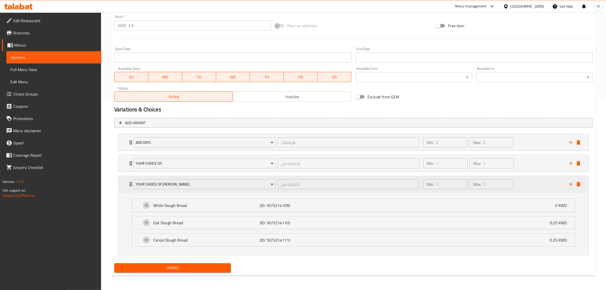
click at [537, 180] on div "Min: 1 ​ Max: 1 ​" at bounding box center [493, 184] width 146 height 16
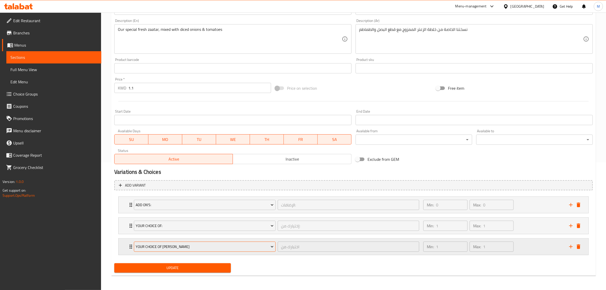
scroll to position [127, 0]
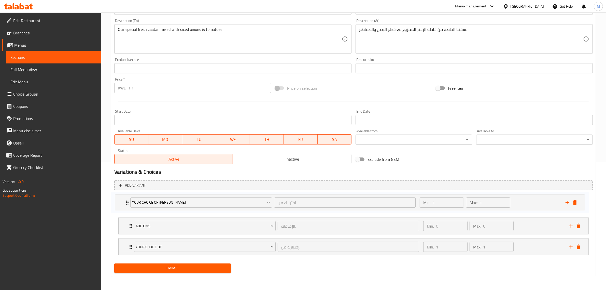
drag, startPoint x: 127, startPoint y: 243, endPoint x: 125, endPoint y: 196, distance: 46.9
click at [125, 196] on div "Add On's: الإضافات: ​ Min: 0 ​ Max: 0 ​ Oat Dough (ID: 1850040461) 0.25 KWD Nam…" at bounding box center [353, 225] width 478 height 63
click at [186, 269] on span "Update" at bounding box center [172, 267] width 108 height 6
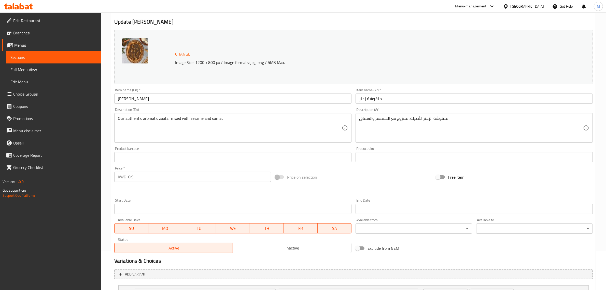
scroll to position [106, 0]
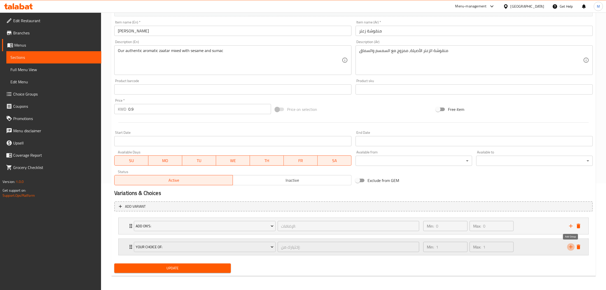
click at [570, 246] on icon "add" at bounding box center [571, 247] width 6 height 6
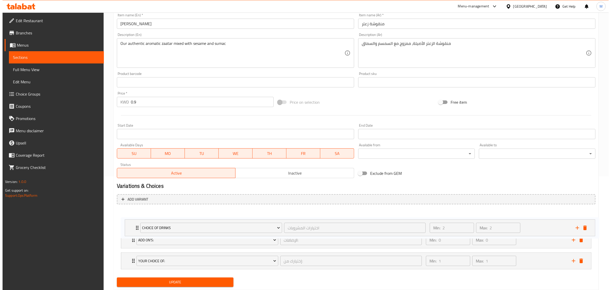
scroll to position [116, 0]
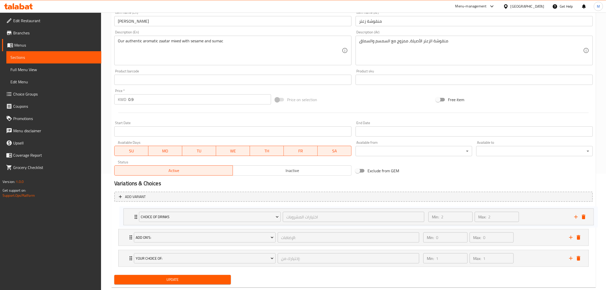
drag, startPoint x: 127, startPoint y: 268, endPoint x: 132, endPoint y: 212, distance: 56.2
click at [132, 212] on div "Add On's: الإضافات: ​ Min: 0 ​ Max: 0 ​ Oat Dough (ID: 1850040461) 0.25 KWD Nam…" at bounding box center [353, 237] width 478 height 63
click at [182, 215] on span "Choice of Drinks" at bounding box center [205, 216] width 138 height 6
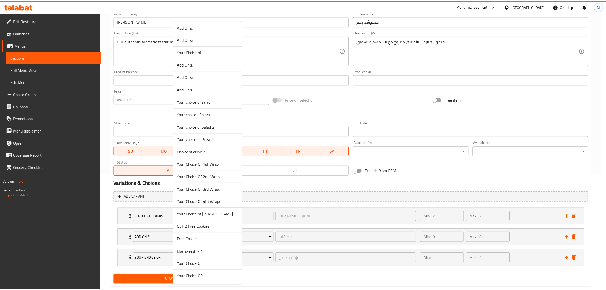
scroll to position [227, 0]
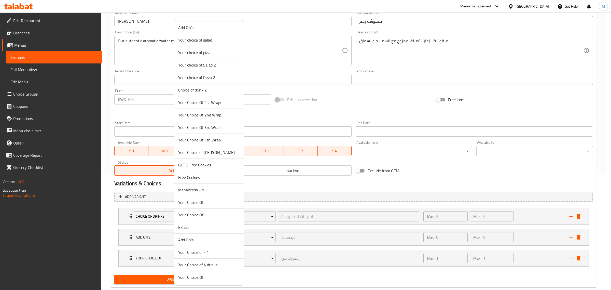
click at [205, 152] on span "Your Choice of [PERSON_NAME]" at bounding box center [208, 152] width 61 height 6
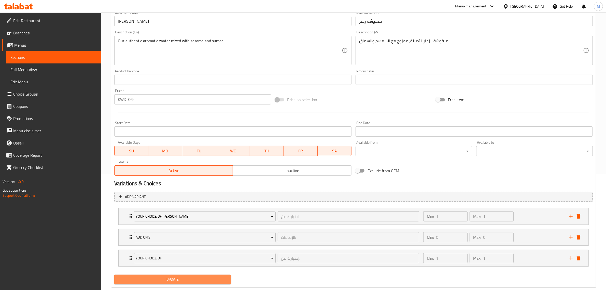
click at [181, 278] on span "Update" at bounding box center [172, 279] width 108 height 6
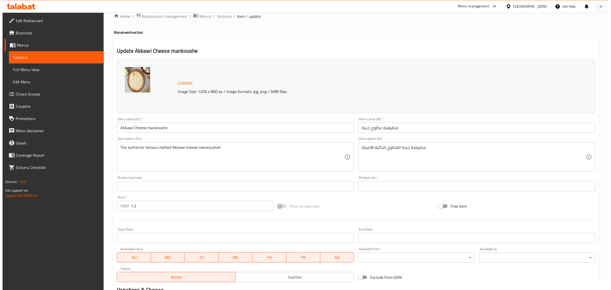
scroll to position [106, 0]
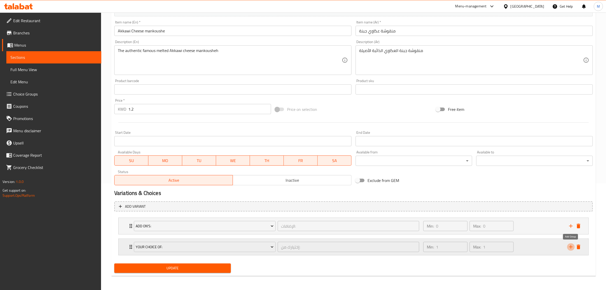
click at [569, 246] on icon "add" at bounding box center [571, 247] width 4 height 4
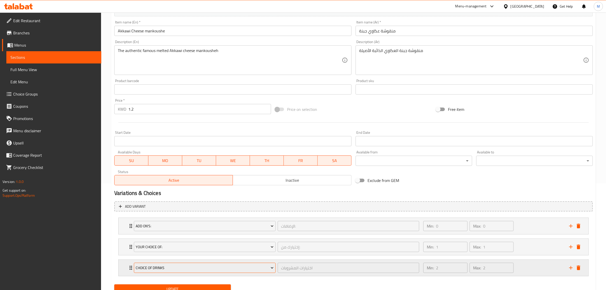
click at [246, 266] on span "Choice of Drinks" at bounding box center [205, 267] width 138 height 6
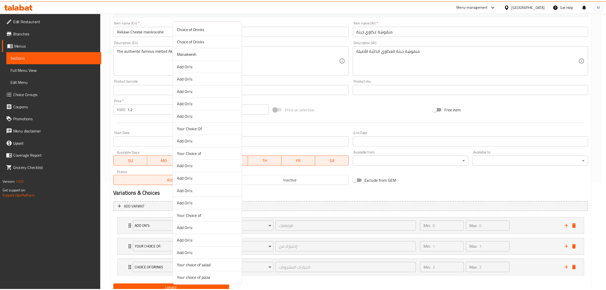
scroll to position [227, 0]
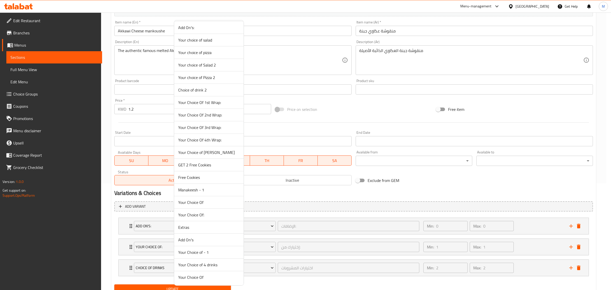
click at [204, 153] on span "Your Choice of [PERSON_NAME]" at bounding box center [208, 152] width 61 height 6
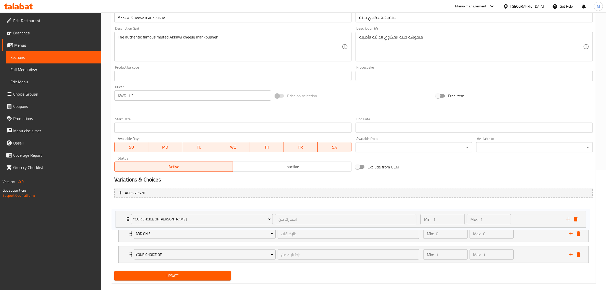
drag, startPoint x: 127, startPoint y: 266, endPoint x: 125, endPoint y: 214, distance: 52.0
click at [125, 214] on div "Add On's: الإضافات: ​ Min: 0 ​ Max: 0 ​ Oat Dough (ID: 1850040467) 0.25 KWD Nam…" at bounding box center [353, 233] width 478 height 63
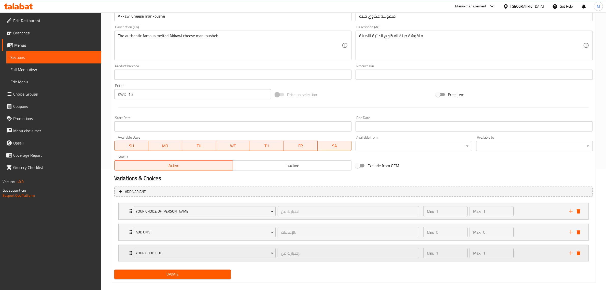
click at [535, 254] on div "Min: 1 ​ Max: 1 ​" at bounding box center [493, 253] width 146 height 16
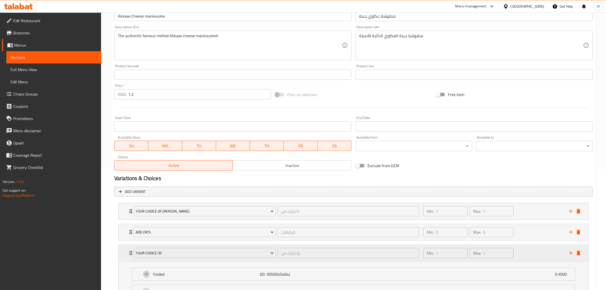
click at [535, 254] on div "Min: 1 ​ Max: 1 ​" at bounding box center [493, 253] width 146 height 16
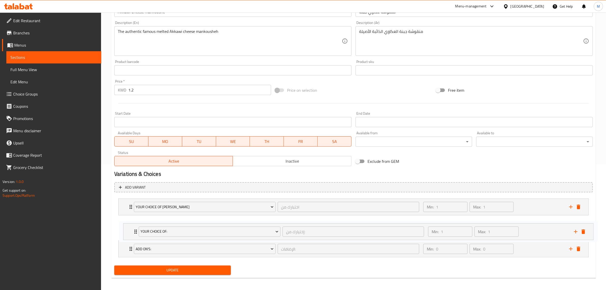
scroll to position [127, 0]
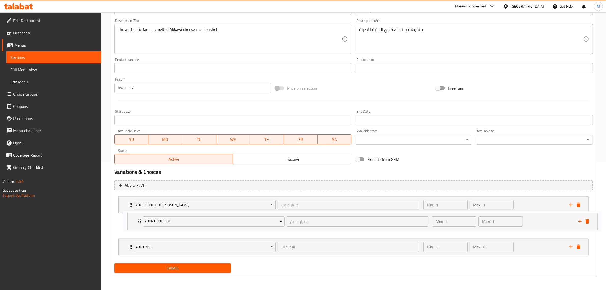
drag, startPoint x: 130, startPoint y: 249, endPoint x: 139, endPoint y: 220, distance: 31.1
click at [139, 220] on div "Your Choice of Dough اختبارك من ​ Min: 1 ​ Max: 1 ​ White Dough Bread (ID: 1675…" at bounding box center [353, 225] width 478 height 63
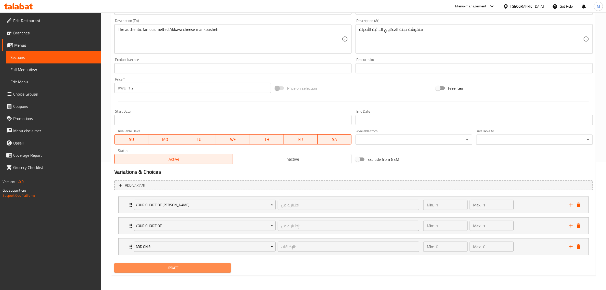
click at [185, 269] on span "Update" at bounding box center [172, 267] width 108 height 6
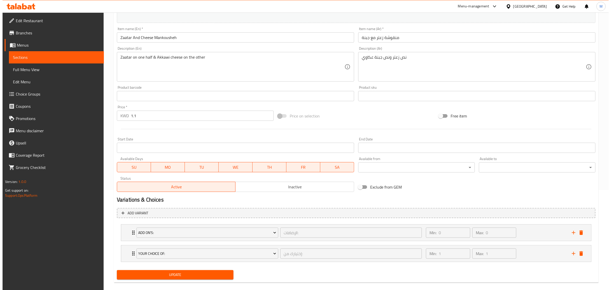
scroll to position [106, 0]
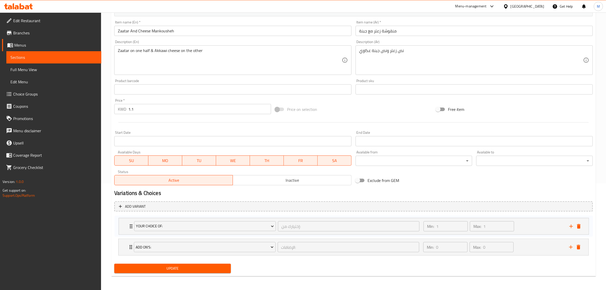
drag, startPoint x: 130, startPoint y: 244, endPoint x: 130, endPoint y: 221, distance: 23.7
click at [130, 221] on div "Add On's: الإضافات: ​ Min: 0 ​ Max: 0 ​ Oat Dough (ID: 1850040473) 0.25 KWD Nam…" at bounding box center [353, 236] width 478 height 42
click at [573, 247] on icon "add" at bounding box center [571, 247] width 6 height 6
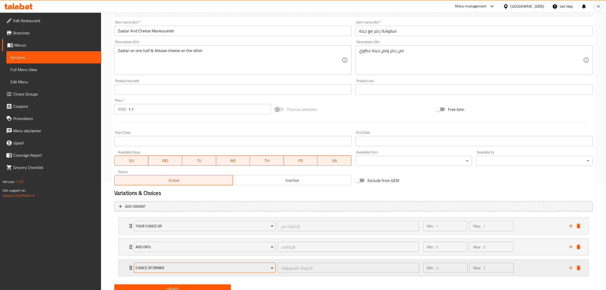
click at [172, 265] on span "Choice of Drinks" at bounding box center [205, 267] width 138 height 6
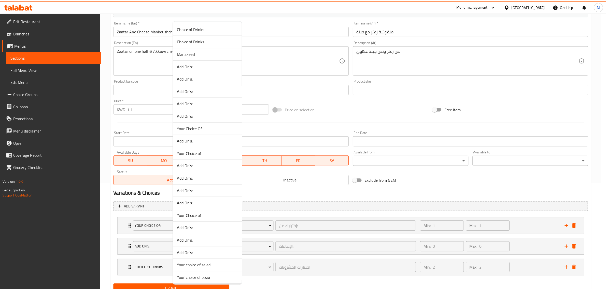
scroll to position [227, 0]
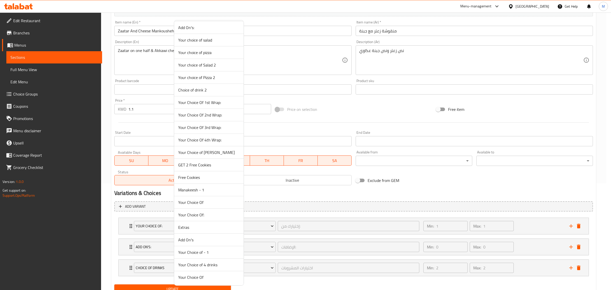
click at [205, 153] on span "Your Choice of [PERSON_NAME]" at bounding box center [208, 152] width 61 height 6
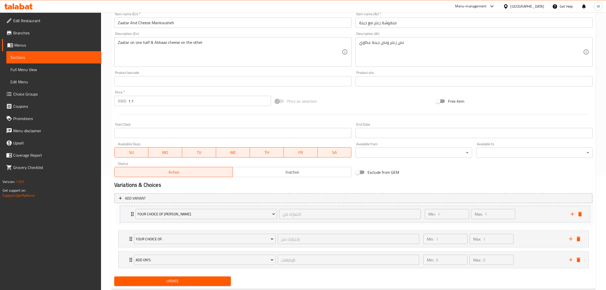
scroll to position [115, 0]
drag, startPoint x: 130, startPoint y: 266, endPoint x: 132, endPoint y: 208, distance: 58.3
click at [132, 208] on div "Your Choice Of: إختيارك من: ​ Min: 1 ​ Max: 1 ​ Folded (ID: 1850040464) 0 KWD N…" at bounding box center [353, 238] width 478 height 63
click at [172, 282] on span "Update" at bounding box center [172, 280] width 108 height 6
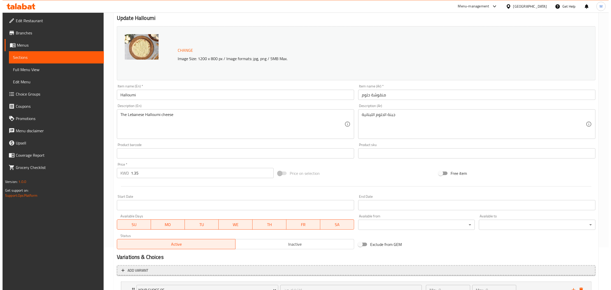
scroll to position [106, 0]
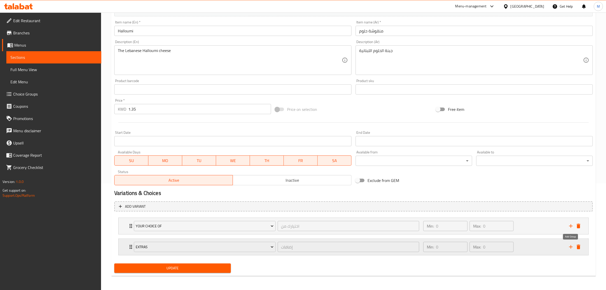
click at [568, 245] on icon "add" at bounding box center [571, 247] width 6 height 6
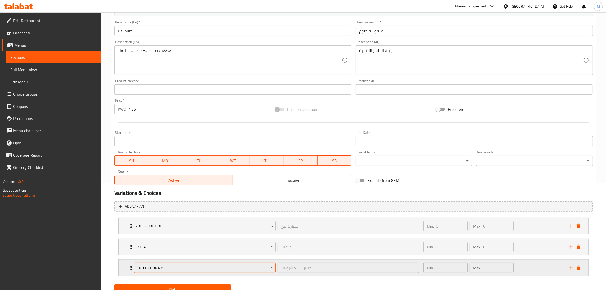
click at [153, 263] on button "Choice of Drinks" at bounding box center [205, 267] width 142 height 10
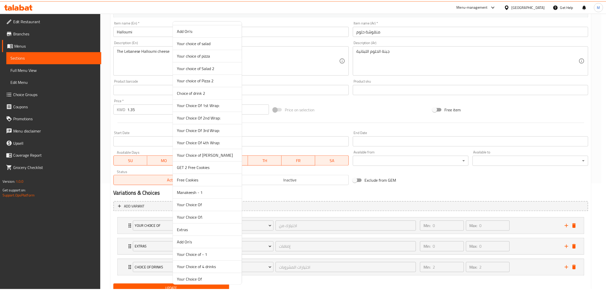
scroll to position [227, 0]
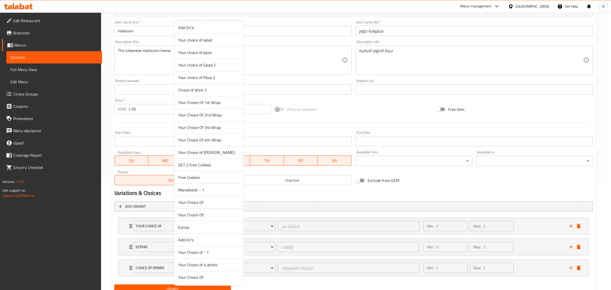
click at [212, 154] on span "Your Choice of [PERSON_NAME]" at bounding box center [208, 152] width 61 height 6
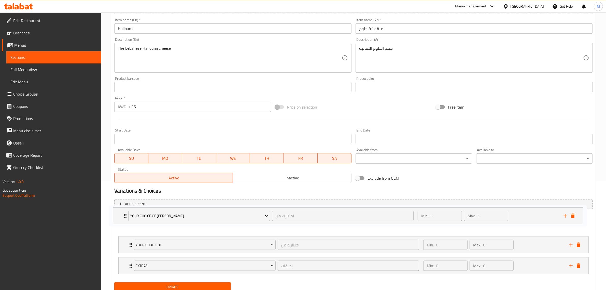
scroll to position [110, 0]
drag, startPoint x: 131, startPoint y: 266, endPoint x: 125, endPoint y: 213, distance: 54.0
click at [125, 213] on div "Your Choice Of اختيارك من ​ Min: 0 ​ Max: 0 ​ Folded (ID: 1850040477) 0 KWD Nam…" at bounding box center [353, 243] width 478 height 63
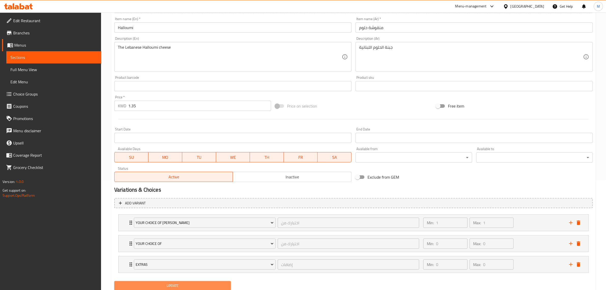
click at [173, 283] on span "Update" at bounding box center [172, 285] width 108 height 6
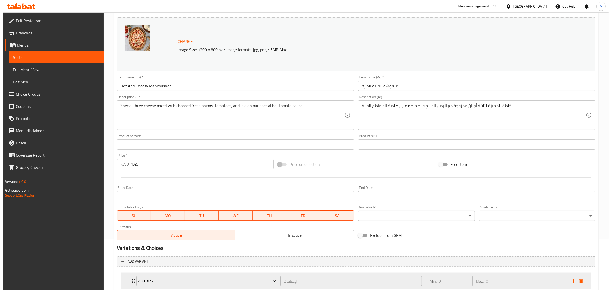
scroll to position [85, 0]
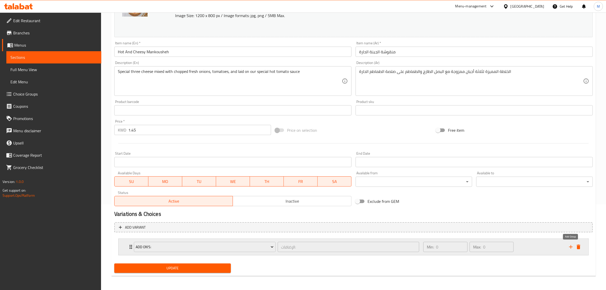
click at [573, 246] on icon "add" at bounding box center [571, 247] width 4 height 4
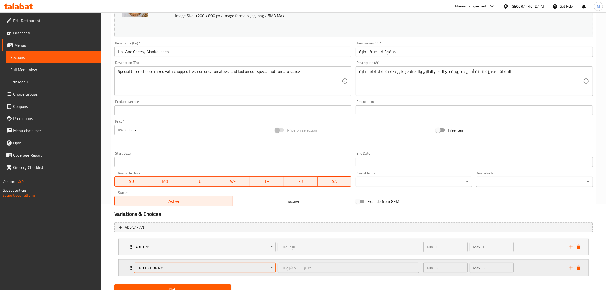
click at [167, 272] on button "Choice of Drinks" at bounding box center [205, 267] width 142 height 10
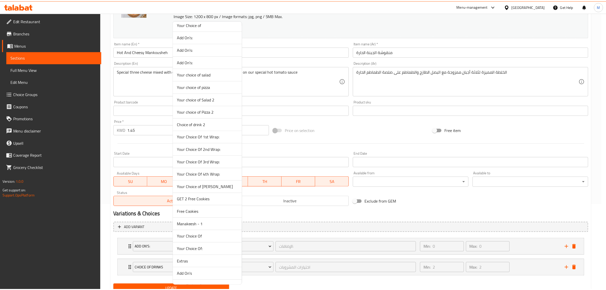
scroll to position [227, 0]
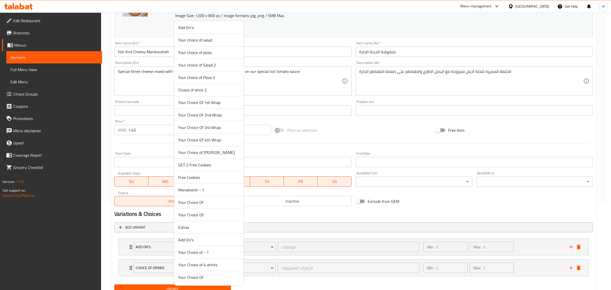
click at [207, 154] on span "Your Choice of [PERSON_NAME]" at bounding box center [208, 152] width 61 height 6
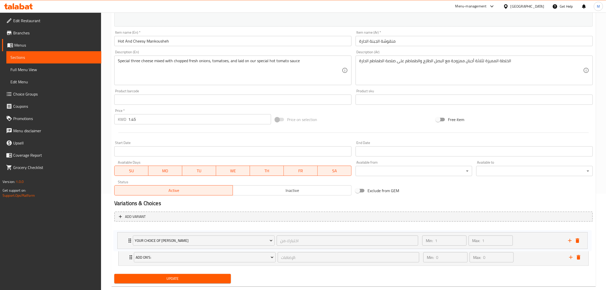
drag, startPoint x: 129, startPoint y: 267, endPoint x: 128, endPoint y: 238, distance: 29.3
click at [128, 238] on div "Add On's: الإضافات: ​ Min: 0 ​ Max: 0 ​ Oat Dough (ID: 1850040486) 0.25 KWD Nam…" at bounding box center [353, 246] width 478 height 42
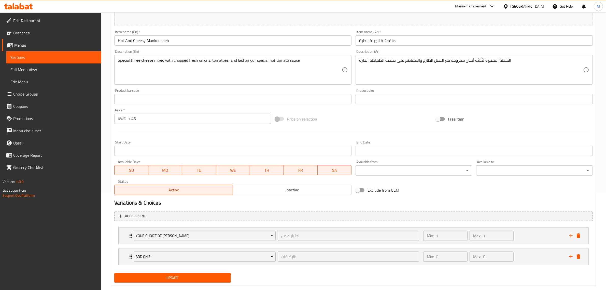
click at [180, 277] on span "Update" at bounding box center [172, 277] width 108 height 6
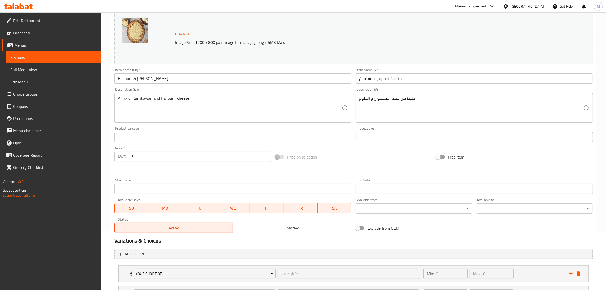
scroll to position [106, 0]
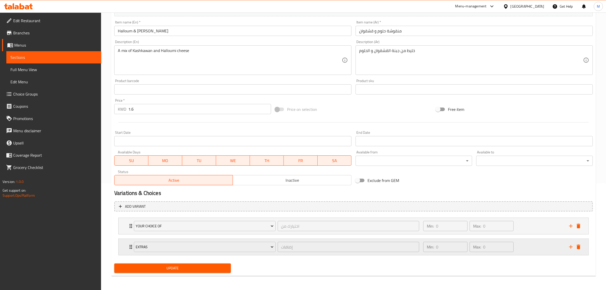
click at [570, 248] on icon "add" at bounding box center [571, 247] width 6 height 6
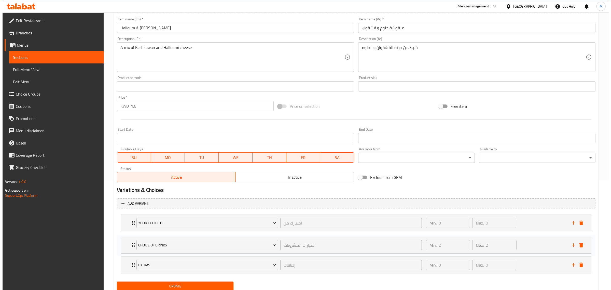
scroll to position [112, 0]
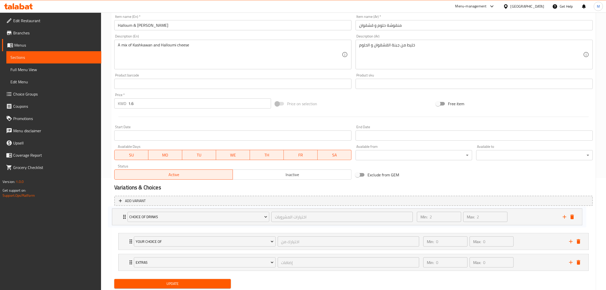
drag, startPoint x: 129, startPoint y: 270, endPoint x: 123, endPoint y: 216, distance: 54.0
click at [123, 216] on div "Your Choice of اختيارك من ​ Min: 0 ​ Max: 0 ​ Folded (ID: 1850040489) 0 KWD Nam…" at bounding box center [353, 241] width 478 height 63
click at [188, 220] on span "Choice of Drinks" at bounding box center [205, 220] width 138 height 6
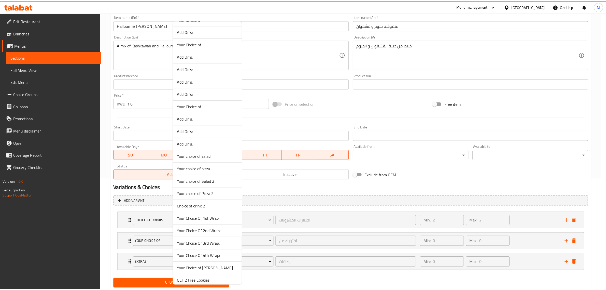
scroll to position [227, 0]
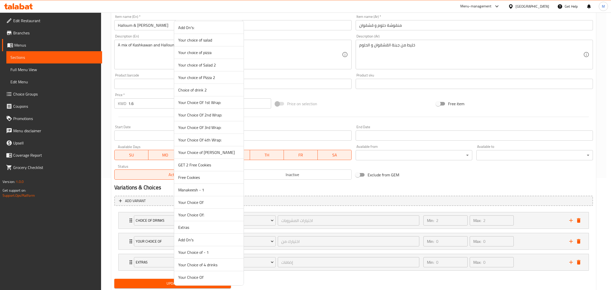
click at [210, 150] on span "Your Choice of [PERSON_NAME]" at bounding box center [208, 152] width 61 height 6
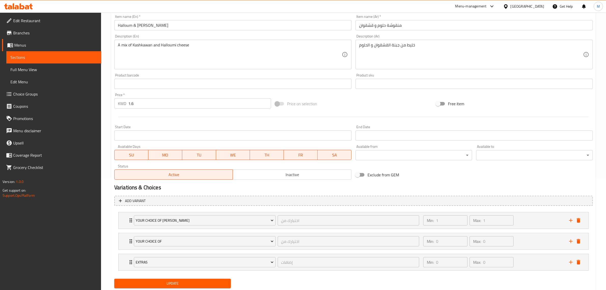
click at [182, 284] on span "Update" at bounding box center [172, 283] width 108 height 6
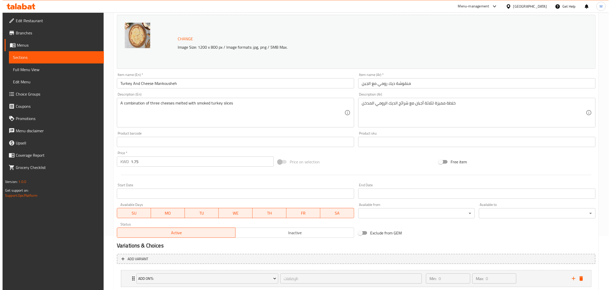
scroll to position [106, 0]
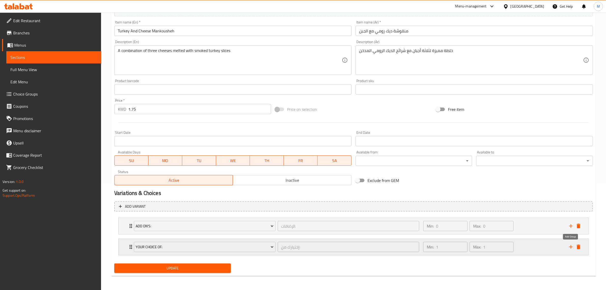
click at [570, 246] on icon "add" at bounding box center [571, 247] width 6 height 6
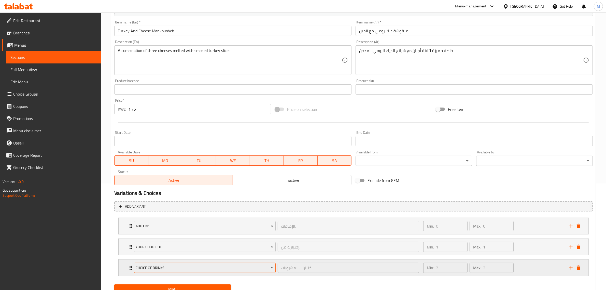
click at [165, 264] on span "Choice of Drinks" at bounding box center [205, 267] width 138 height 6
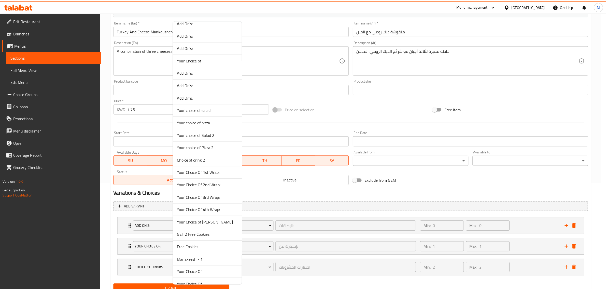
scroll to position [227, 0]
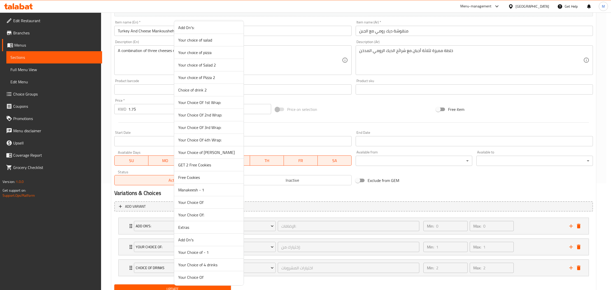
click at [209, 152] on span "Your Choice of [PERSON_NAME]" at bounding box center [208, 152] width 61 height 6
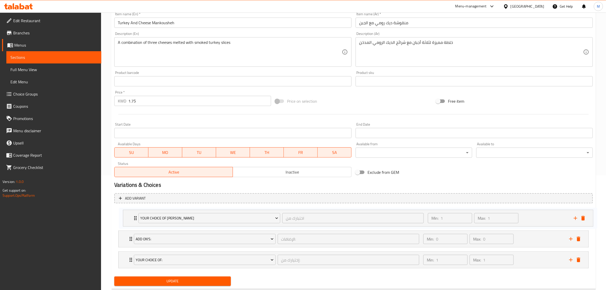
drag, startPoint x: 131, startPoint y: 269, endPoint x: 136, endPoint y: 218, distance: 51.1
click at [136, 218] on div "Add On's: الإضافات: ​ Min: 0 ​ Max: 0 ​ Oat Dough (ID: 1850040492) 0.25 KWD Nam…" at bounding box center [353, 238] width 478 height 63
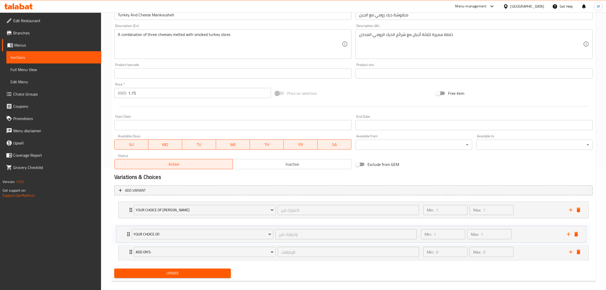
drag, startPoint x: 130, startPoint y: 255, endPoint x: 128, endPoint y: 229, distance: 26.3
click at [128, 229] on div "Your Choice of Dough اختبارك من ​ Min: 1 ​ Max: 1 ​ White Dough Bread (ID: 1675…" at bounding box center [353, 230] width 478 height 63
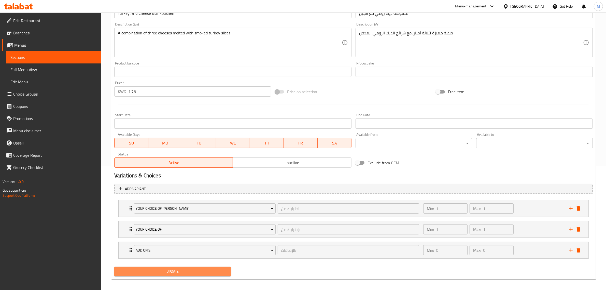
click at [173, 268] on span "Update" at bounding box center [172, 271] width 108 height 6
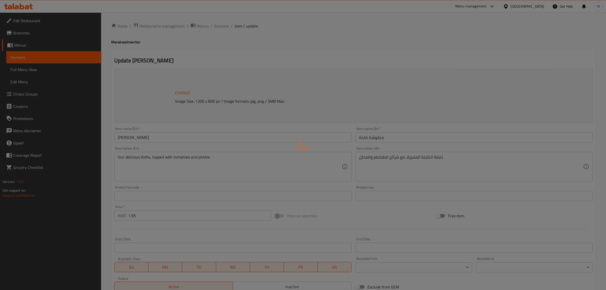
type input "الإضافات:"
type input "0"
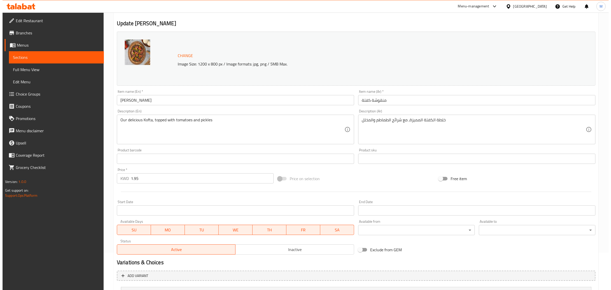
scroll to position [85, 0]
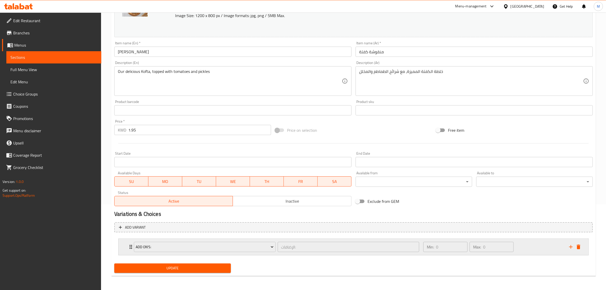
click at [570, 247] on icon "add" at bounding box center [571, 247] width 6 height 6
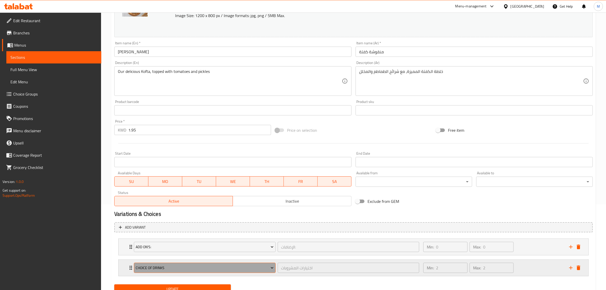
click at [169, 265] on span "Choice of Drinks" at bounding box center [205, 267] width 138 height 6
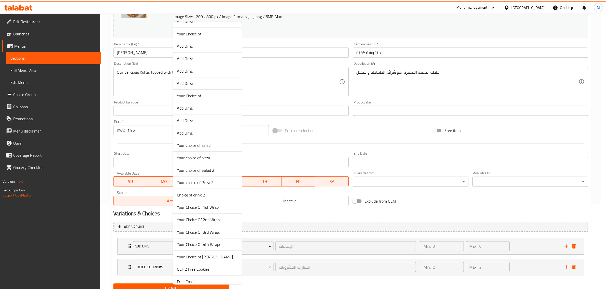
scroll to position [227, 0]
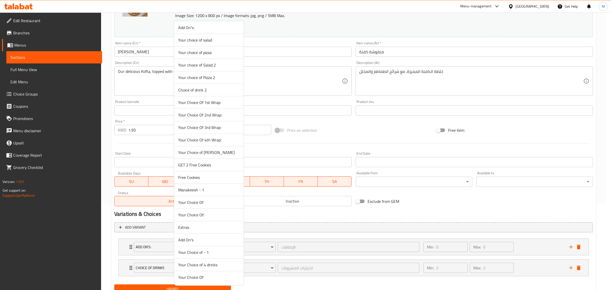
click at [214, 151] on span "Your Choice of [PERSON_NAME]" at bounding box center [208, 152] width 61 height 6
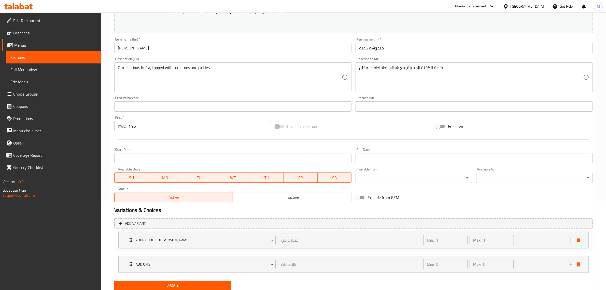
scroll to position [92, 0]
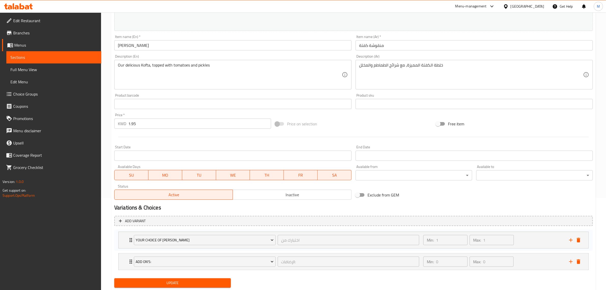
drag, startPoint x: 130, startPoint y: 265, endPoint x: 130, endPoint y: 236, distance: 29.3
click at [130, 236] on div "Add On's: الإضافات: ​ Min: 0 ​ Max: 0 ​ Oat Dough (ID: 1850040497) 0.25 KWD Nam…" at bounding box center [353, 251] width 478 height 42
click at [153, 275] on div "Add variant Your Choice of Dough اختبارك من ​ Min: 1 ​ Max: 1 ​ White Dough Bre…" at bounding box center [353, 244] width 482 height 62
click at [154, 278] on button "Update" at bounding box center [172, 281] width 117 height 9
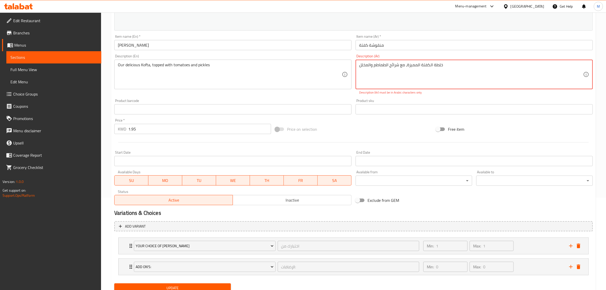
click at [405, 63] on textarea "خلطة الكفتة المميزة، ​مع شرائح الطماطم والمخلل" at bounding box center [471, 74] width 224 height 24
click at [429, 96] on div "Description (Ar) خلطة الكفتة المميزة ​مع شرائح الطماطم والمخلل Description (Ar)…" at bounding box center [473, 74] width 241 height 45
click at [389, 65] on textarea "خلطة الكفتة المميزة, ​مع شرائح الطماطم والمخلل" at bounding box center [471, 74] width 224 height 24
click at [372, 64] on textarea "خلطة الكفتة المميزة, ​مع شرائح الطماطم والمخلل" at bounding box center [471, 74] width 224 height 24
type textarea "خلطة الكفتة المميزة, ​مع شرائح الطماطم والمخلل"
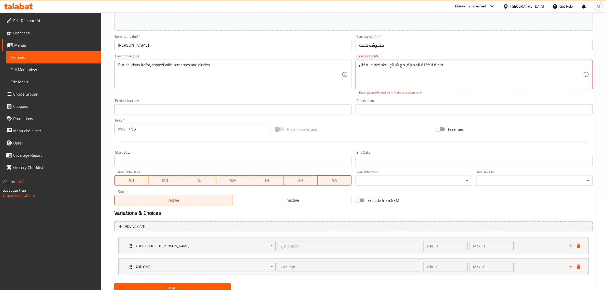
click at [400, 94] on p "Description (Ar) must be in Arabic characters only" at bounding box center [474, 92] width 230 height 5
drag, startPoint x: 360, startPoint y: 64, endPoint x: 353, endPoint y: 63, distance: 6.4
click at [438, 64] on textarea "خلطة الكفتة المميزة, ​مع شرائح الطماطم والمخلل" at bounding box center [471, 74] width 224 height 24
click at [433, 64] on textarea "خلطة الكفتة المميزة, ​مع شرائح الطماطم والمخلل" at bounding box center [471, 74] width 224 height 24
click at [441, 94] on p "Description (Ar) must be in Arabic characters only" at bounding box center [474, 92] width 230 height 5
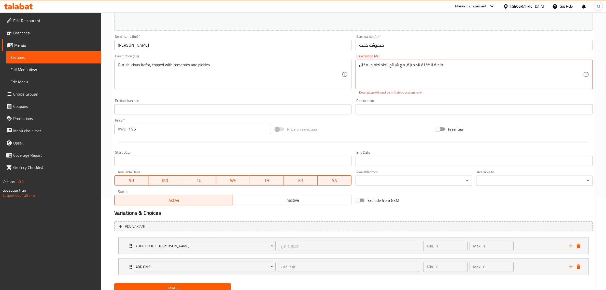
click at [434, 99] on div "Product sku Product sku" at bounding box center [473, 107] width 237 height 16
click at [400, 63] on textarea "خلطة الكفتة المميزة, ​مع شرائح الطماطم والمخلل" at bounding box center [471, 74] width 224 height 24
drag, startPoint x: 418, startPoint y: 97, endPoint x: 418, endPoint y: 93, distance: 4.3
click at [418, 97] on div "Product sku Product sku" at bounding box center [473, 107] width 241 height 20
drag, startPoint x: 424, startPoint y: 86, endPoint x: 440, endPoint y: 77, distance: 17.8
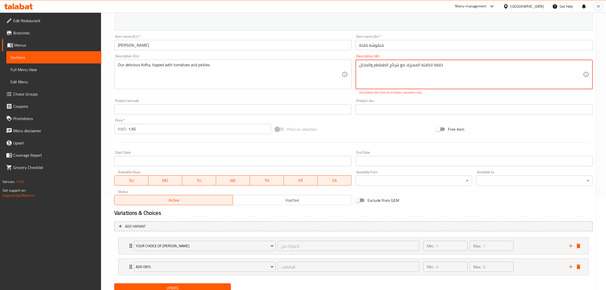
click at [426, 85] on textarea "خلطة الكفتة المميزة, ​مع شرائح الطماطم والمخلل" at bounding box center [471, 74] width 224 height 24
click at [455, 67] on textarea "خلطة الكفتة المميزة, ​مع شرائح الطماطم والمخلل" at bounding box center [471, 74] width 224 height 24
click at [471, 67] on textarea "خلطة الكفتة المميزة, ​مع شرائح الطماطم والمخلل" at bounding box center [471, 74] width 224 height 24
drag, startPoint x: 458, startPoint y: 67, endPoint x: 333, endPoint y: 65, distance: 124.2
click at [333, 65] on div "Change Image Size: 1200 x 800 px / Image formats: jpg, png / 5MB Max. Item name…" at bounding box center [353, 91] width 482 height 232
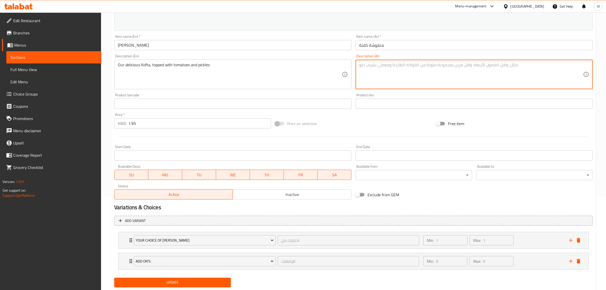
paste textarea "خلطة الكفتة المميزة, ​مع شرائح الطماطم والمخلل"
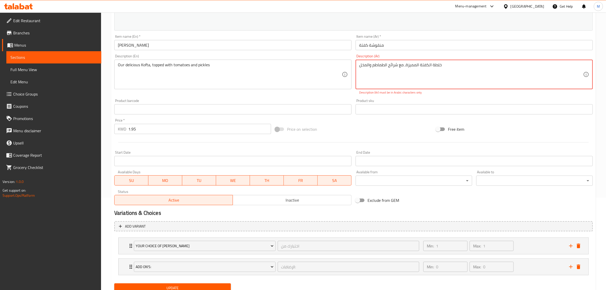
type textarea "خلطة الكفتة المميزة, ​مع شرائح الطماطم والمخلل"
click at [400, 64] on textarea "خلطة الكفتة المميزة، ​مع شرائح الطماطم والمخلل" at bounding box center [471, 74] width 224 height 24
click at [418, 94] on p "Description (Ar) must be in Arabic characters only" at bounding box center [474, 92] width 230 height 5
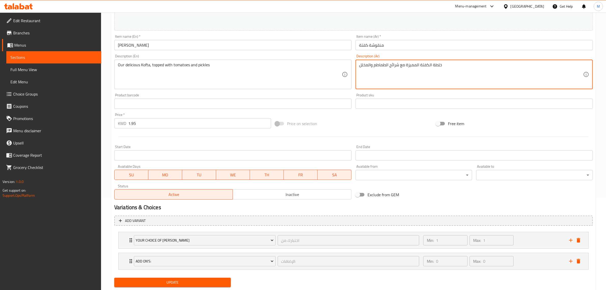
type textarea "خلطة الكفتة المميزة مع شرائح الطماطم والمخلل"
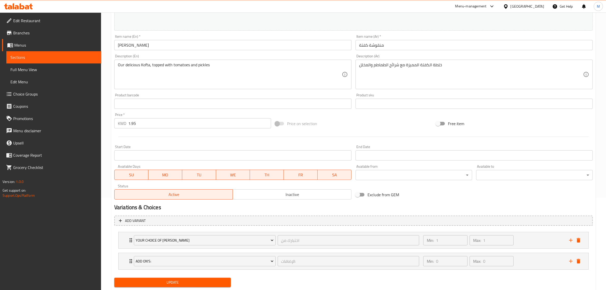
click at [416, 97] on div "Product sku Product sku" at bounding box center [473, 101] width 237 height 16
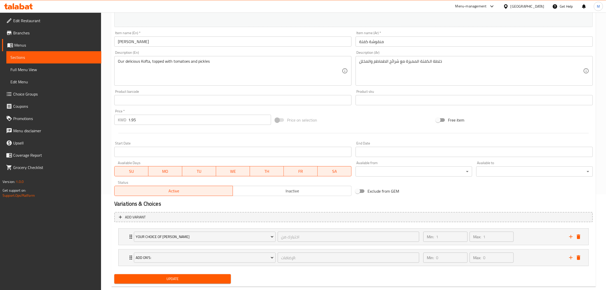
scroll to position [106, 0]
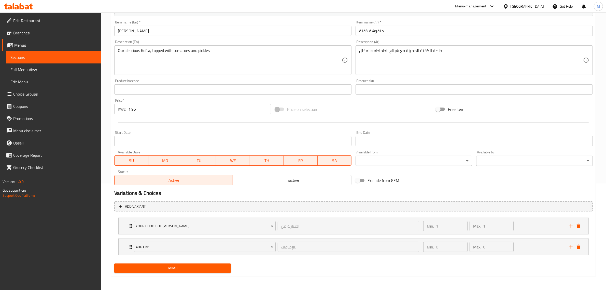
click at [208, 268] on span "Update" at bounding box center [172, 268] width 108 height 6
click at [553, 226] on div "Min: 1 ​ Max: 1 ​" at bounding box center [493, 226] width 146 height 16
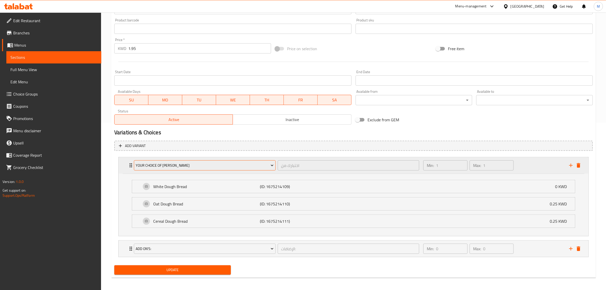
scroll to position [169, 0]
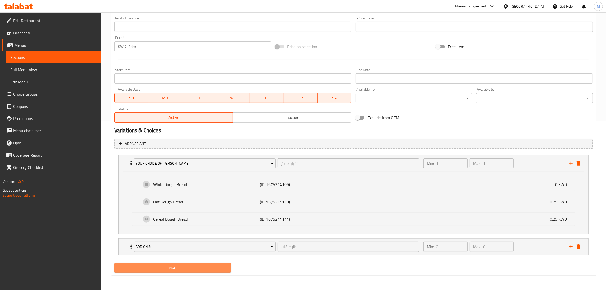
click at [199, 267] on span "Update" at bounding box center [172, 267] width 108 height 6
click at [206, 265] on span "Update" at bounding box center [172, 267] width 108 height 6
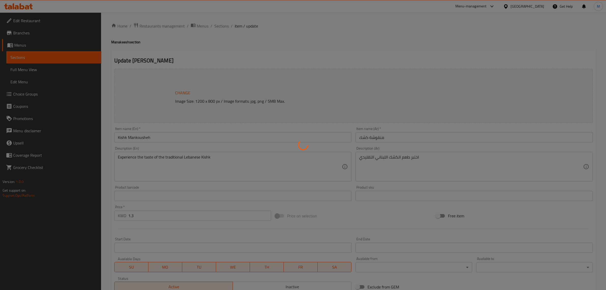
type input "الإضافات:"
type input "0"
type input "إختيارك من:"
type input "1"
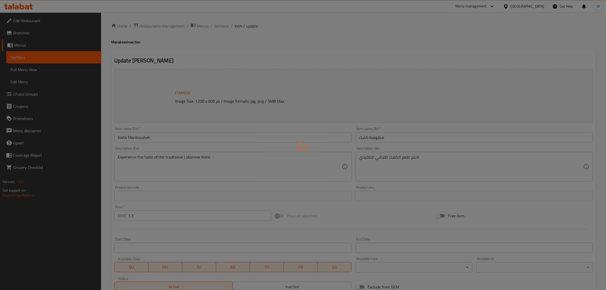
type input "1"
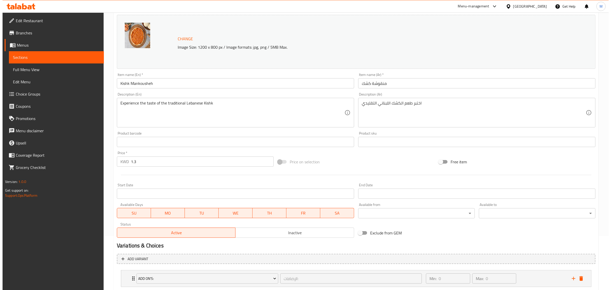
scroll to position [106, 0]
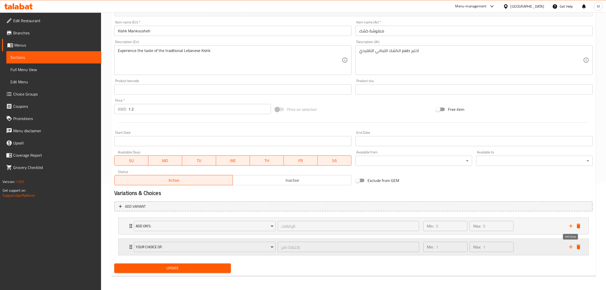
click at [573, 246] on icon "add" at bounding box center [571, 247] width 6 height 6
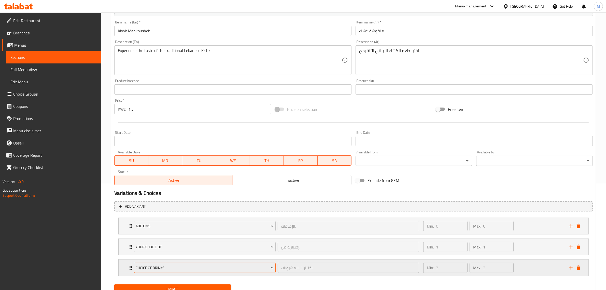
click at [191, 266] on span "Choice of Drinks" at bounding box center [205, 267] width 138 height 6
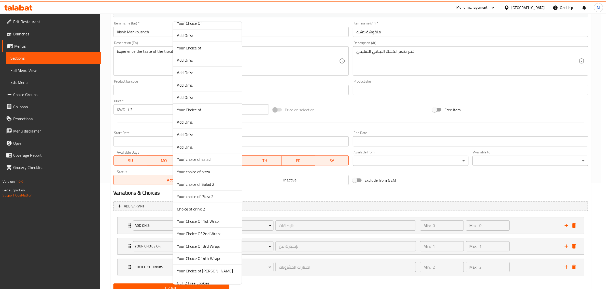
scroll to position [227, 0]
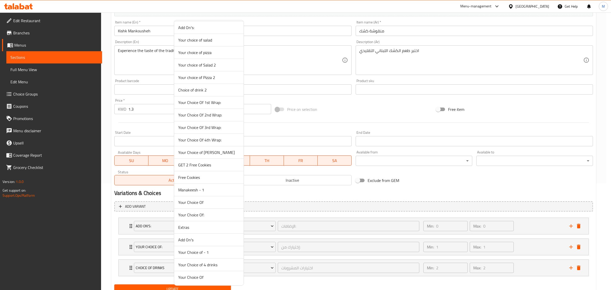
click at [201, 152] on span "Your Choice of [PERSON_NAME]" at bounding box center [208, 152] width 61 height 6
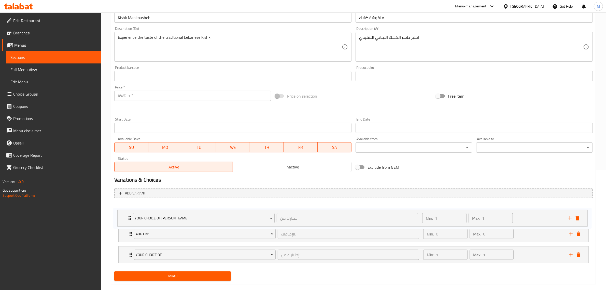
drag, startPoint x: 130, startPoint y: 266, endPoint x: 128, endPoint y: 214, distance: 51.9
click at [128, 214] on div "Add On's: الإضافات: ​ Min: 0 ​ Max: 0 ​ Oat Dough (ID: 1850040473) 0.25 KWD Nam…" at bounding box center [353, 233] width 478 height 63
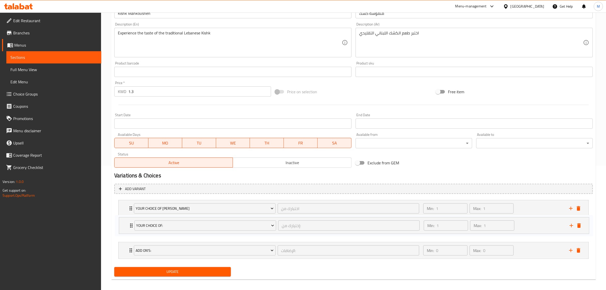
scroll to position [127, 0]
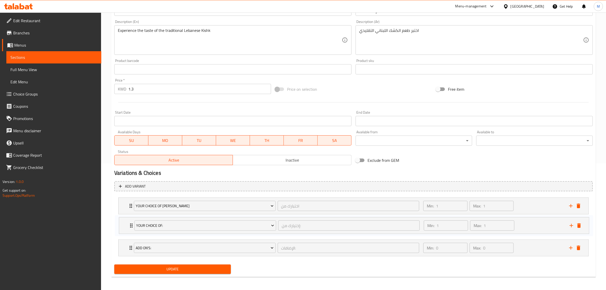
click at [127, 220] on div "Your Choice of Dough اختبارك من ​ Min: 1 ​ Max: 1 ​ White Dough Bread (ID: 1675…" at bounding box center [353, 226] width 478 height 63
click at [173, 266] on span "Update" at bounding box center [172, 268] width 108 height 6
click at [194, 269] on span "Update" at bounding box center [172, 268] width 108 height 6
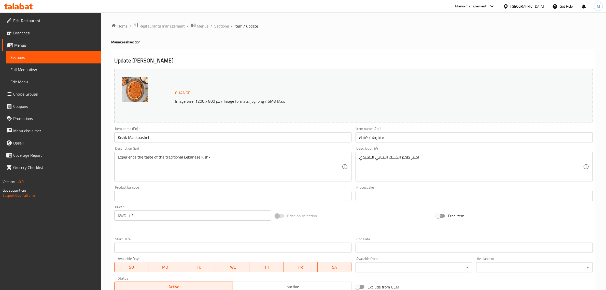
scroll to position [127, 0]
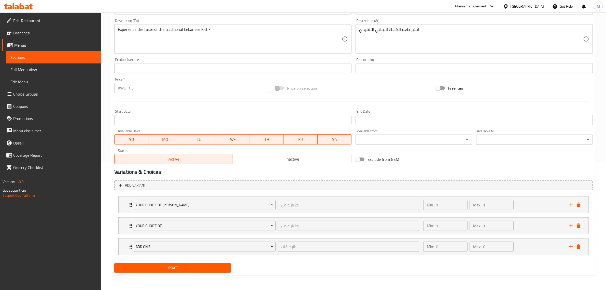
click at [197, 276] on div "Home / Restaurants management / Menus / Sections / item / update Manakeesh sect…" at bounding box center [353, 87] width 484 height 384
click at [197, 265] on span "Update" at bounding box center [172, 267] width 108 height 6
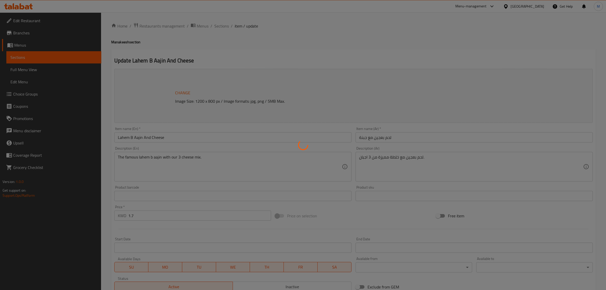
type input "إختيارك من"
type input "0"
type input "1"
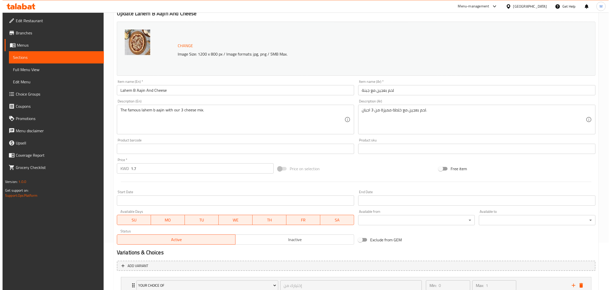
scroll to position [85, 0]
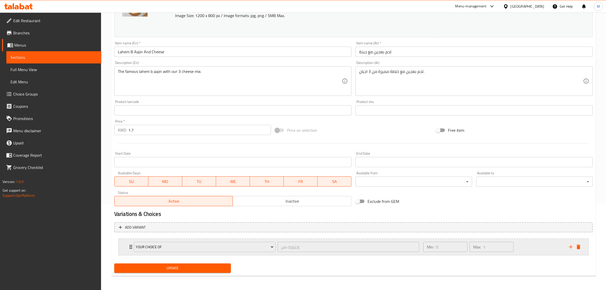
click at [569, 244] on icon "add" at bounding box center [571, 247] width 6 height 6
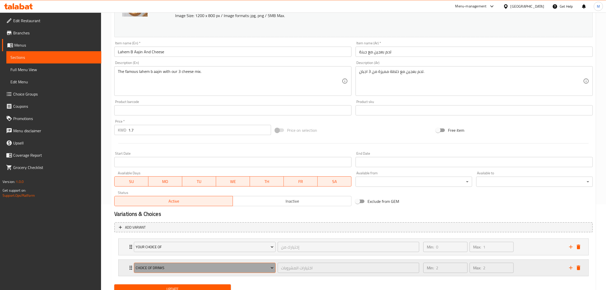
click at [250, 266] on span "Choice of Drinks" at bounding box center [205, 267] width 138 height 6
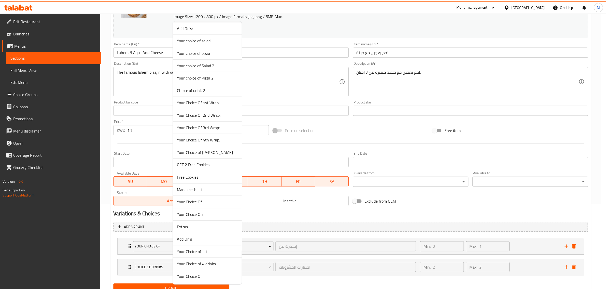
scroll to position [227, 0]
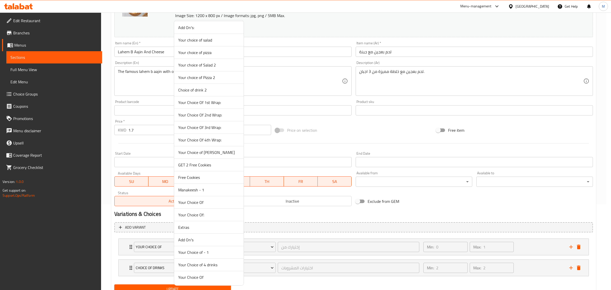
click at [208, 149] on span "Your Choice of [PERSON_NAME]" at bounding box center [208, 152] width 61 height 6
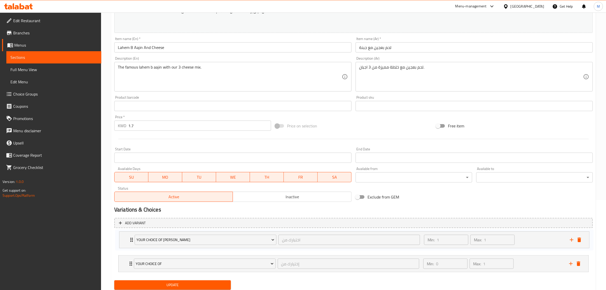
scroll to position [93, 0]
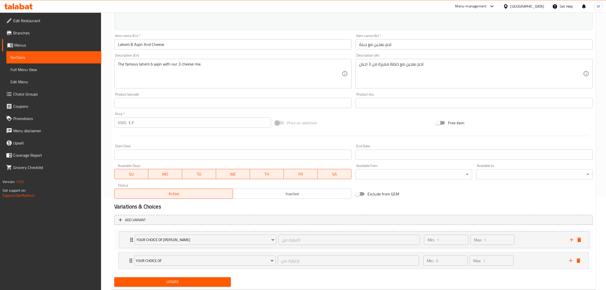
drag, startPoint x: 132, startPoint y: 269, endPoint x: 132, endPoint y: 239, distance: 29.5
click at [132, 239] on div "Your Choice Of إختيارك من ​ Min: 0 ​ Max: 1 ​ Sliced (ID: 1850040503) 0 KWD Nam…" at bounding box center [353, 250] width 478 height 42
click at [172, 281] on span "Update" at bounding box center [172, 281] width 108 height 6
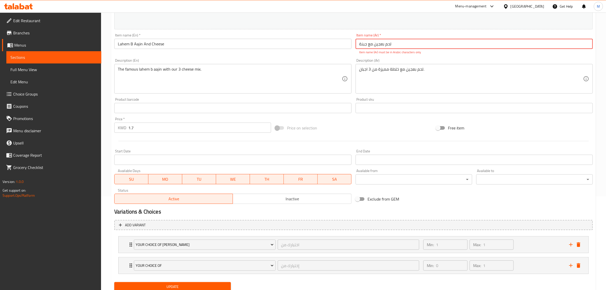
click at [367, 43] on input "لحم‭ ‬بعجين‭ عم ‬جبنة" at bounding box center [473, 44] width 237 height 10
click at [368, 44] on input "لحم‭ ‬بعجين‭ عم ‬جبنة" at bounding box center [473, 44] width 237 height 10
click at [367, 45] on input "لحم‭ ‬بعجين‭ عم ‬جبنة" at bounding box center [473, 44] width 237 height 10
click at [373, 42] on input "لحم‭ ‬بعجين‭ عم ‬جبنة" at bounding box center [473, 44] width 237 height 10
click at [384, 42] on input "لحم‭ ‬بعجين‭ عم ‬جبنة" at bounding box center [473, 44] width 237 height 10
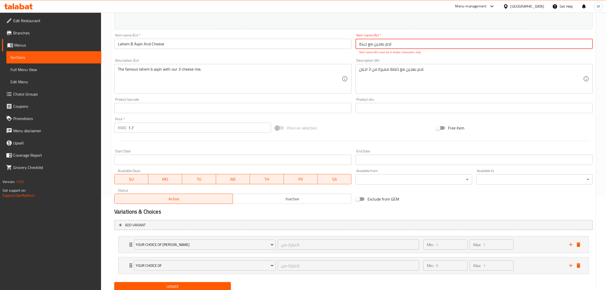
click at [415, 44] on input "لحم‭ ‬بعجين‭ عم ‬جبنة" at bounding box center [473, 44] width 237 height 10
drag, startPoint x: 359, startPoint y: 45, endPoint x: 353, endPoint y: 45, distance: 5.9
click at [353, 45] on div "Item name (Ar)   * لحم‭ ‬بعجين‭ عم ‬جبنة Item name (Ar) * Item name (Ar) must b…" at bounding box center [473, 43] width 241 height 25
click at [367, 44] on input "م‭ ‬بعجين‭ عم ‬جبنة" at bounding box center [473, 44] width 237 height 10
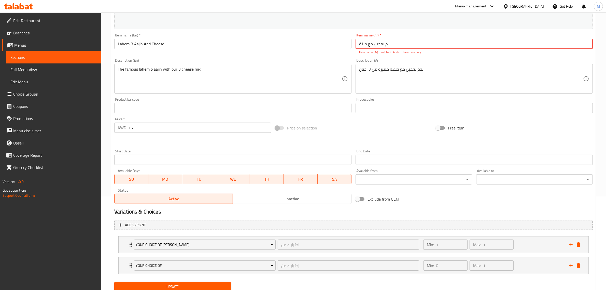
click at [366, 44] on input "م‭ ‬بعجين‭ عم ‬جبنة" at bounding box center [473, 44] width 237 height 10
click at [364, 44] on input "حم‭ ‬بعجين‭ عم ‬جبنة" at bounding box center [473, 44] width 237 height 10
click at [365, 45] on input "لحم‭ ‬بعجين‭ عم ‬جبنة" at bounding box center [473, 44] width 237 height 10
click at [358, 44] on input "لحم‭ ‬بعجين‭ عم ‬جبنة" at bounding box center [473, 44] width 237 height 10
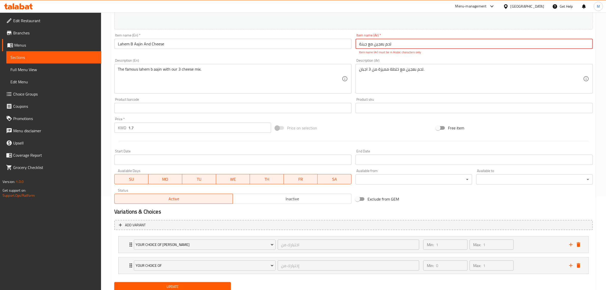
click at [360, 45] on input "لحم‭ ‬بعجين‭ عم ‬جبنة" at bounding box center [473, 44] width 237 height 10
click at [383, 47] on input "لحم‭ ‬بع" at bounding box center [473, 44] width 237 height 10
click at [384, 47] on input "لحم‭ ‬بع" at bounding box center [473, 44] width 237 height 10
type input "لحم‭ ‬بعجين‭ عم ‬جبنة"
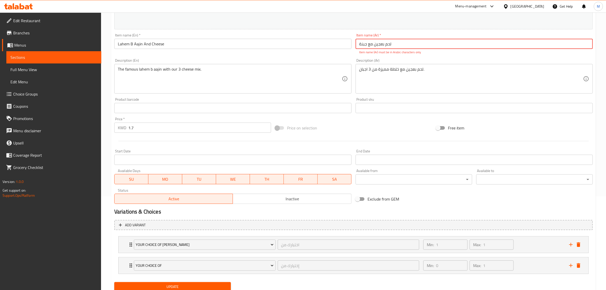
drag, startPoint x: 396, startPoint y: 46, endPoint x: 340, endPoint y: 47, distance: 55.7
click at [340, 47] on div "Change Image Size: 1200 x 800 px / Image formats: jpg, png / 5MB Max. Item name…" at bounding box center [353, 89] width 482 height 232
paste input "لحم‭ ‬بعجين‭ عم ‬جبنة"
click at [428, 56] on div "Item name (Ar)   * لحم‭ ‬بعجين‭ عم ‬جبنة Item name (Ar) * Item name (Ar) must b…" at bounding box center [473, 43] width 241 height 25
click at [425, 58] on div "Description (Ar) لحم بعجين مع خلطة مميزة من 3 اجبان. Description (Ar)" at bounding box center [473, 75] width 241 height 39
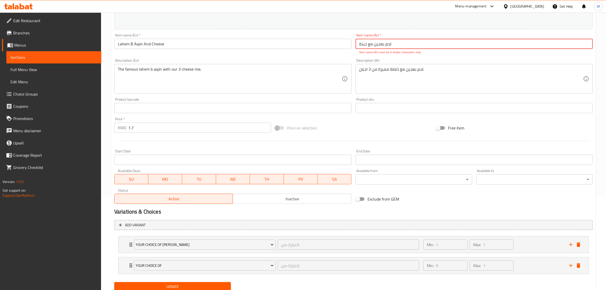
click at [355, 42] on input "لحم‭ ‬بعجين‭ عم ‬جبنة" at bounding box center [473, 44] width 237 height 10
drag, startPoint x: 406, startPoint y: 45, endPoint x: 328, endPoint y: 45, distance: 78.1
click at [328, 45] on div "Change Image Size: 1200 x 800 px / Image formats: jpg, png / 5MB Max. Item name…" at bounding box center [353, 89] width 482 height 232
click at [360, 45] on input "لحم‭ ‬بعجين‭ عم ‬جبنة" at bounding box center [473, 44] width 237 height 10
drag, startPoint x: 358, startPoint y: 45, endPoint x: 384, endPoint y: 44, distance: 25.5
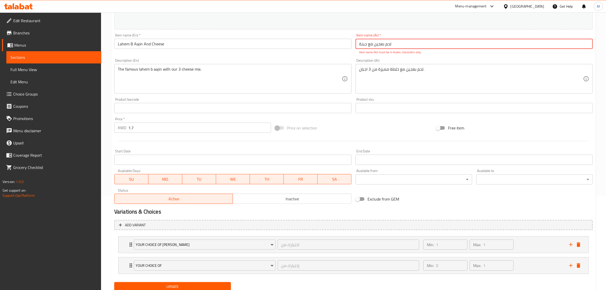
click at [384, 44] on input "لحم‭ ‬بعجين‭ عم ‬جبنة" at bounding box center [473, 44] width 237 height 10
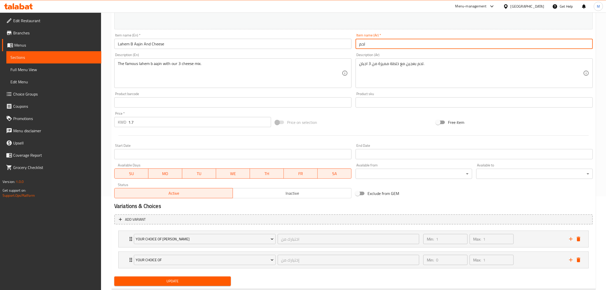
paste input "بعجين‭ عم ‬جبنة"
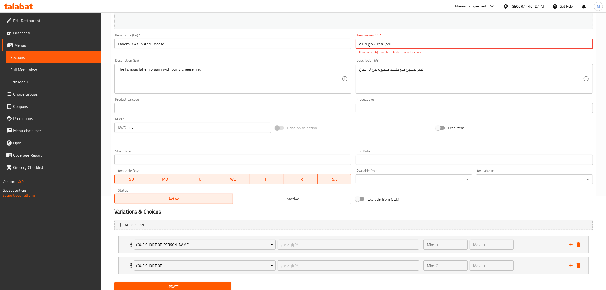
click at [427, 56] on div "Description (Ar) لحم بعجين مع خلطة مميزة من 3 اجبان. Description (Ar)" at bounding box center [473, 75] width 241 height 39
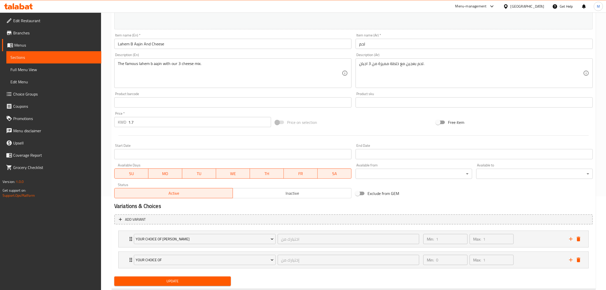
click at [381, 42] on input "لحم" at bounding box center [473, 44] width 237 height 10
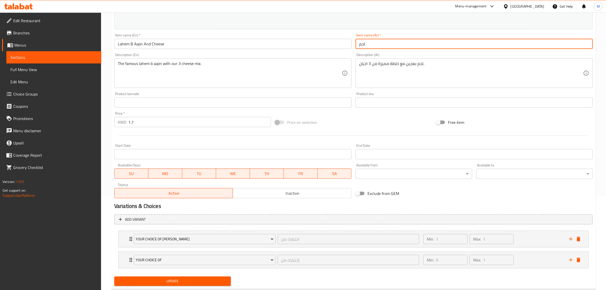
paste input "بعجين"
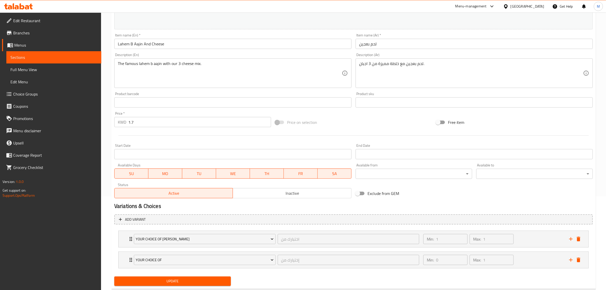
click at [398, 47] on input "لحم بعجين" at bounding box center [473, 44] width 237 height 10
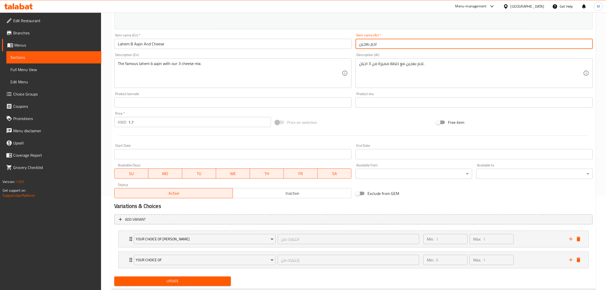
paste input "عم"
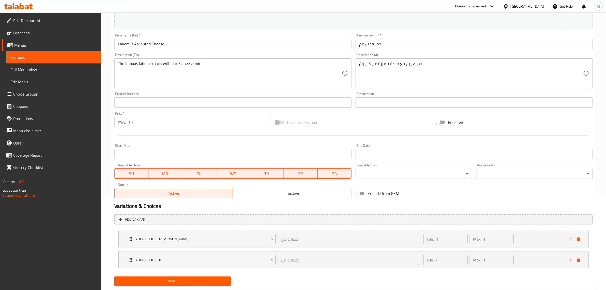
click at [408, 46] on input "لحم بعجين عم" at bounding box center [473, 44] width 237 height 10
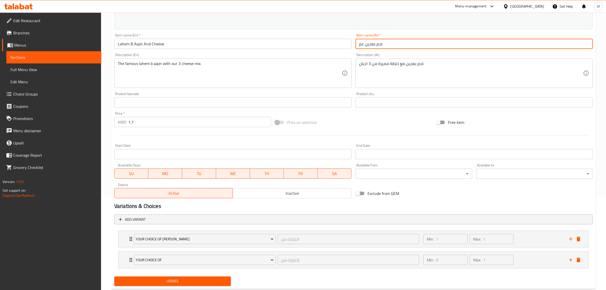
paste input "جبنة"
type input "لحم بعجين عم جبنة"
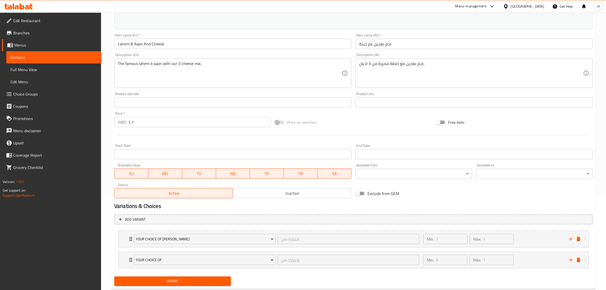
click at [417, 52] on div "Description (Ar) لحم بعجين مع خلطة مميزة من 3 اجبان. Description (Ar)" at bounding box center [473, 70] width 241 height 39
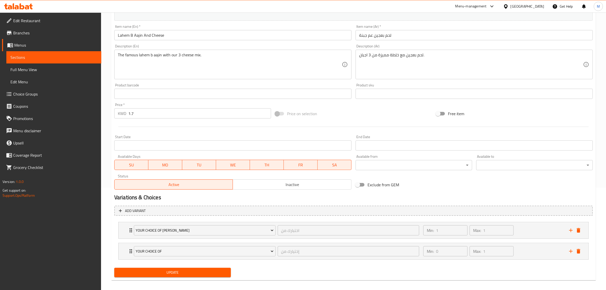
scroll to position [106, 0]
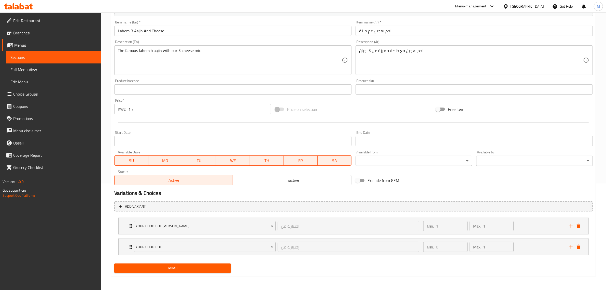
click at [188, 267] on span "Update" at bounding box center [172, 268] width 108 height 6
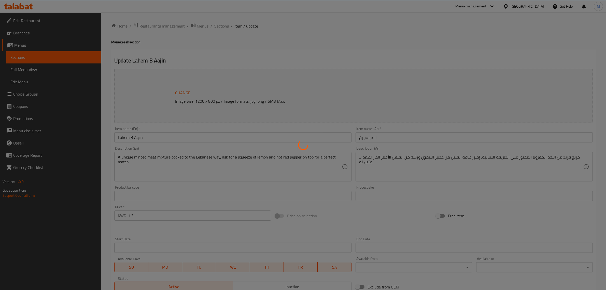
type input "الإضافات:"
type input "0"
type input "4"
type input "اختيارك من"
type input "0"
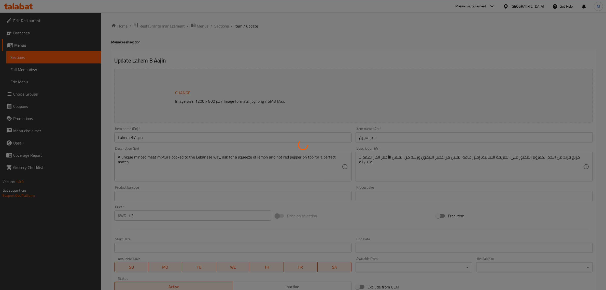
type input "1"
type input "إختيارك من:"
type input "1"
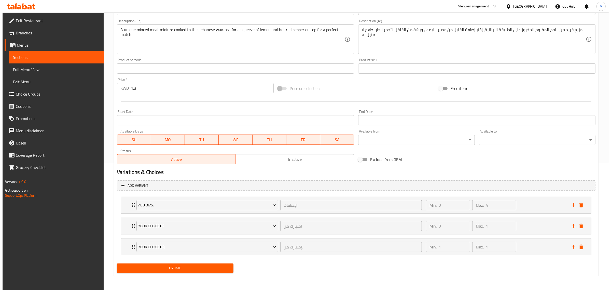
scroll to position [127, 0]
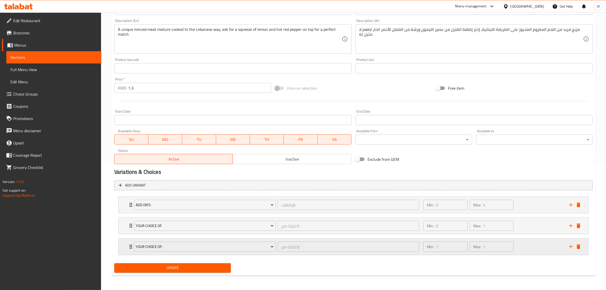
click at [531, 243] on div "Min: 1 ​ Max: 1 ​" at bounding box center [493, 246] width 146 height 16
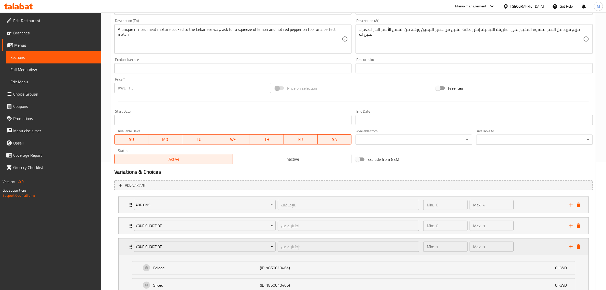
click at [531, 243] on div "Min: 1 ​ Max: 1 ​" at bounding box center [493, 246] width 146 height 16
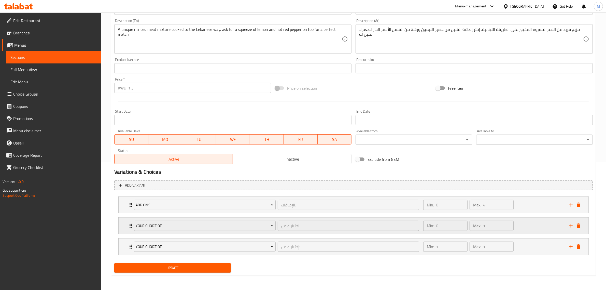
click at [525, 224] on div "Min: 0 ​ Max: 1 ​" at bounding box center [493, 225] width 146 height 16
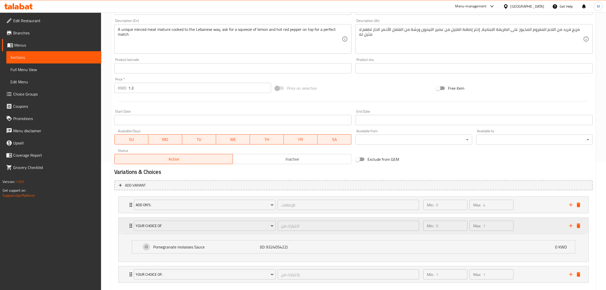
click at [525, 224] on div "Min: 0 ​ Max: 1 ​" at bounding box center [493, 225] width 146 height 16
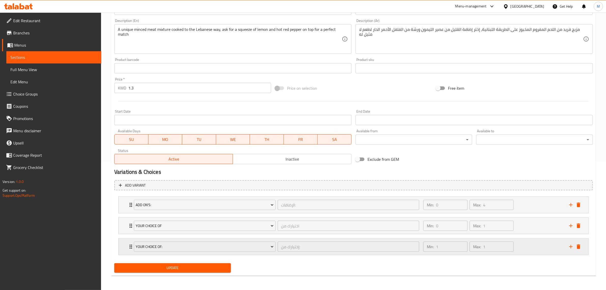
click at [569, 245] on icon "add" at bounding box center [571, 246] width 6 height 6
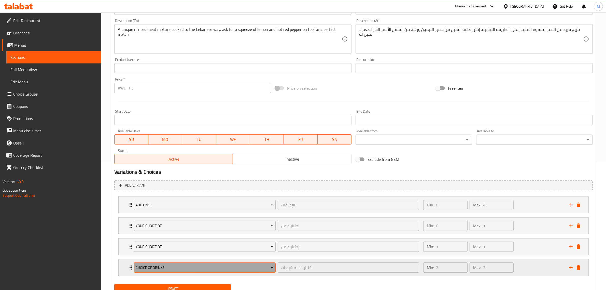
click at [194, 265] on span "Choice of Drinks" at bounding box center [205, 267] width 138 height 6
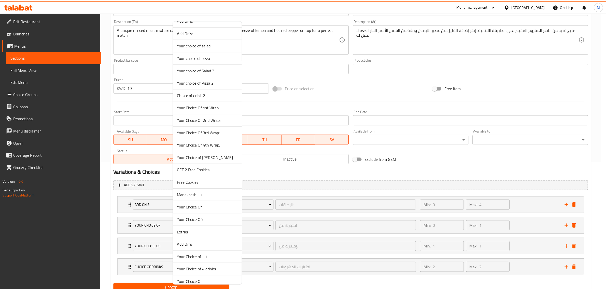
scroll to position [223, 0]
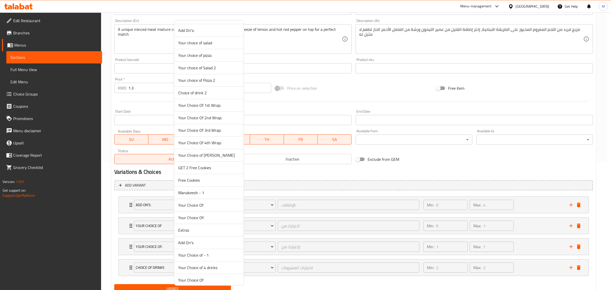
click at [207, 156] on span "Your Choice of [PERSON_NAME]" at bounding box center [208, 155] width 61 height 6
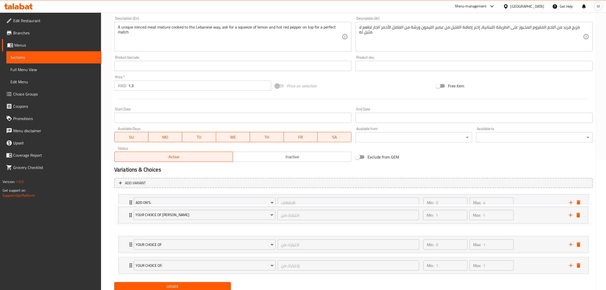
scroll to position [131, 0]
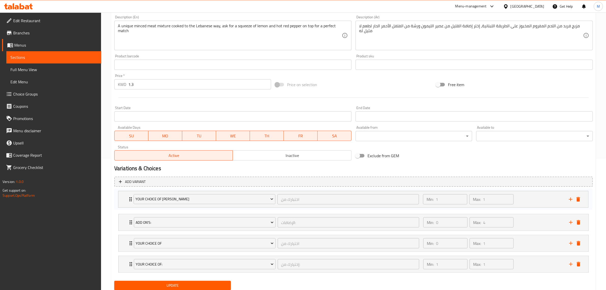
drag, startPoint x: 128, startPoint y: 269, endPoint x: 127, endPoint y: 197, distance: 72.0
click at [127, 197] on div "Add On's: الإضافات: ​ Min: 0 ​ Max: 4 ​ Oat Dough (ID: 1850040499) 0.25 KWD Nam…" at bounding box center [353, 233] width 478 height 84
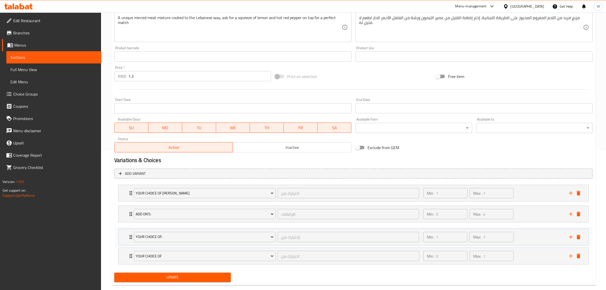
drag, startPoint x: 130, startPoint y: 263, endPoint x: 130, endPoint y: 232, distance: 30.8
click at [130, 232] on div "Your Choice of Dough اختبارك من ​ Min: 1 ​ Max: 1 ​ White Dough Bread (ID: 1675…" at bounding box center [353, 224] width 478 height 84
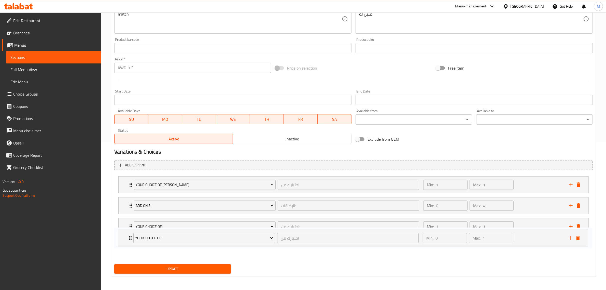
scroll to position [149, 0]
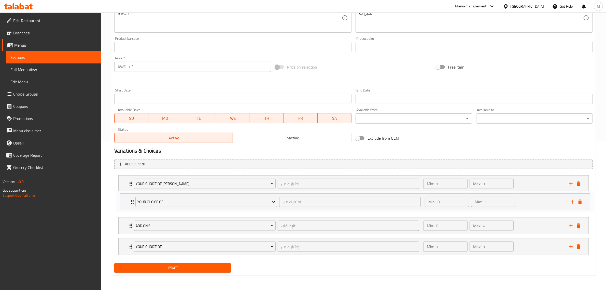
drag, startPoint x: 130, startPoint y: 249, endPoint x: 131, endPoint y: 192, distance: 56.2
click at [131, 192] on div "Your Choice of Dough اختبارك من ​ Min: 1 ​ Max: 1 ​ White Dough Bread (ID: 1675…" at bounding box center [353, 215] width 478 height 84
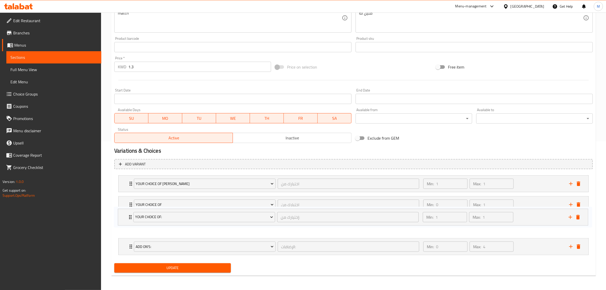
drag, startPoint x: 130, startPoint y: 247, endPoint x: 130, endPoint y: 215, distance: 31.8
click at [130, 215] on div "Your Choice of Dough اختبارك من ​ Min: 1 ​ Max: 1 ​ White Dough Bread (ID: 1675…" at bounding box center [353, 215] width 478 height 84
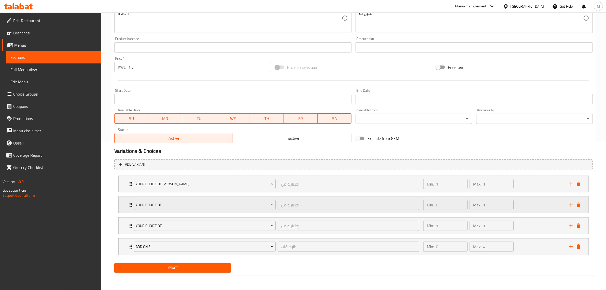
click at [526, 204] on div "Min: 0 ​ Max: 1 ​" at bounding box center [493, 204] width 146 height 16
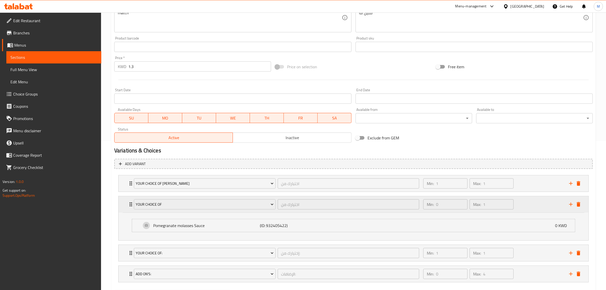
click at [526, 204] on div "Min: 0 ​ Max: 1 ​" at bounding box center [493, 204] width 146 height 16
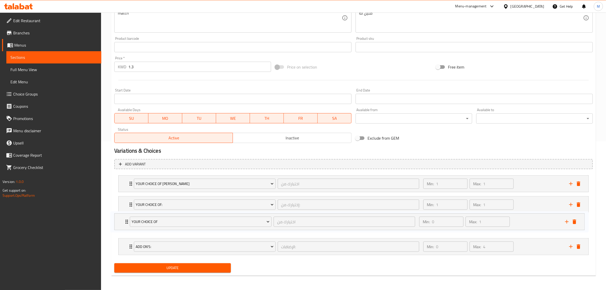
drag, startPoint x: 131, startPoint y: 204, endPoint x: 127, endPoint y: 225, distance: 21.3
click at [127, 225] on div "Your Choice of Dough اختبارك من ​ Min: 1 ​ Max: 1 ​ White Dough Bread (ID: 1675…" at bounding box center [353, 215] width 478 height 84
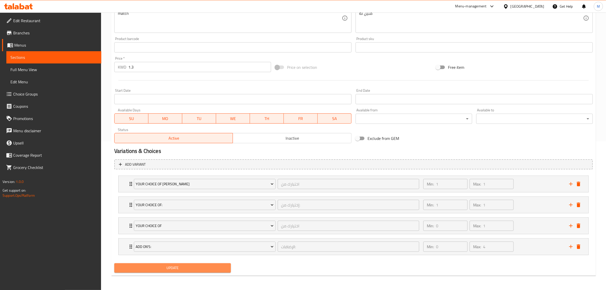
click at [168, 268] on span "Update" at bounding box center [172, 267] width 108 height 6
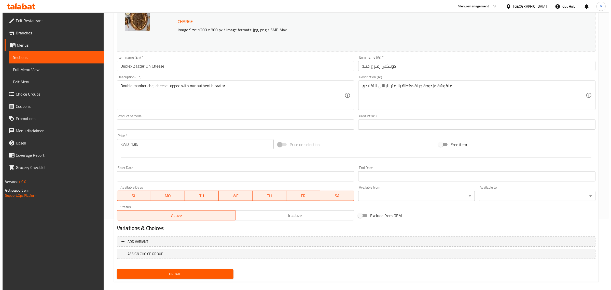
scroll to position [77, 0]
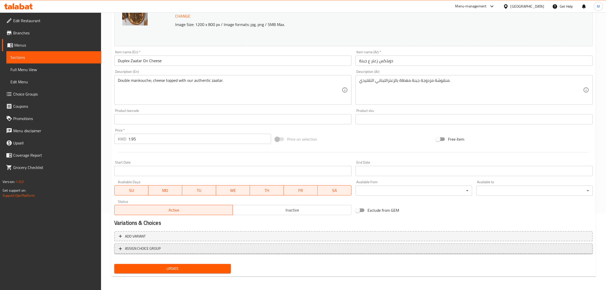
click at [203, 250] on span "ASSIGN CHOICE GROUP" at bounding box center [353, 248] width 469 height 6
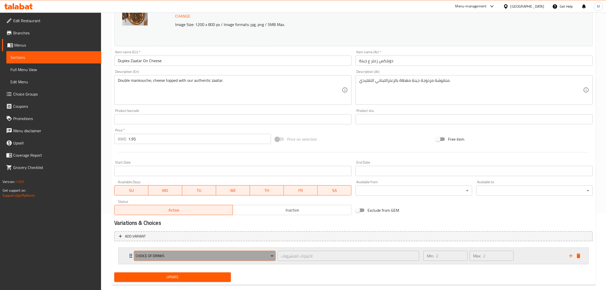
click at [218, 258] on span "Choice of Drinks" at bounding box center [205, 255] width 138 height 6
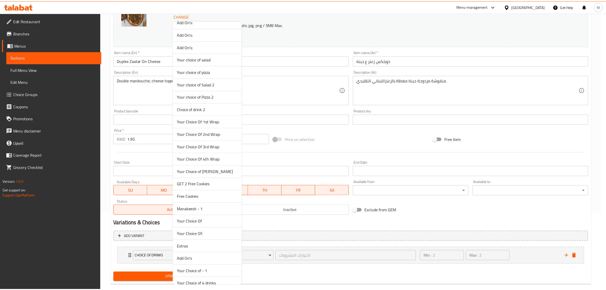
scroll to position [227, 0]
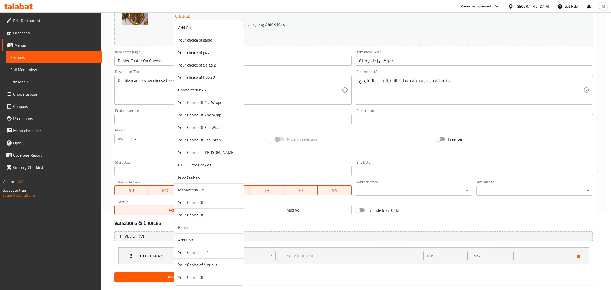
click at [214, 152] on span "Your Choice of [PERSON_NAME]" at bounding box center [208, 152] width 61 height 6
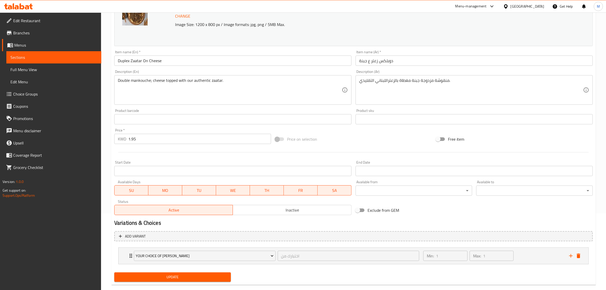
click at [196, 279] on span "Update" at bounding box center [172, 277] width 108 height 6
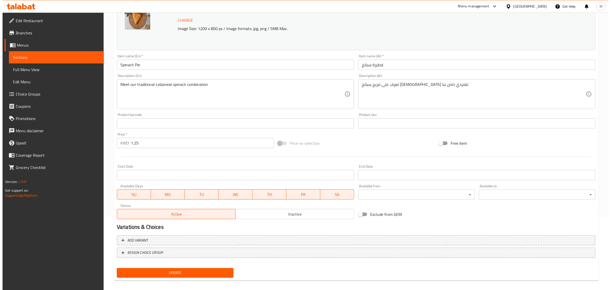
scroll to position [77, 0]
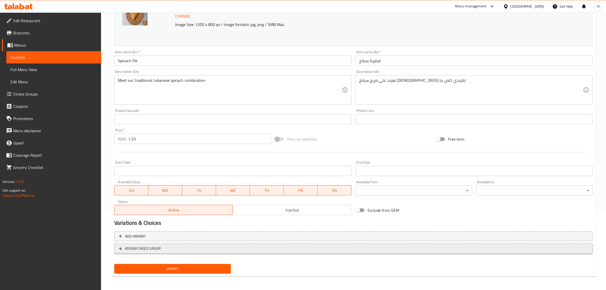
click at [218, 246] on span "ASSIGN CHOICE GROUP" at bounding box center [353, 248] width 469 height 6
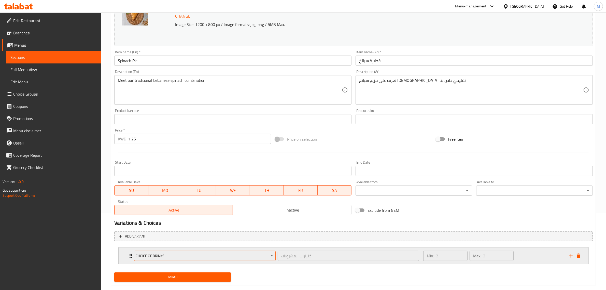
click at [213, 254] on span "Choice of Drinks" at bounding box center [205, 255] width 138 height 6
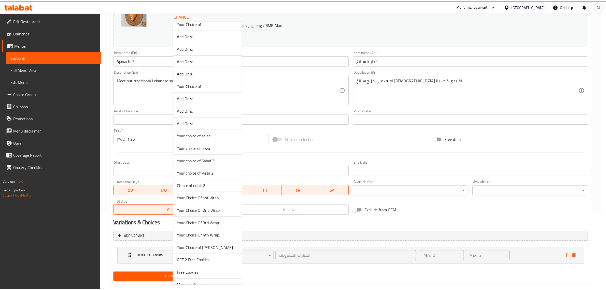
scroll to position [227, 0]
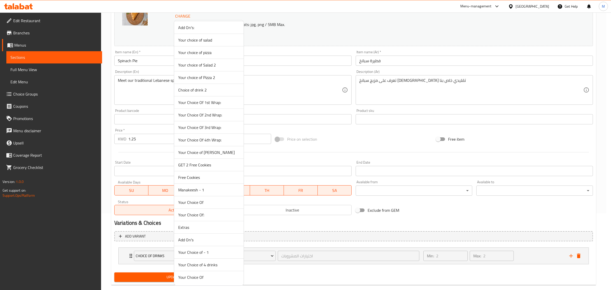
click at [210, 153] on span "Your Choice of [PERSON_NAME]" at bounding box center [208, 152] width 61 height 6
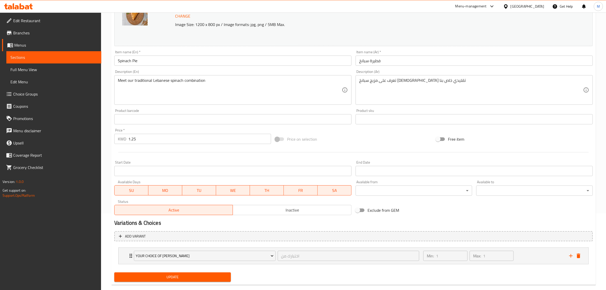
click at [208, 273] on button "Update" at bounding box center [172, 276] width 117 height 9
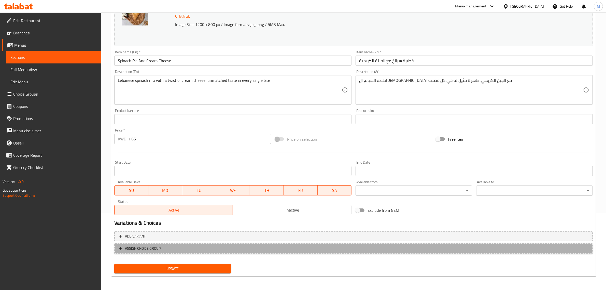
click at [196, 252] on button "ASSIGN CHOICE GROUP" at bounding box center [353, 248] width 478 height 10
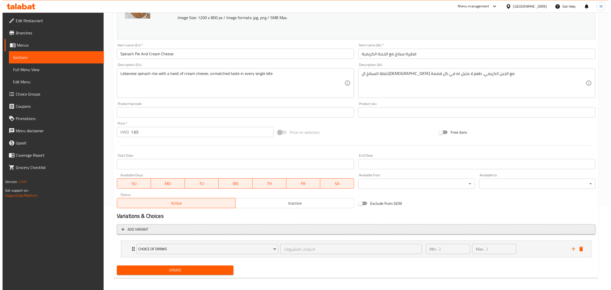
scroll to position [85, 0]
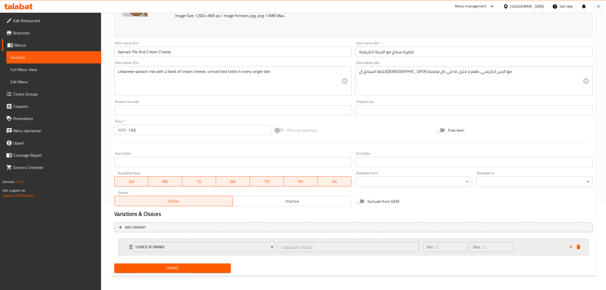
click at [194, 240] on div "Choice of Drinks" at bounding box center [205, 246] width 144 height 12
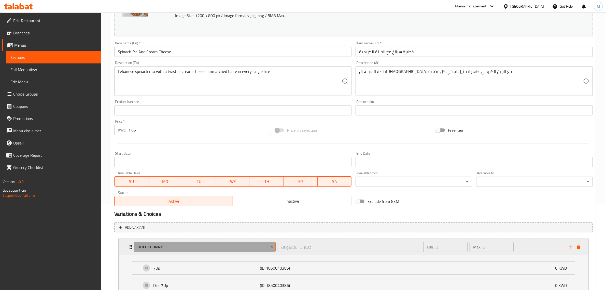
click at [198, 247] on span "Choice of Drinks" at bounding box center [205, 247] width 138 height 6
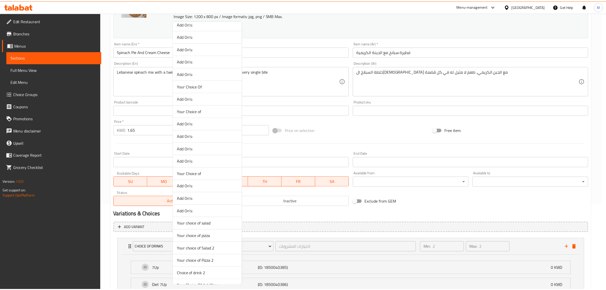
scroll to position [227, 0]
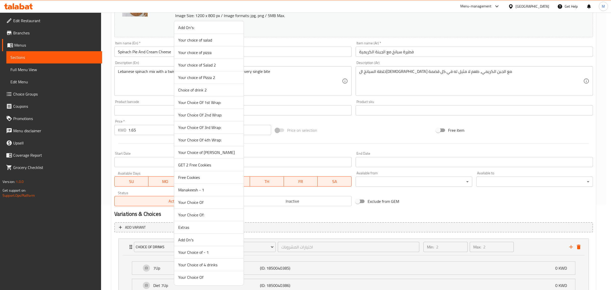
click at [209, 151] on span "Your Choice of [PERSON_NAME]" at bounding box center [208, 152] width 61 height 6
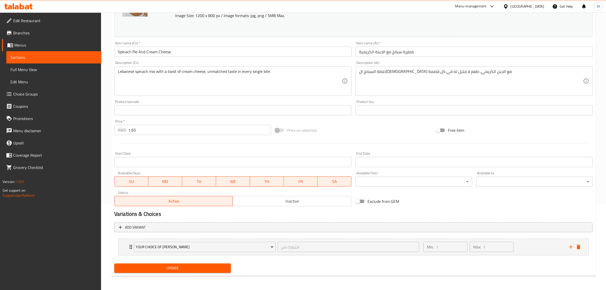
click at [198, 266] on span "Update" at bounding box center [172, 268] width 108 height 6
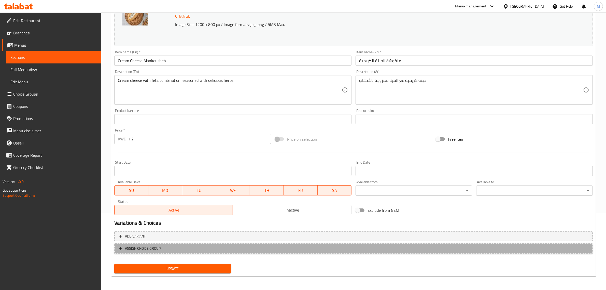
click at [194, 244] on button "ASSIGN CHOICE GROUP" at bounding box center [353, 248] width 478 height 10
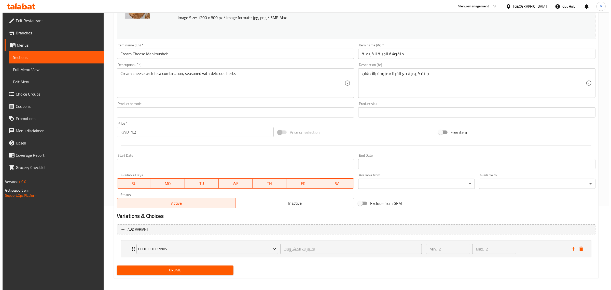
scroll to position [85, 0]
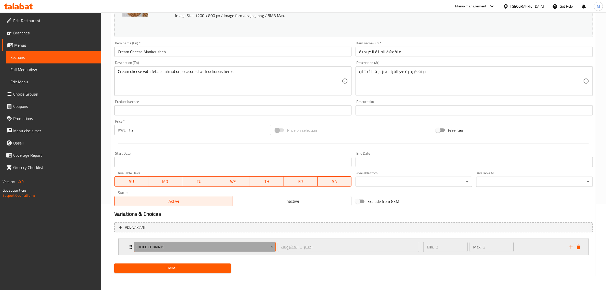
click at [187, 246] on span "Choice of Drinks" at bounding box center [205, 247] width 138 height 6
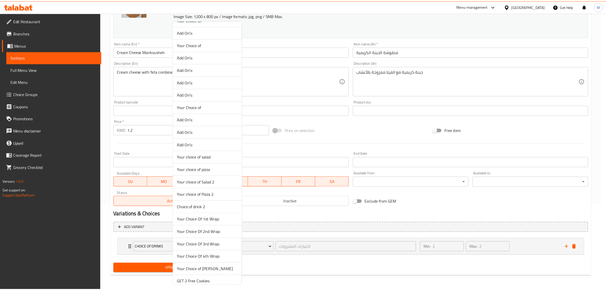
scroll to position [227, 0]
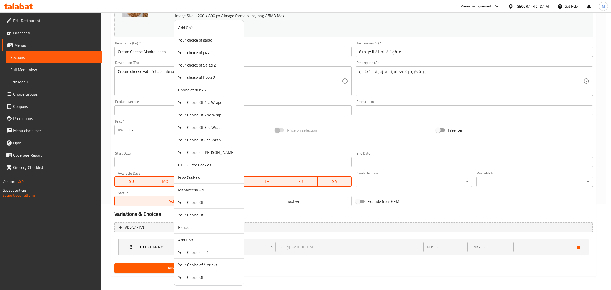
click at [211, 152] on span "Your Choice of [PERSON_NAME]" at bounding box center [208, 152] width 61 height 6
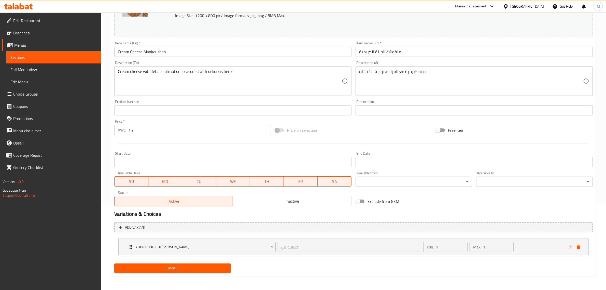
click at [188, 265] on span "Update" at bounding box center [172, 268] width 108 height 6
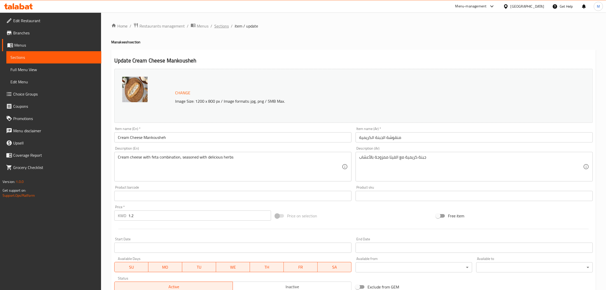
click at [225, 28] on span "Sections" at bounding box center [221, 26] width 15 height 6
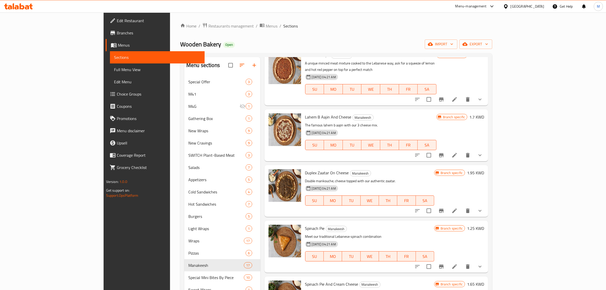
scroll to position [95, 0]
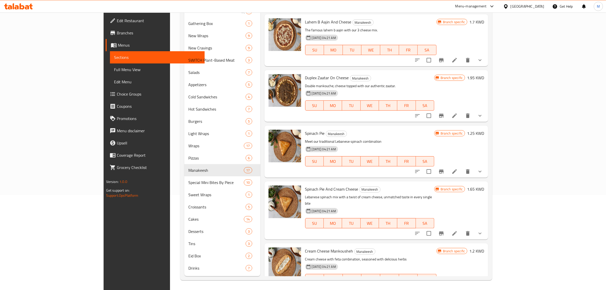
click at [483, 286] on icon "show more" at bounding box center [480, 289] width 6 height 6
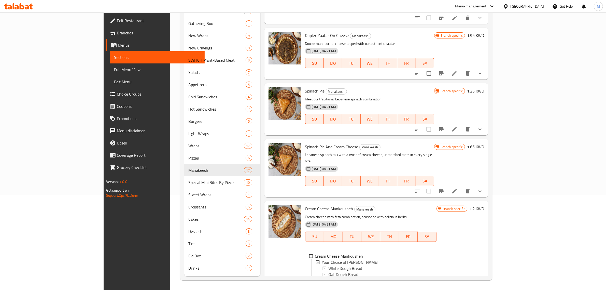
scroll to position [693, 0]
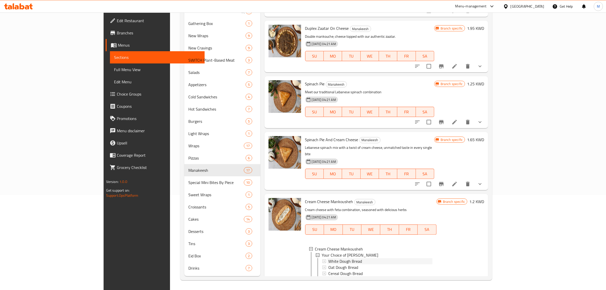
click at [345, 258] on div "White Dough Bread" at bounding box center [380, 261] width 104 height 6
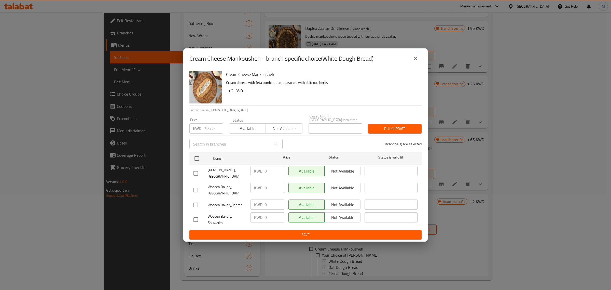
click at [490, 193] on div "Cream Cheese Mankousheh - branch specific choice(White Dough Bread) Cream Chees…" at bounding box center [305, 145] width 611 height 290
click at [328, 246] on div "Cream Cheese Mankousheh - branch specific choice(White Dough Bread) Cream Chees…" at bounding box center [305, 145] width 611 height 290
click at [417, 61] on button "close" at bounding box center [415, 58] width 12 height 12
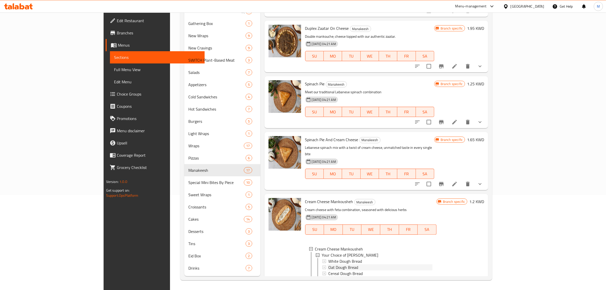
click at [328, 264] on span "Oat Dough Bread" at bounding box center [343, 267] width 30 height 6
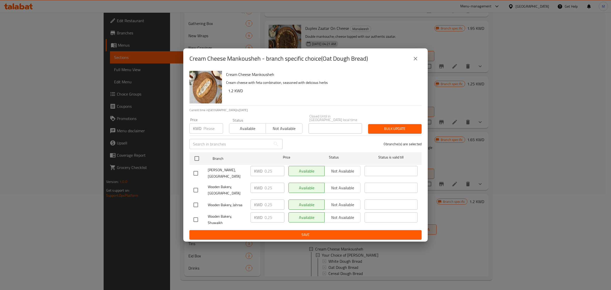
click at [471, 146] on div "Cream Cheese Mankousheh - branch specific choice(Oat Dough Bread) Cream Cheese …" at bounding box center [305, 145] width 611 height 290
click at [415, 62] on icon "close" at bounding box center [415, 58] width 6 height 6
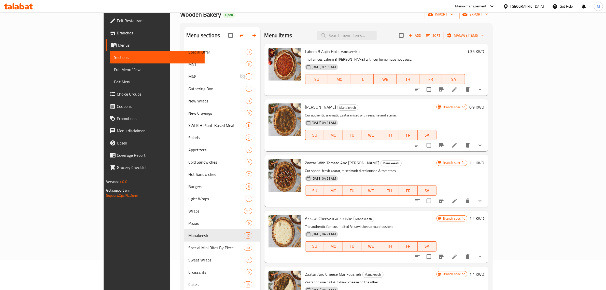
scroll to position [0, 0]
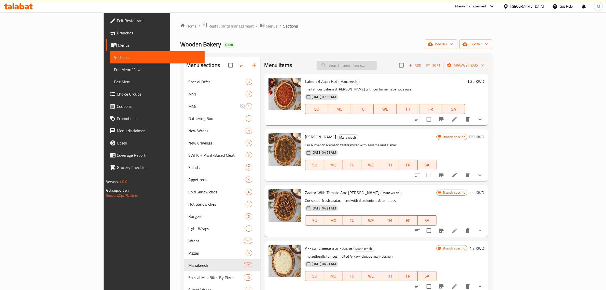
click at [364, 66] on input "search" at bounding box center [347, 65] width 60 height 9
paste input "Halloumi with Beef Bacon Wrap"
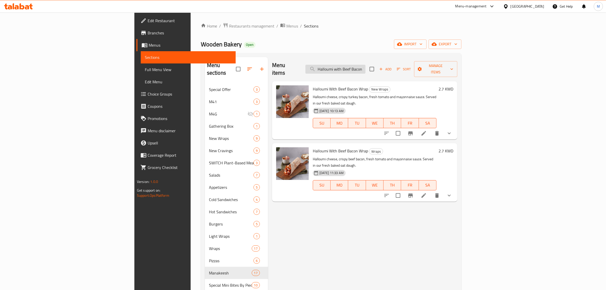
drag, startPoint x: 401, startPoint y: 58, endPoint x: 400, endPoint y: 63, distance: 5.2
click at [401, 58] on div "Menu items Halloumi with Beef Bacon Wrap Add Sort Manage items" at bounding box center [364, 69] width 185 height 24
click at [365, 65] on input "Halloumi with Beef Bacon Wrap" at bounding box center [335, 69] width 60 height 9
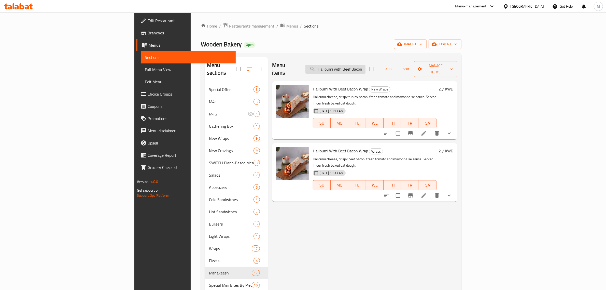
paste input "Light Egg"
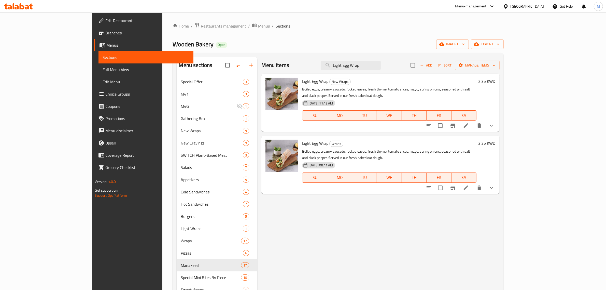
drag, startPoint x: 396, startPoint y: 65, endPoint x: 347, endPoint y: 60, distance: 49.9
click at [347, 60] on div "Menu items Light Egg Wrap Add Sort Manage items" at bounding box center [380, 65] width 238 height 17
paste input "Halloumi Oat"
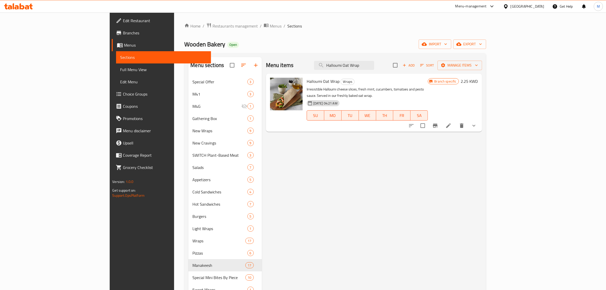
drag, startPoint x: 407, startPoint y: 62, endPoint x: 332, endPoint y: 58, distance: 75.2
click at [332, 58] on div "Menu items Halloumi Oat Wrap Add Sort Manage items" at bounding box center [374, 65] width 216 height 17
paste input "Light Tuna"
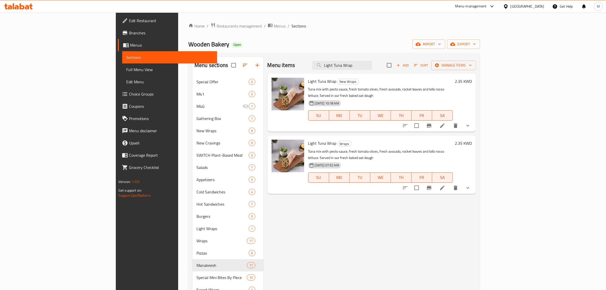
type input "Light Tuna Wrap"
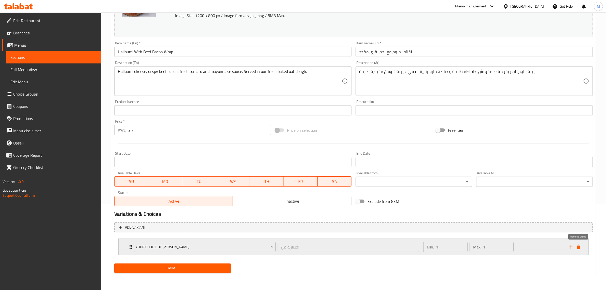
click at [578, 246] on icon "delete" at bounding box center [579, 246] width 4 height 5
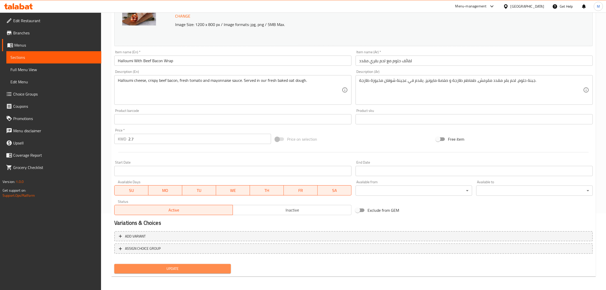
click at [186, 268] on span "Update" at bounding box center [172, 268] width 108 height 6
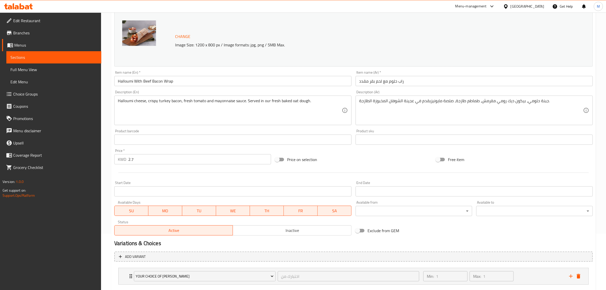
scroll to position [85, 0]
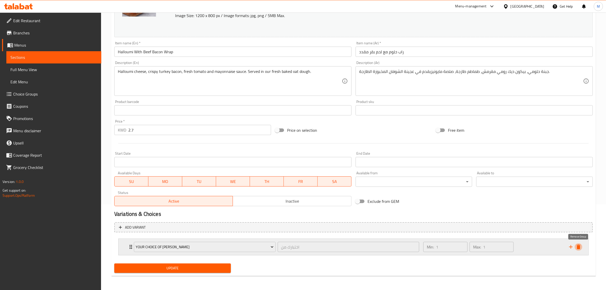
click at [578, 245] on icon "delete" at bounding box center [578, 247] width 6 height 6
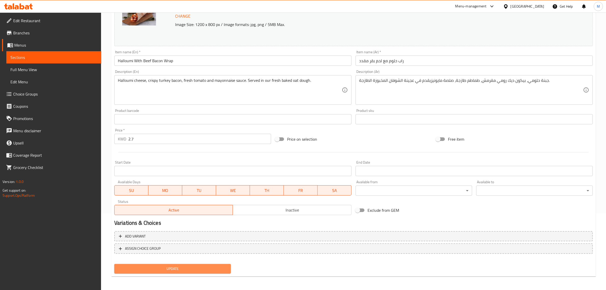
click at [186, 268] on span "Update" at bounding box center [172, 268] width 108 height 6
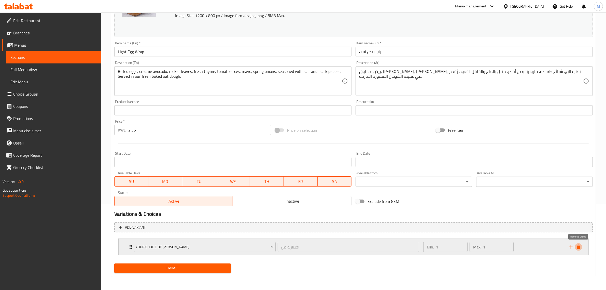
click at [579, 247] on icon "delete" at bounding box center [579, 246] width 4 height 5
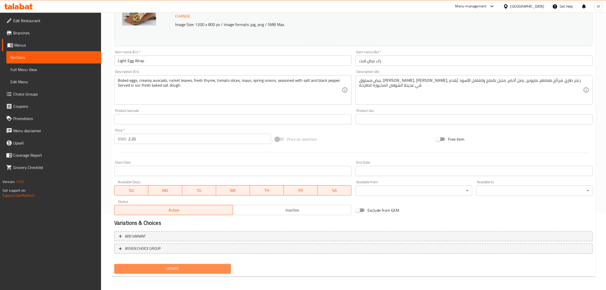
click at [186, 268] on span "Update" at bounding box center [172, 268] width 108 height 6
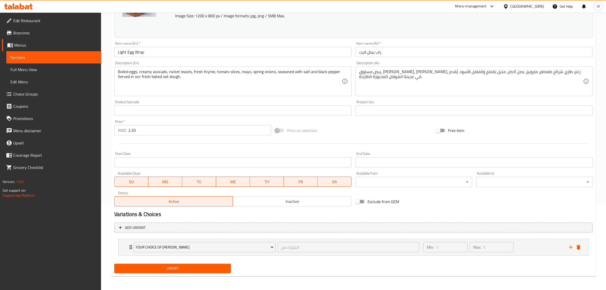
scroll to position [85, 0]
click at [579, 245] on icon "delete" at bounding box center [578, 247] width 6 height 6
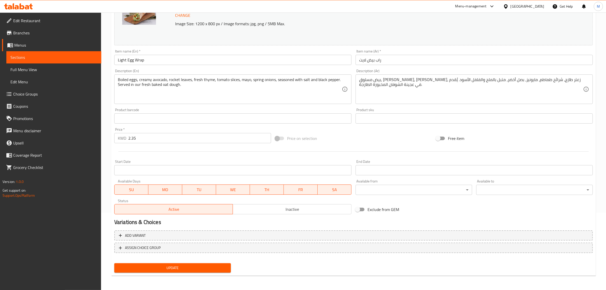
scroll to position [77, 0]
click at [186, 268] on span "Update" at bounding box center [172, 268] width 108 height 6
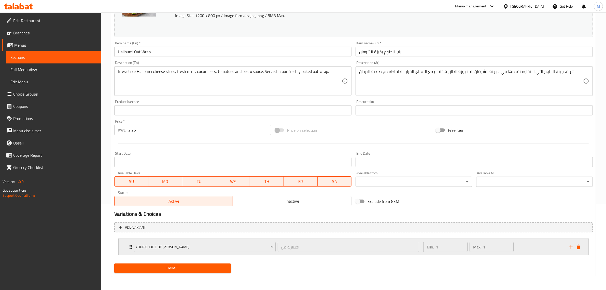
click at [577, 246] on icon "delete" at bounding box center [579, 246] width 4 height 5
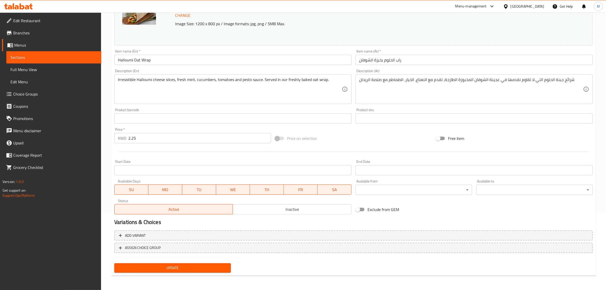
scroll to position [77, 0]
click at [186, 268] on span "Update" at bounding box center [172, 268] width 108 height 6
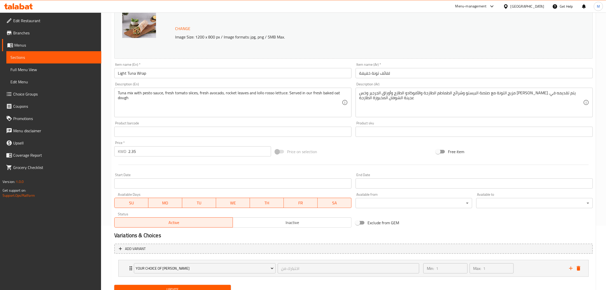
scroll to position [85, 0]
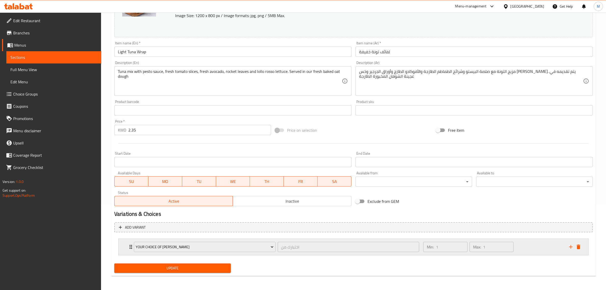
click at [579, 246] on icon "delete" at bounding box center [579, 246] width 4 height 5
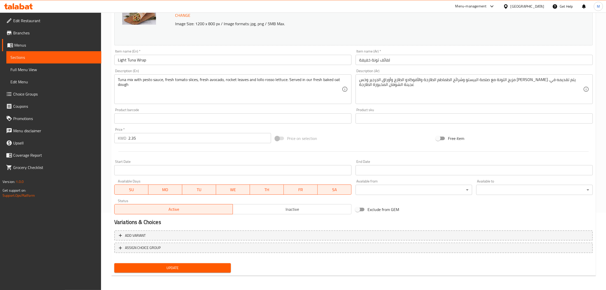
scroll to position [77, 0]
click at [186, 268] on span "Update" at bounding box center [172, 268] width 108 height 6
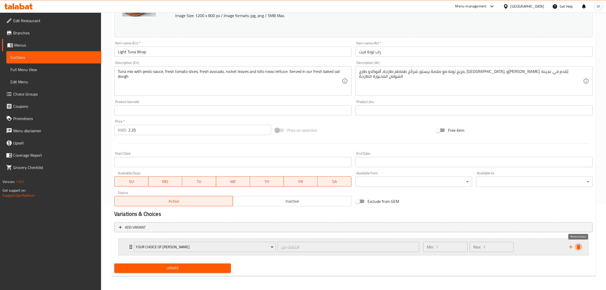
click at [579, 246] on icon "delete" at bounding box center [579, 246] width 4 height 5
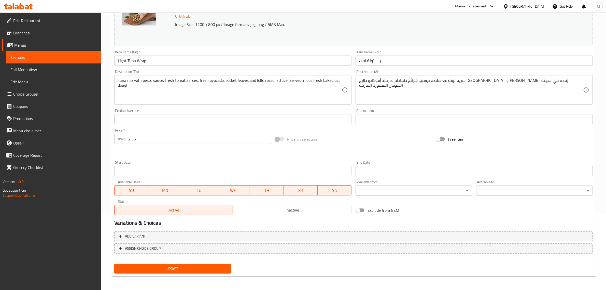
click at [186, 268] on span "Update" at bounding box center [172, 268] width 108 height 6
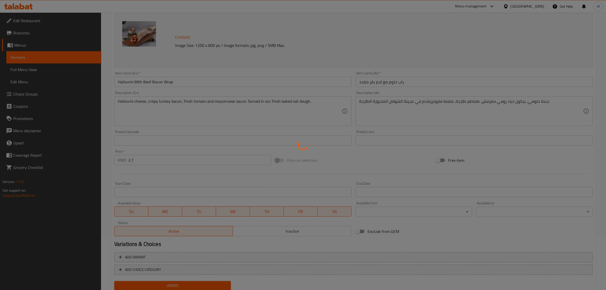
scroll to position [69, 0]
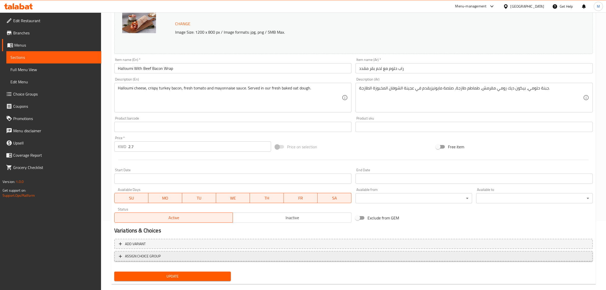
click at [191, 256] on span "ASSIGN CHOICE GROUP" at bounding box center [353, 256] width 469 height 6
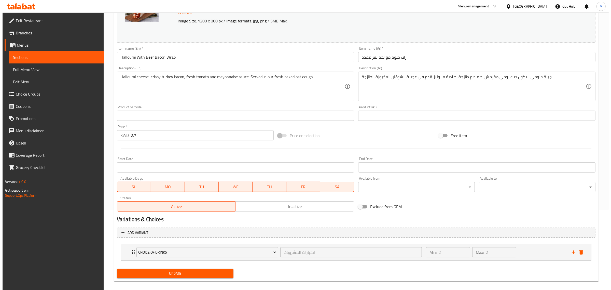
scroll to position [85, 0]
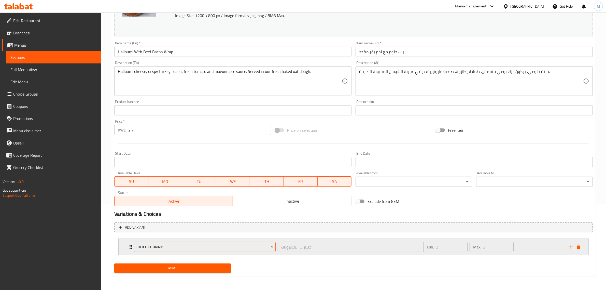
click at [199, 242] on button "Choice of Drinks" at bounding box center [205, 246] width 142 height 10
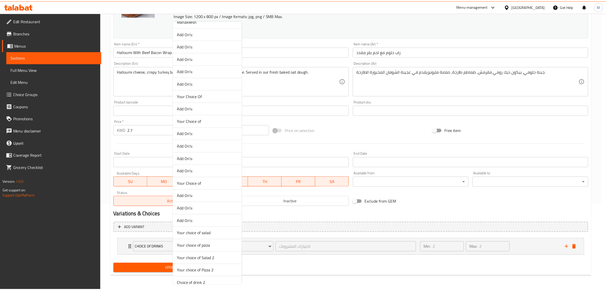
scroll to position [240, 0]
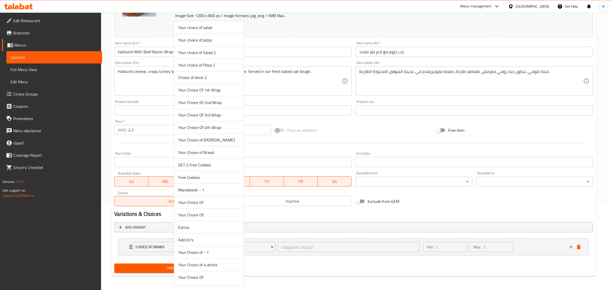
click at [208, 153] on span "Your Choice of Bread" at bounding box center [208, 152] width 61 height 6
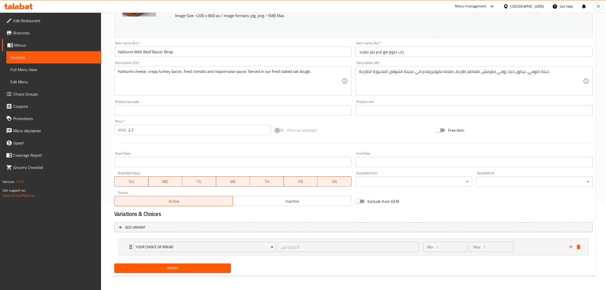
click at [186, 263] on button "Update" at bounding box center [172, 267] width 117 height 9
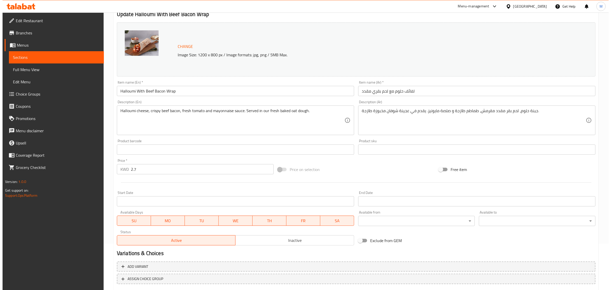
scroll to position [77, 0]
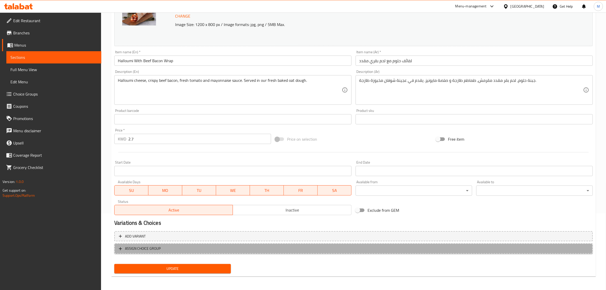
click at [188, 246] on span "ASSIGN CHOICE GROUP" at bounding box center [353, 248] width 469 height 6
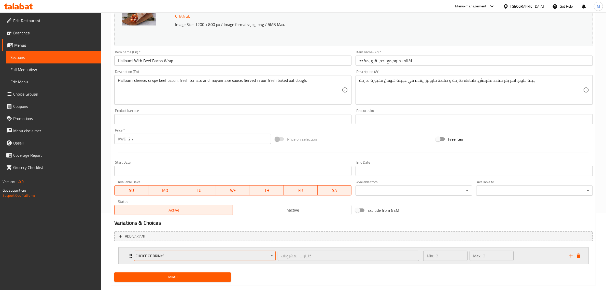
click at [187, 257] on span "Choice of Drinks" at bounding box center [205, 255] width 138 height 6
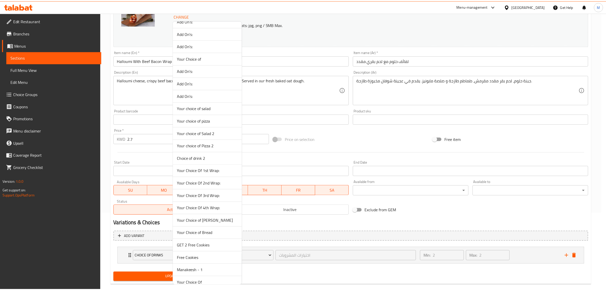
scroll to position [240, 0]
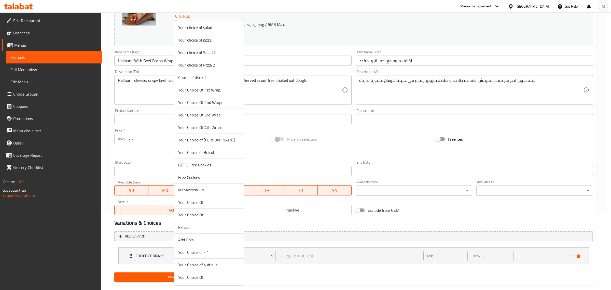
click at [203, 151] on span "Your Choice of Bread" at bounding box center [208, 152] width 61 height 6
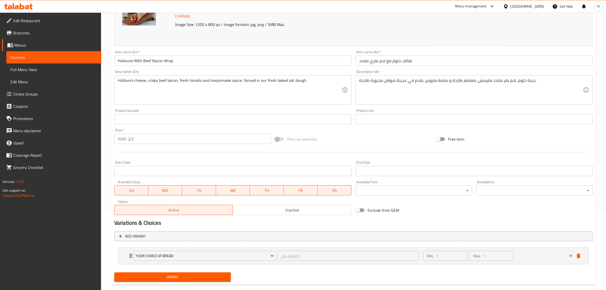
click at [183, 275] on span "Update" at bounding box center [172, 277] width 108 height 6
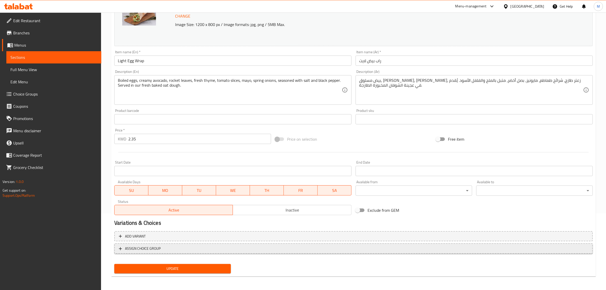
click at [180, 251] on button "ASSIGN CHOICE GROUP" at bounding box center [353, 248] width 478 height 10
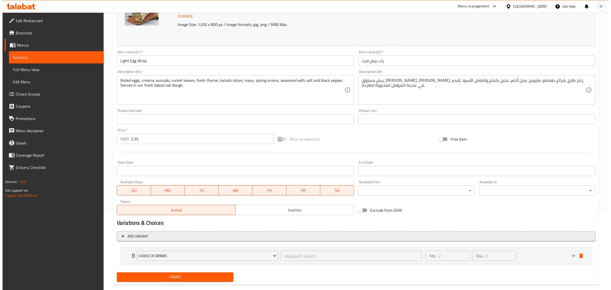
scroll to position [85, 0]
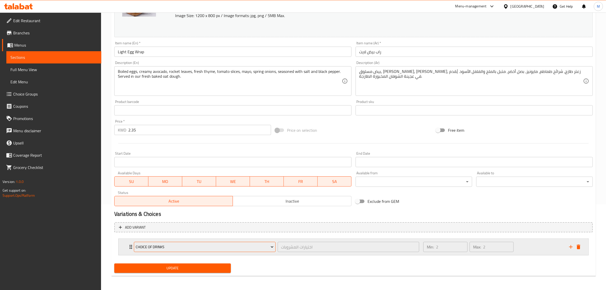
click at [182, 251] on button "Choice of Drinks" at bounding box center [205, 246] width 142 height 10
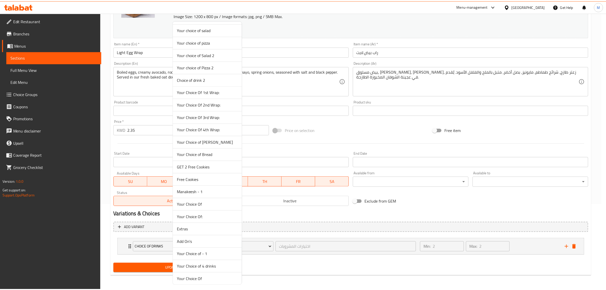
scroll to position [240, 0]
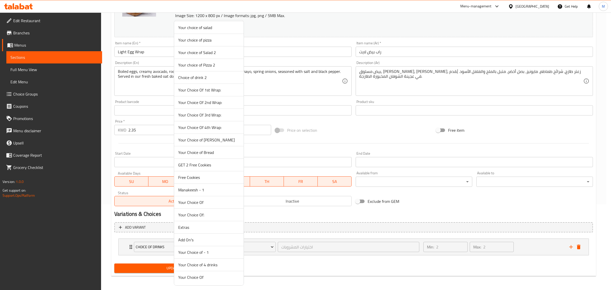
click at [207, 153] on span "Your Choice of Bread" at bounding box center [208, 152] width 61 height 6
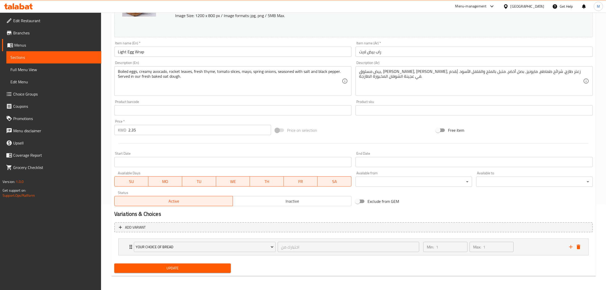
click at [187, 274] on div "Update" at bounding box center [172, 267] width 121 height 13
click at [187, 269] on span "Update" at bounding box center [172, 268] width 108 height 6
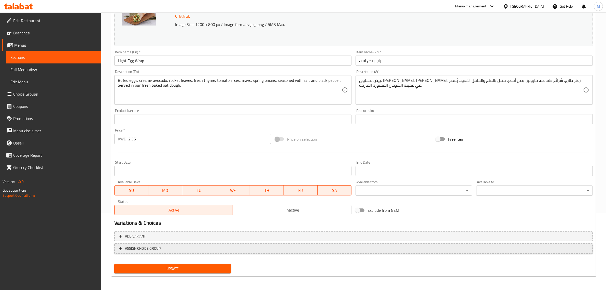
click at [187, 246] on span "ASSIGN CHOICE GROUP" at bounding box center [353, 248] width 469 height 6
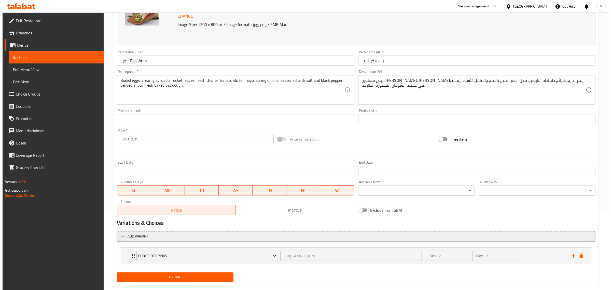
scroll to position [85, 0]
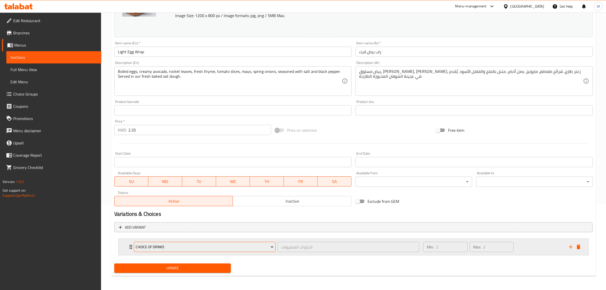
click at [184, 246] on span "Choice of Drinks" at bounding box center [205, 247] width 138 height 6
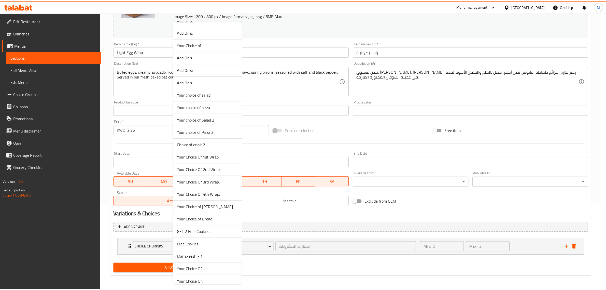
scroll to position [240, 0]
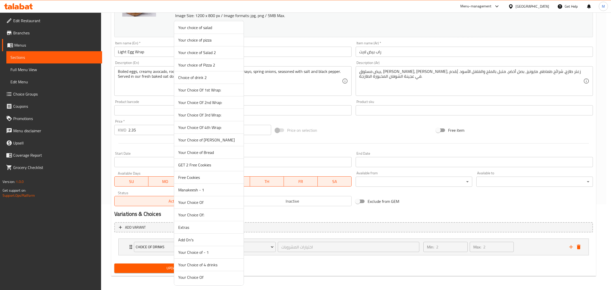
click at [203, 151] on span "Your Choice of Bread" at bounding box center [208, 152] width 61 height 6
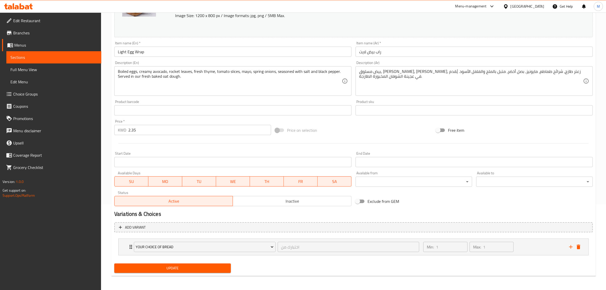
click at [190, 267] on span "Update" at bounding box center [172, 268] width 108 height 6
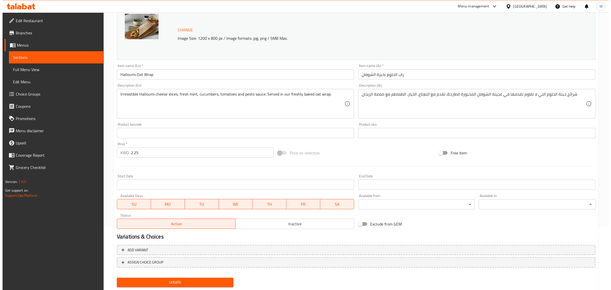
scroll to position [77, 0]
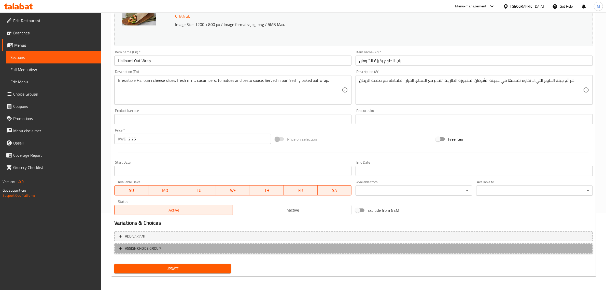
click at [193, 245] on span "ASSIGN CHOICE GROUP" at bounding box center [353, 248] width 469 height 6
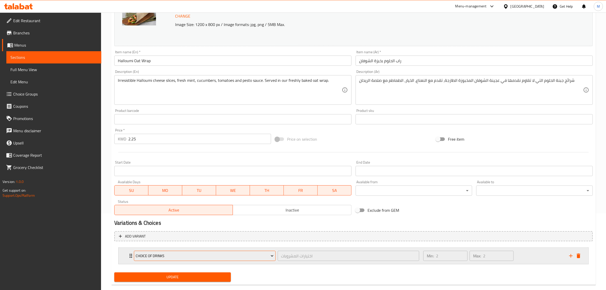
click at [181, 254] on span "Choice of Drinks" at bounding box center [205, 255] width 138 height 6
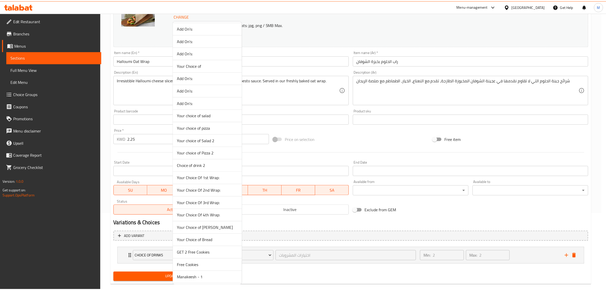
scroll to position [240, 0]
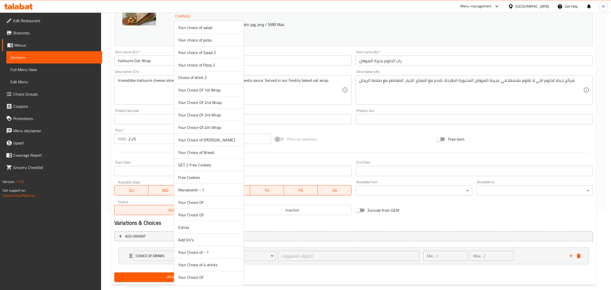
click at [205, 151] on span "Your Choice of Bread" at bounding box center [208, 152] width 61 height 6
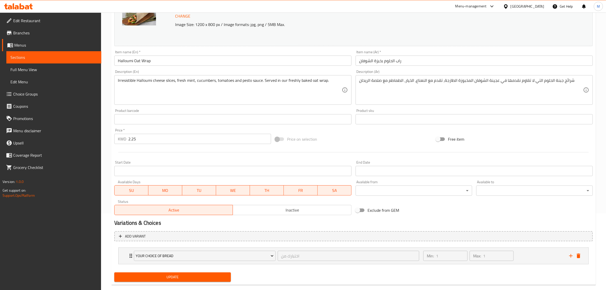
click at [184, 276] on span "Update" at bounding box center [172, 277] width 108 height 6
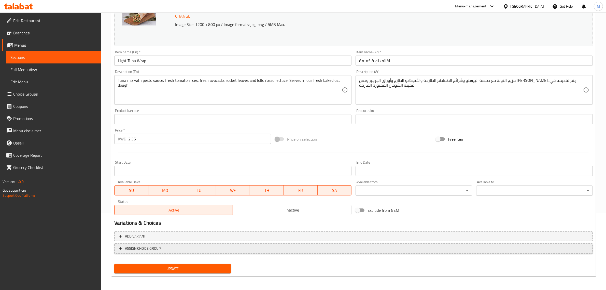
click at [190, 245] on span "ASSIGN CHOICE GROUP" at bounding box center [353, 248] width 469 height 6
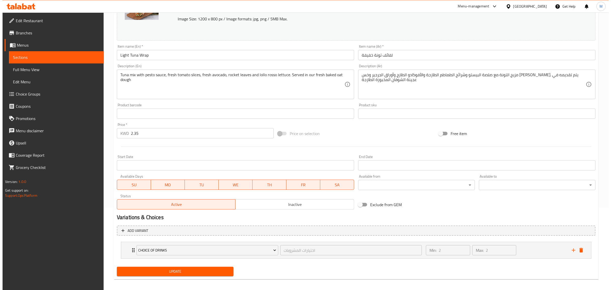
scroll to position [85, 0]
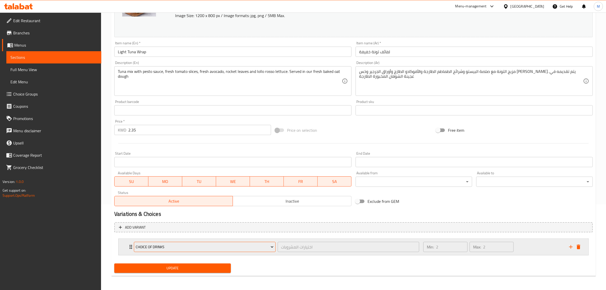
click at [183, 246] on span "Choice of Drinks" at bounding box center [205, 247] width 138 height 6
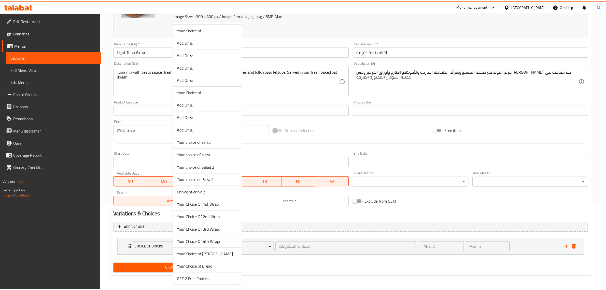
scroll to position [240, 0]
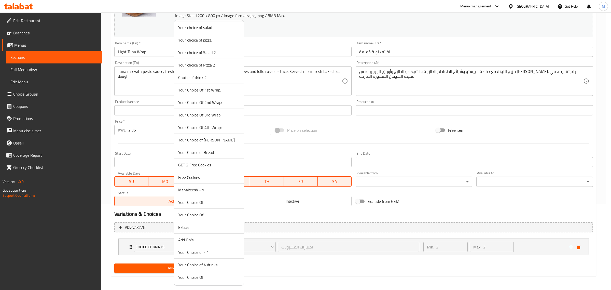
click at [196, 151] on span "Your Choice of Bread" at bounding box center [208, 152] width 61 height 6
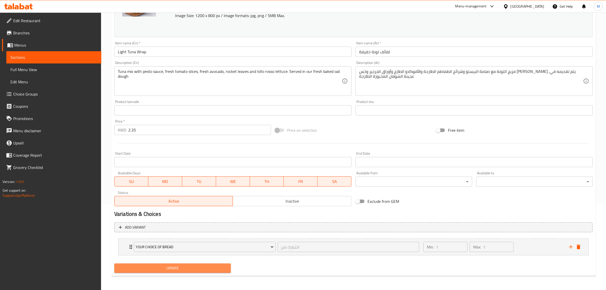
click at [176, 266] on span "Update" at bounding box center [172, 268] width 108 height 6
click at [184, 270] on span "Update" at bounding box center [172, 268] width 108 height 6
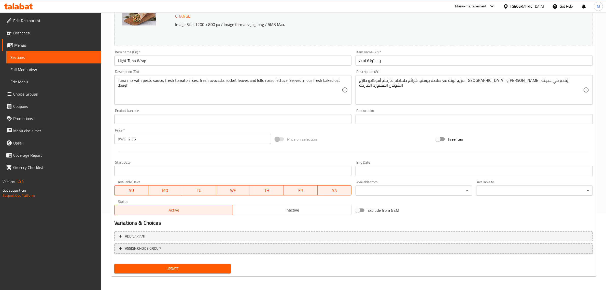
click at [181, 250] on span "ASSIGN CHOICE GROUP" at bounding box center [353, 248] width 469 height 6
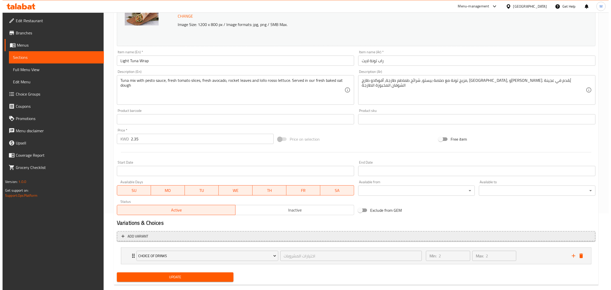
scroll to position [85, 0]
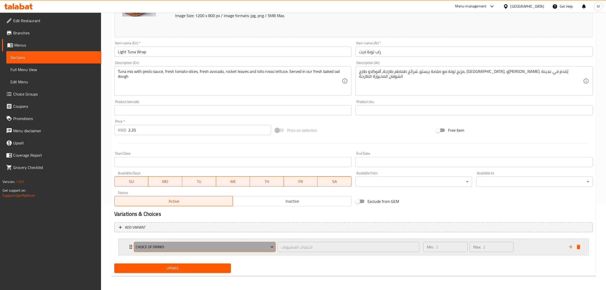
click at [182, 249] on span "Choice of Drinks" at bounding box center [205, 247] width 138 height 6
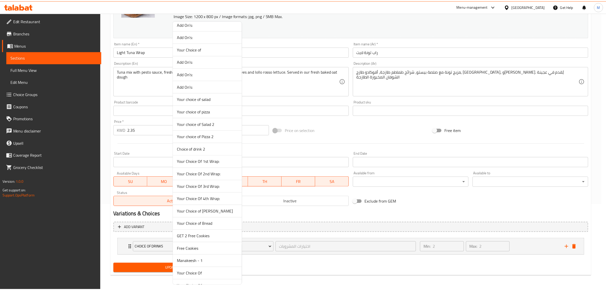
scroll to position [240, 0]
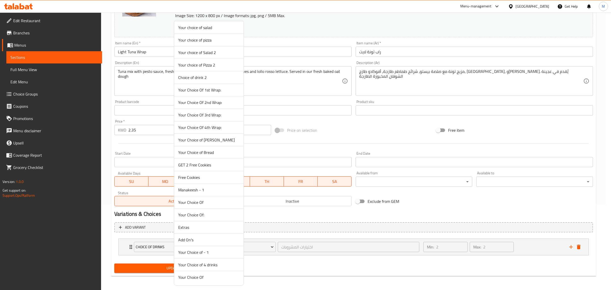
click at [203, 152] on span "Your Choice of Bread" at bounding box center [208, 152] width 61 height 6
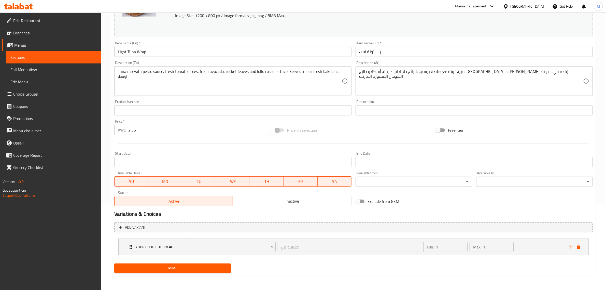
click at [171, 265] on span "Update" at bounding box center [172, 268] width 108 height 6
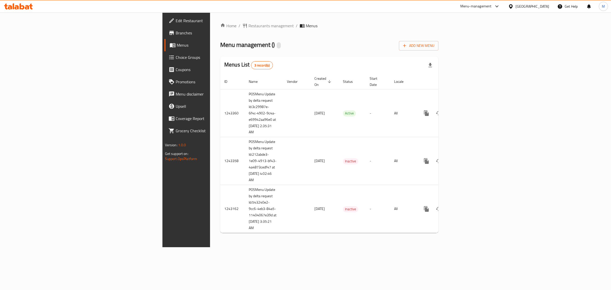
click at [176, 34] on span "Branches" at bounding box center [218, 33] width 85 height 6
